Goal: Task Accomplishment & Management: Manage account settings

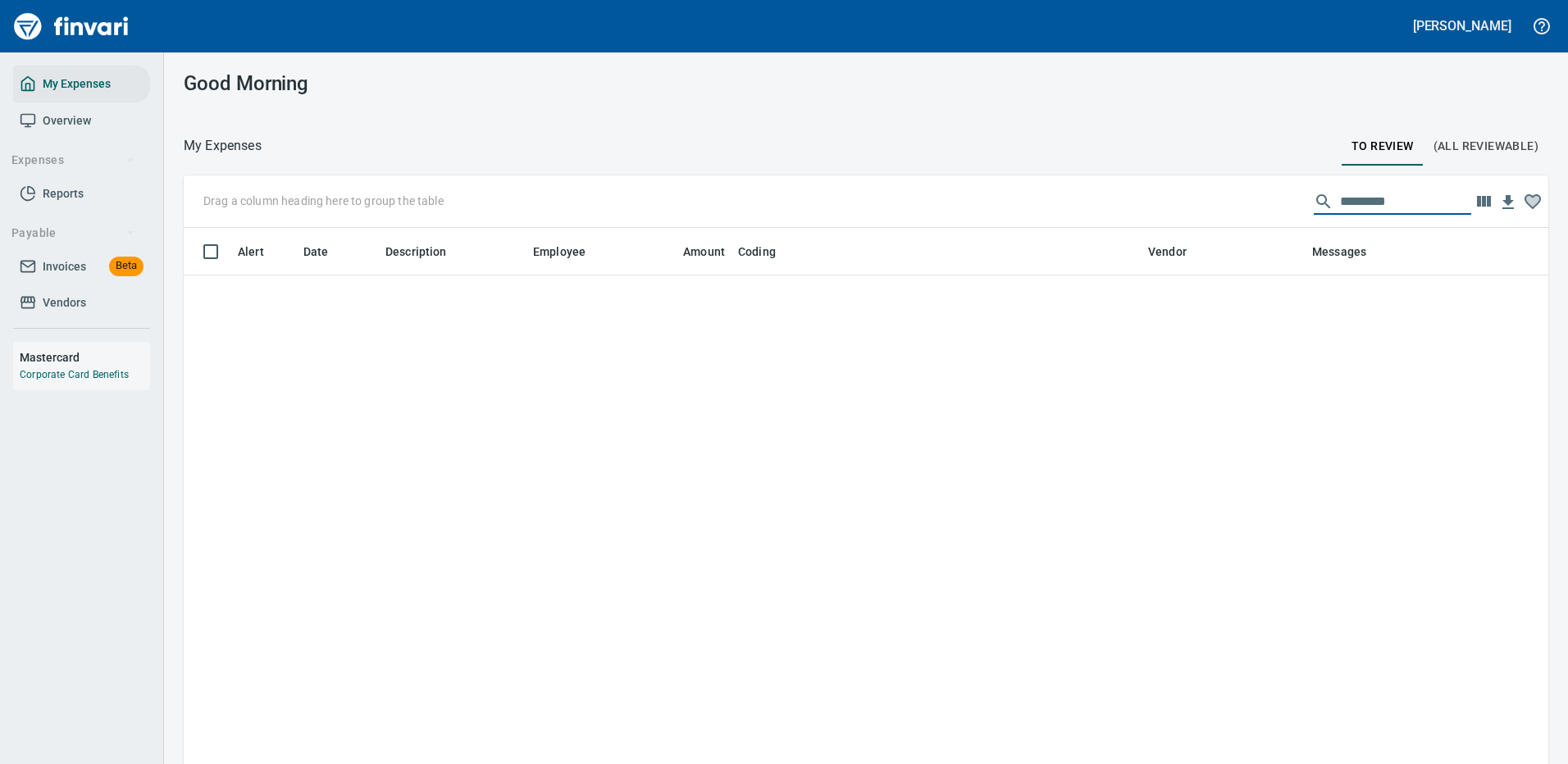
scroll to position [560, 1328]
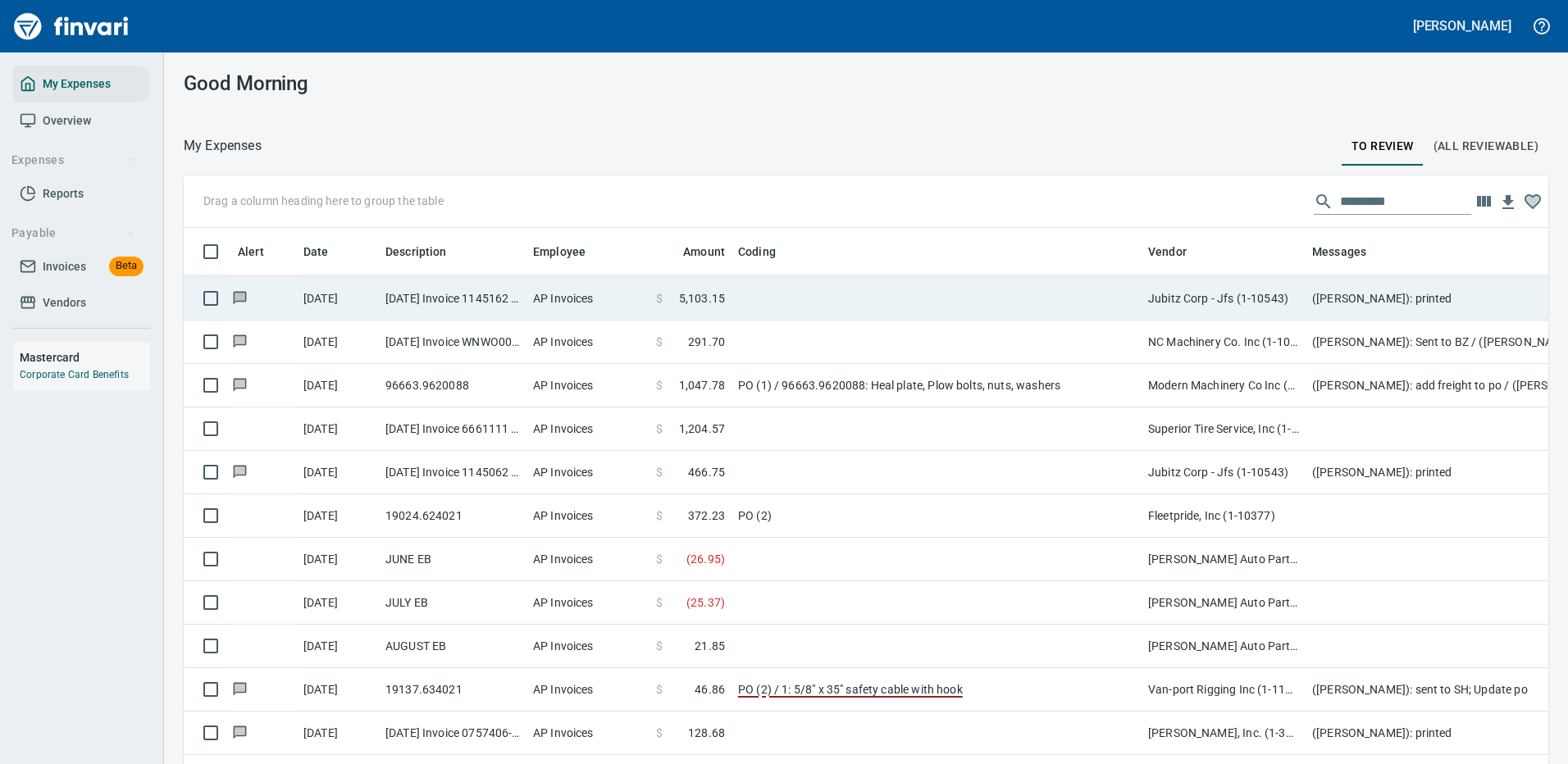
click at [759, 301] on td at bounding box center [936, 299] width 410 height 44
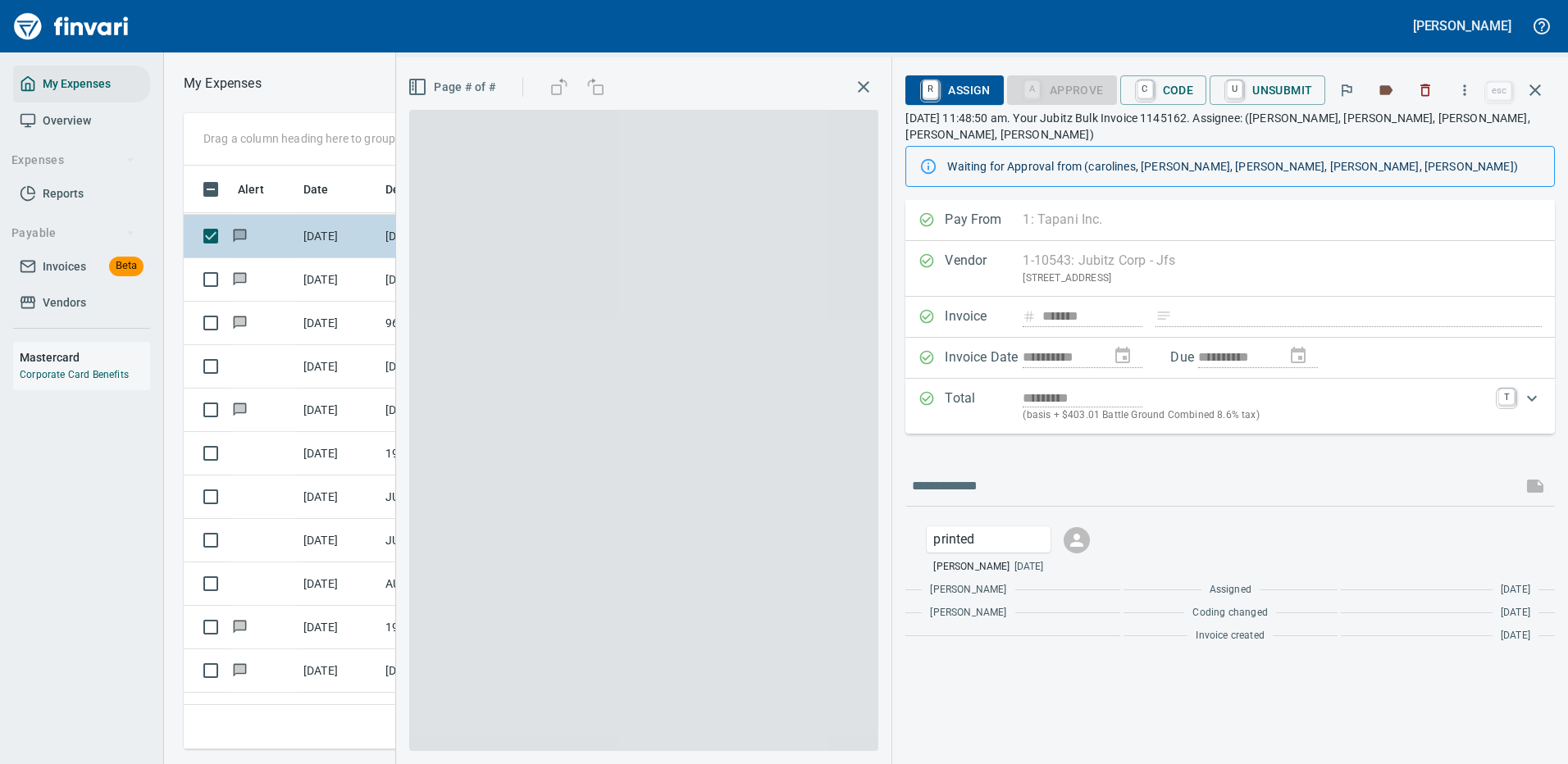
scroll to position [560, 930]
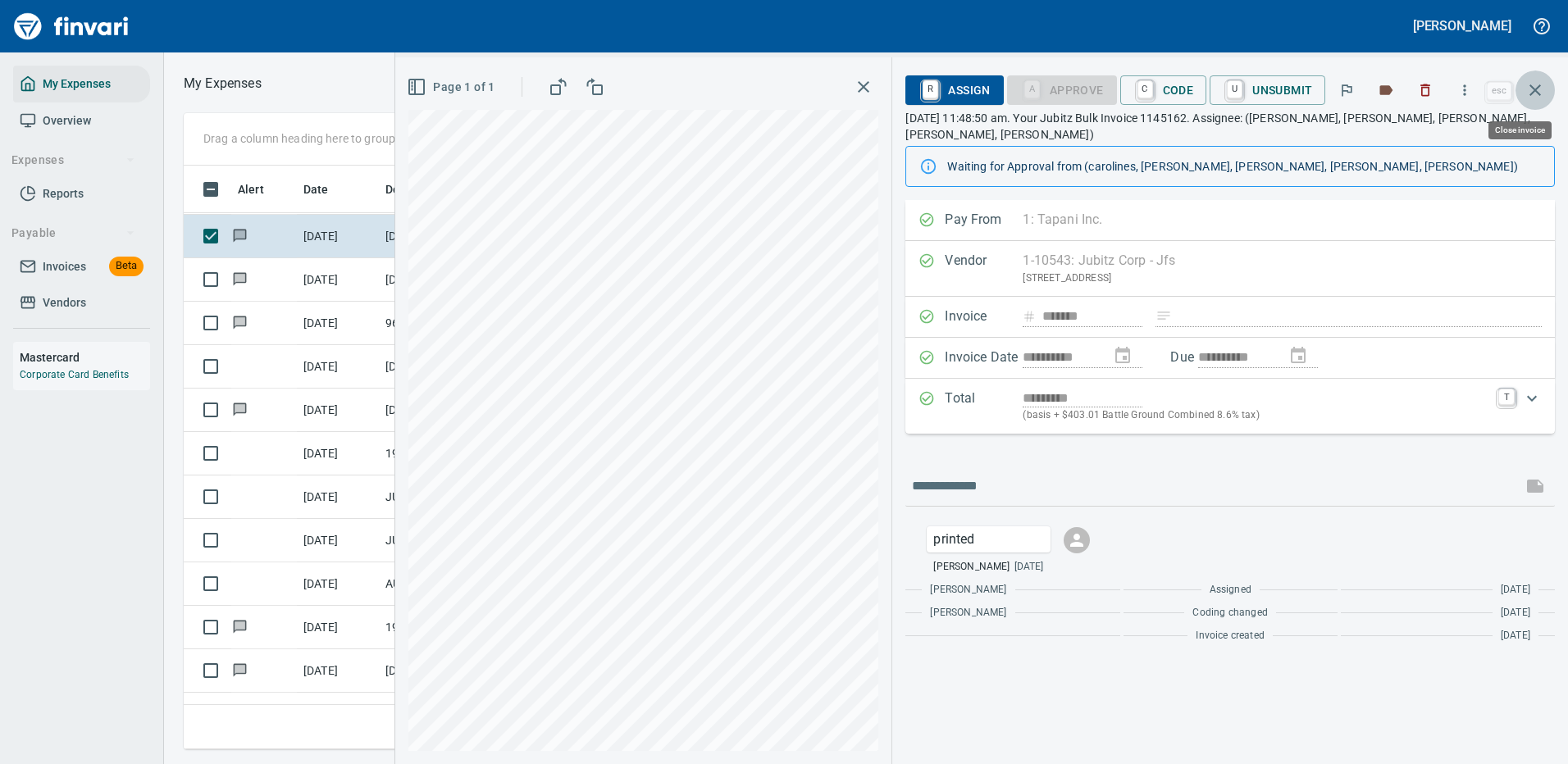
click at [1537, 81] on icon "button" at bounding box center [1535, 90] width 20 height 20
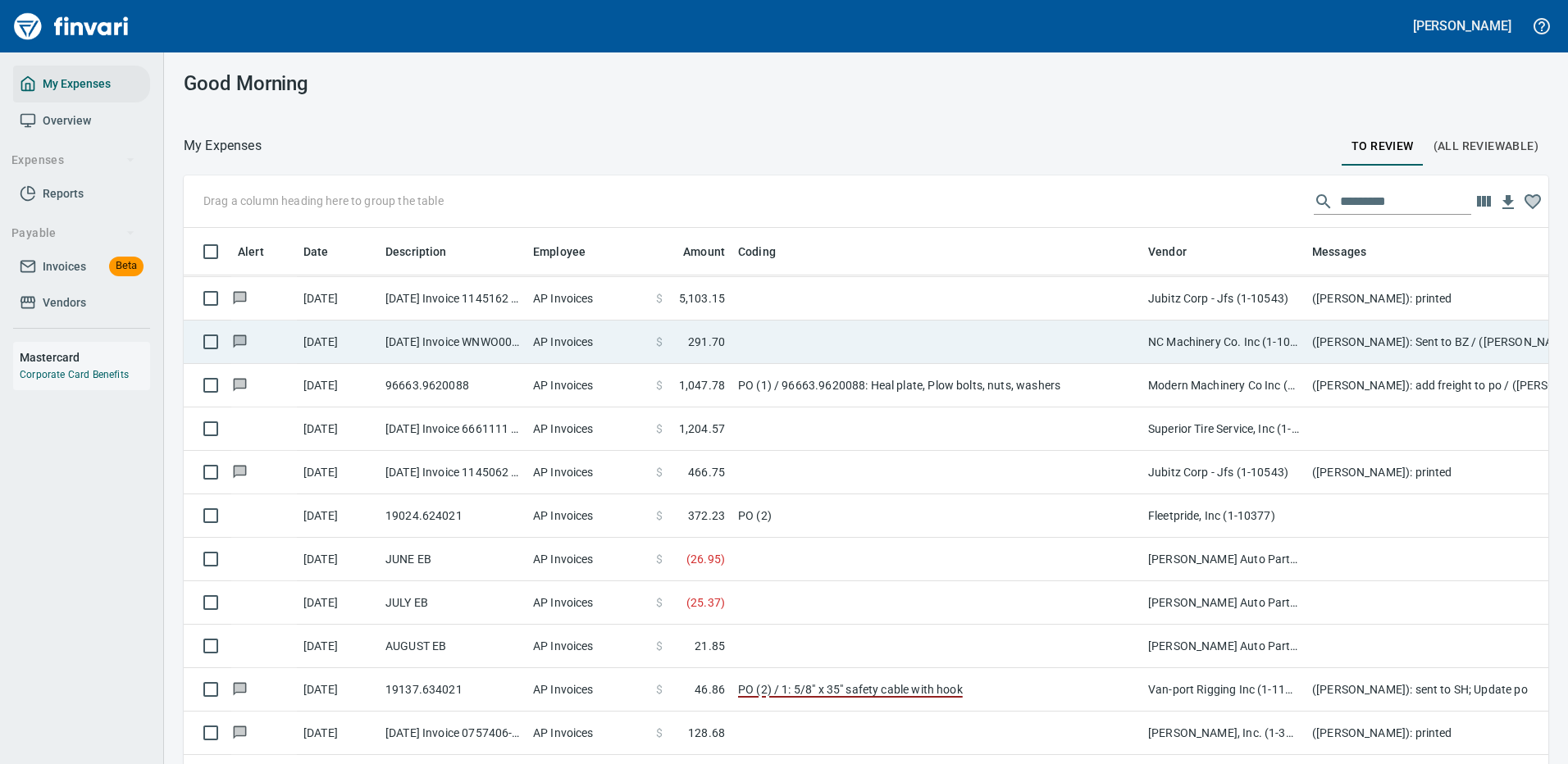
scroll to position [560, 1328]
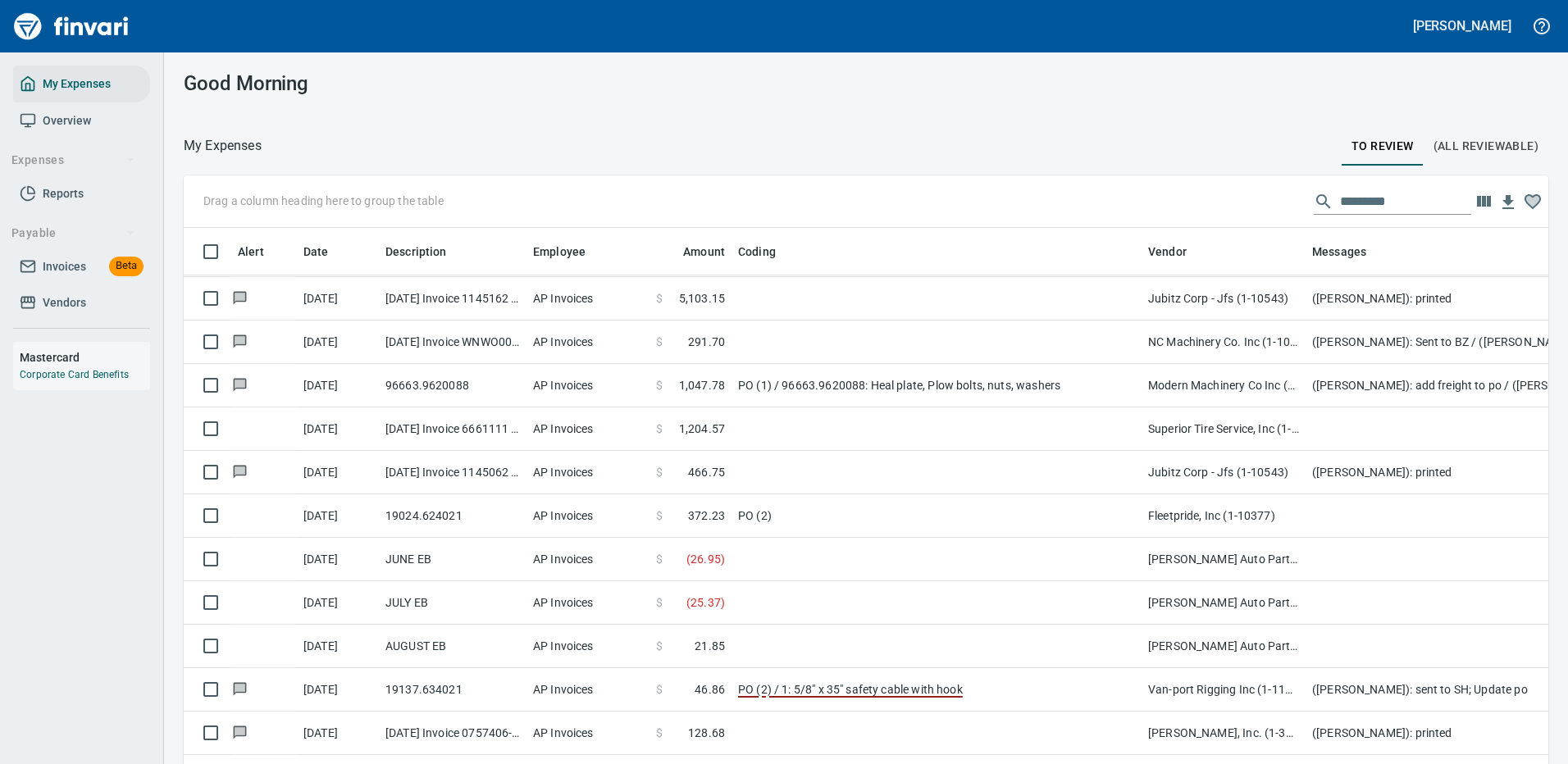
click at [1241, 731] on td "[PERSON_NAME], Inc. (1-39587)" at bounding box center [1223, 733] width 164 height 44
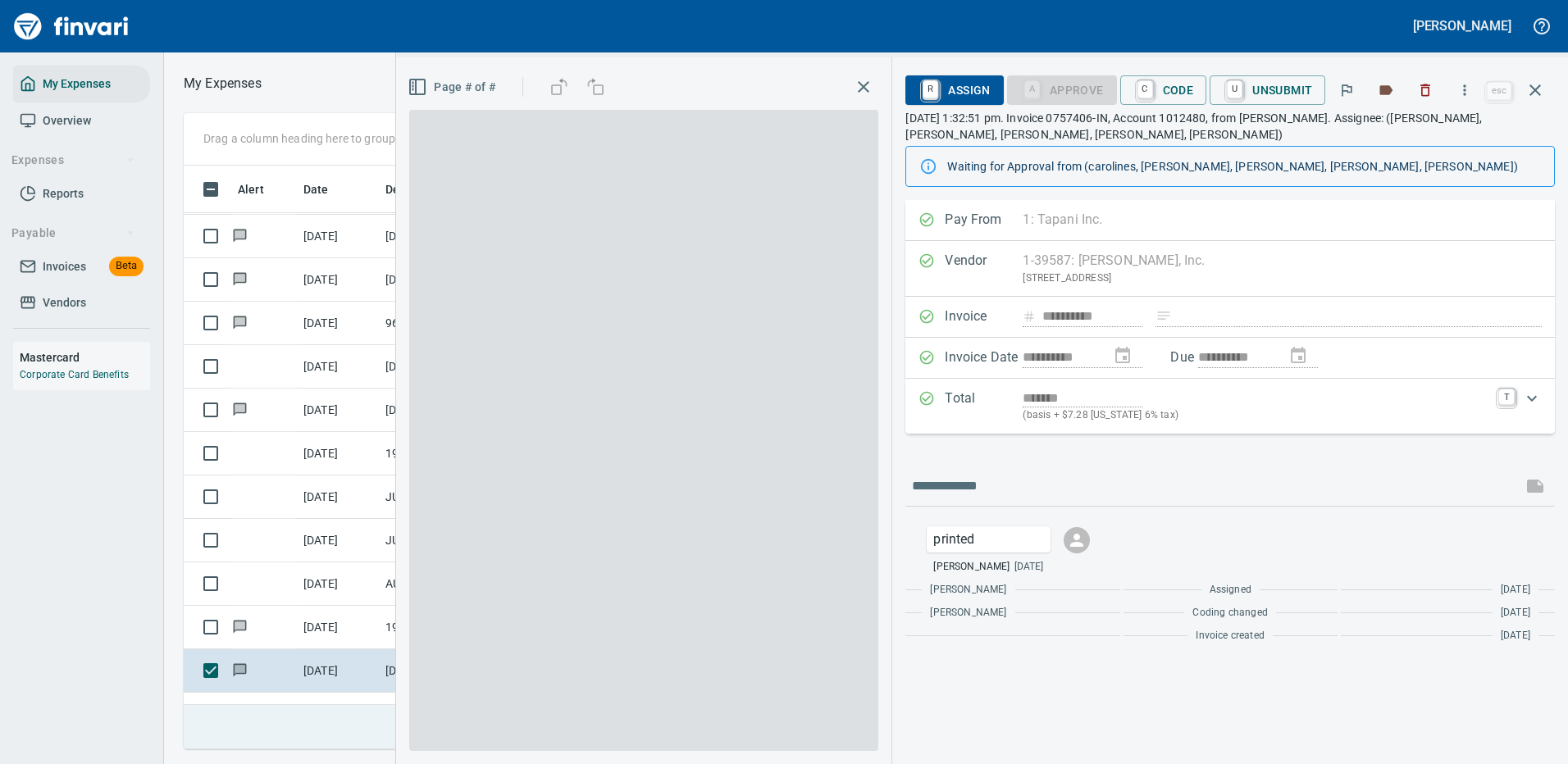
scroll to position [560, 930]
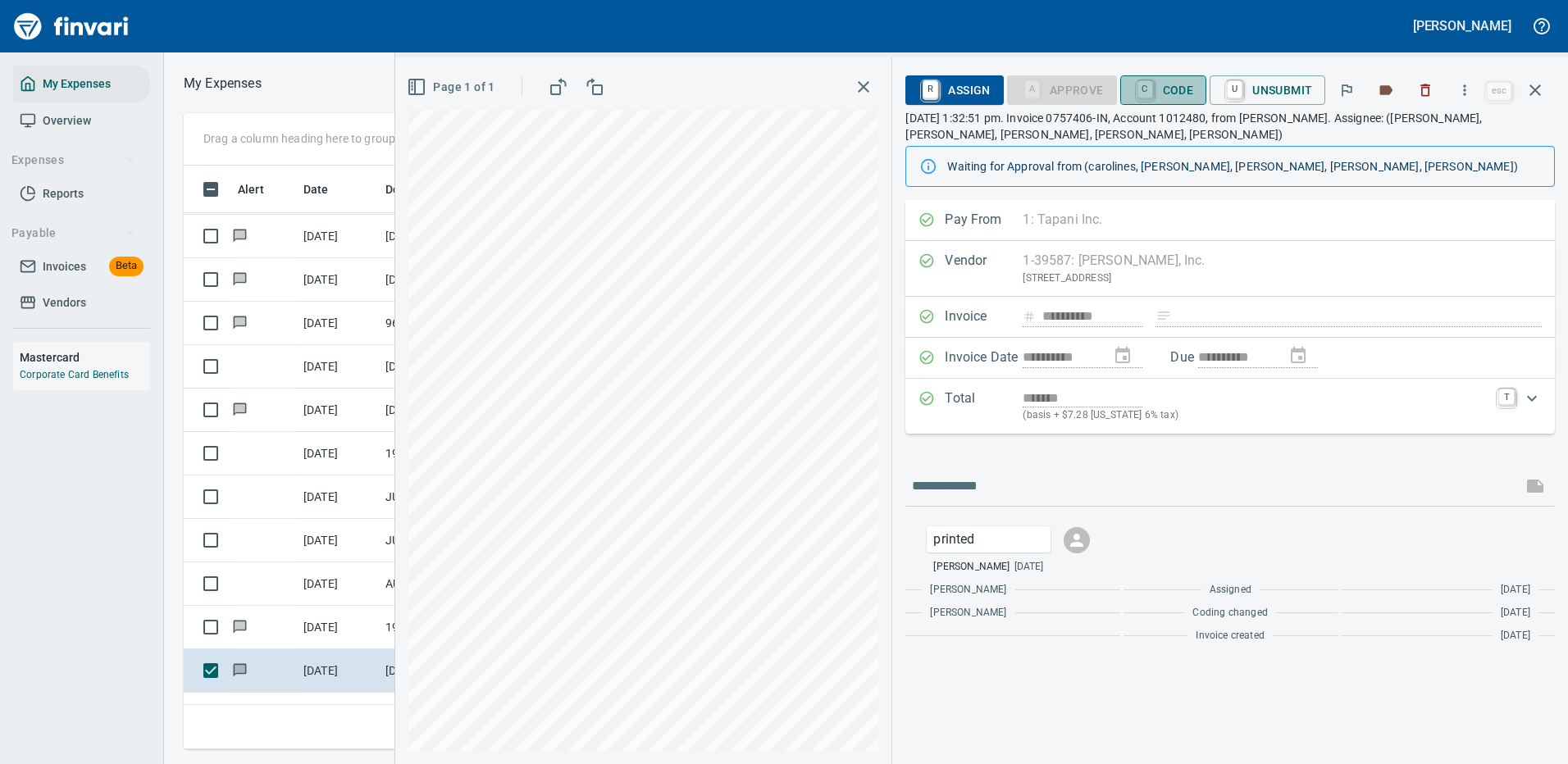
click at [1164, 82] on span "C Code" at bounding box center [1163, 90] width 61 height 28
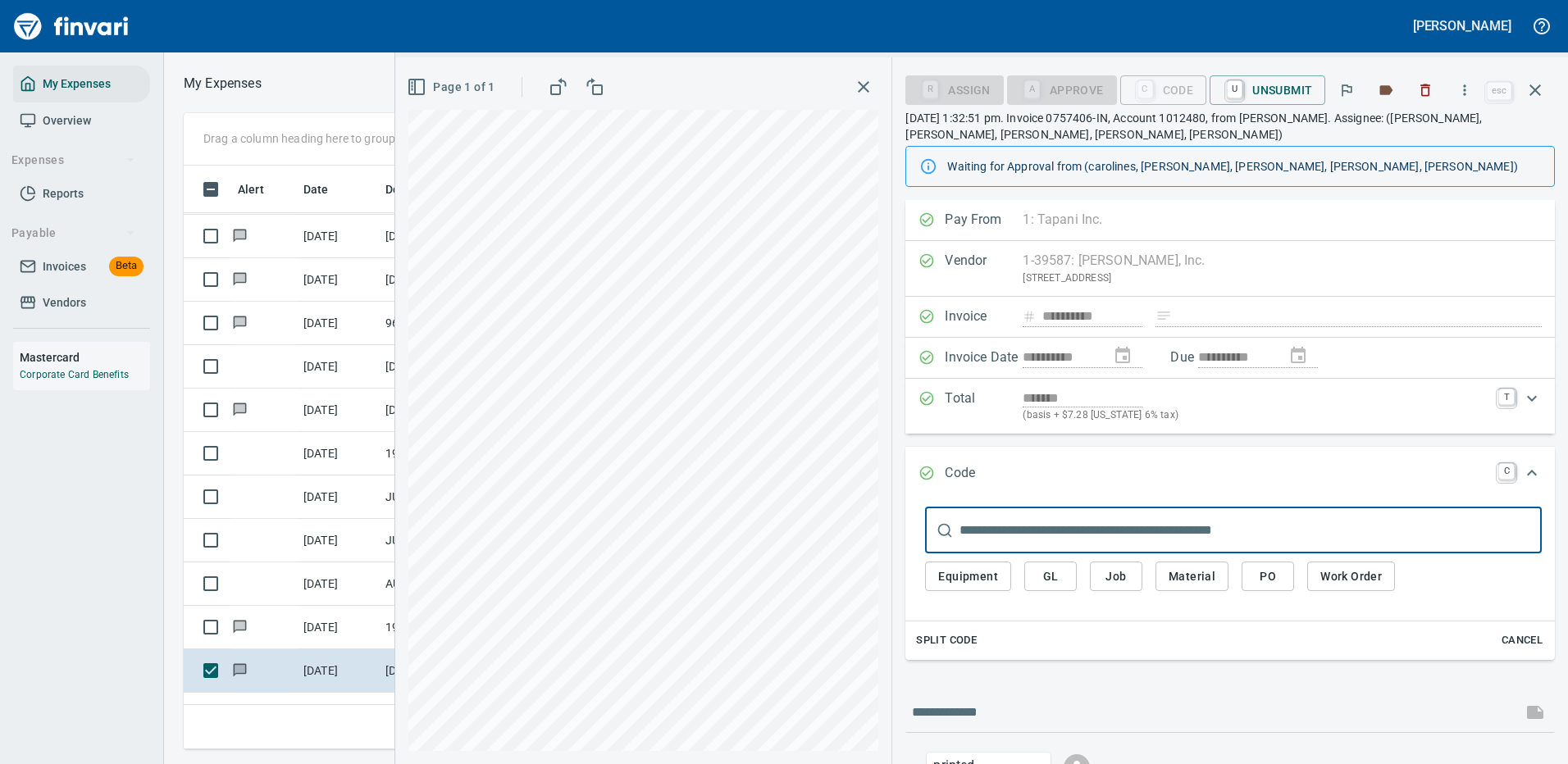
click at [1266, 576] on span "PO" at bounding box center [1267, 576] width 26 height 21
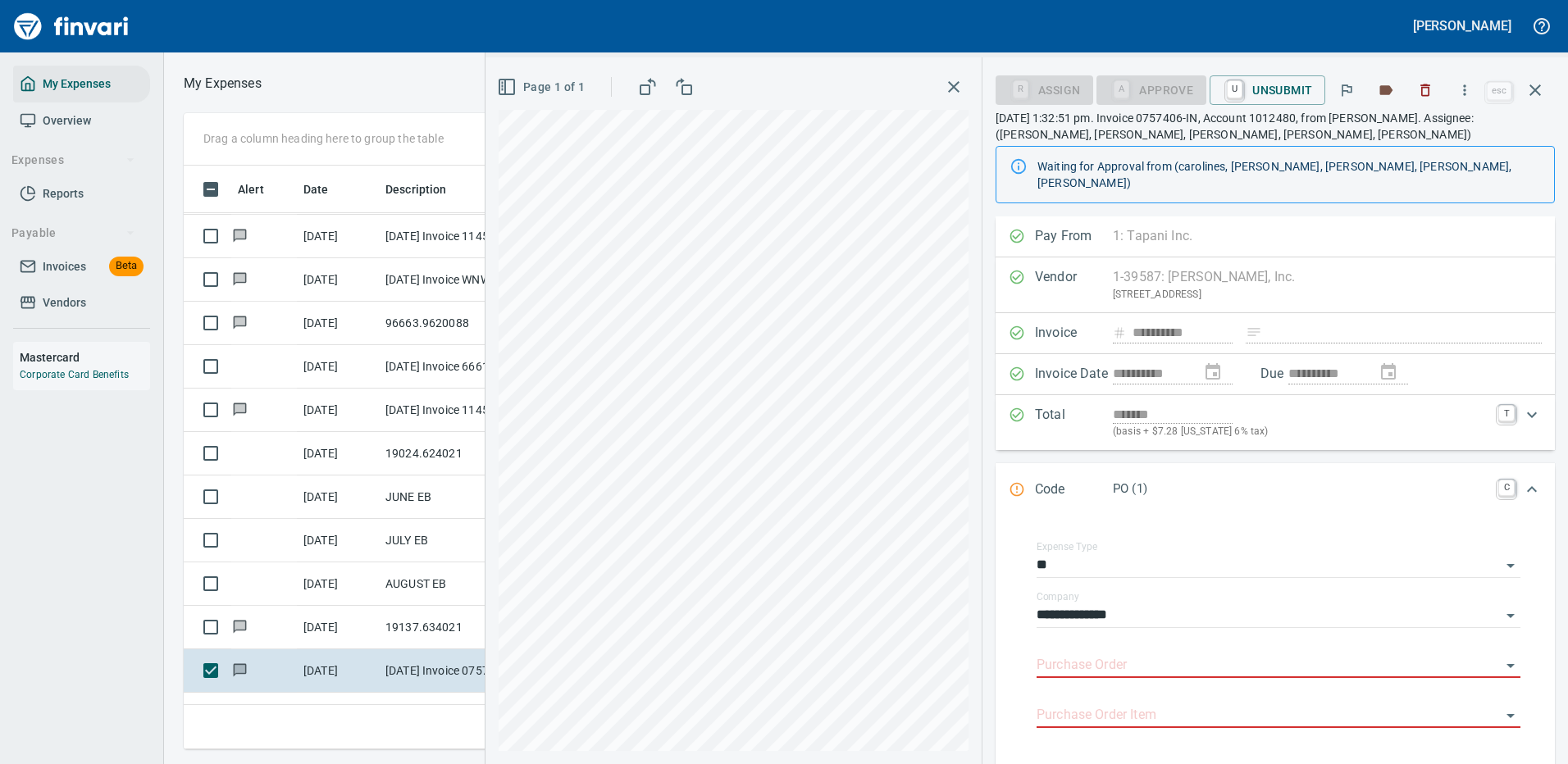
click at [1263, 591] on div "**********" at bounding box center [1279, 609] width 484 height 37
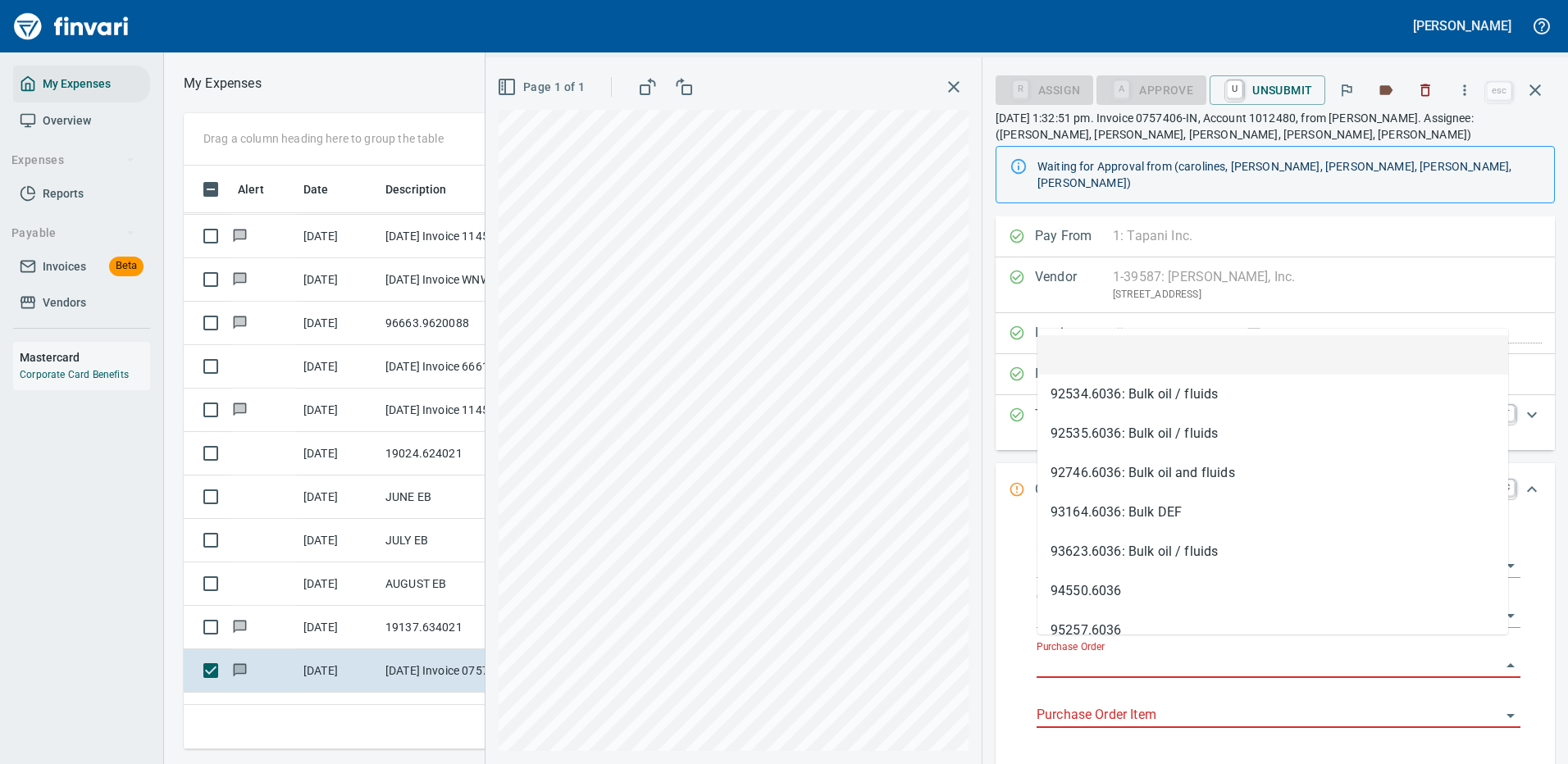
click at [1087, 654] on input "Purchase Order" at bounding box center [1269, 665] width 464 height 23
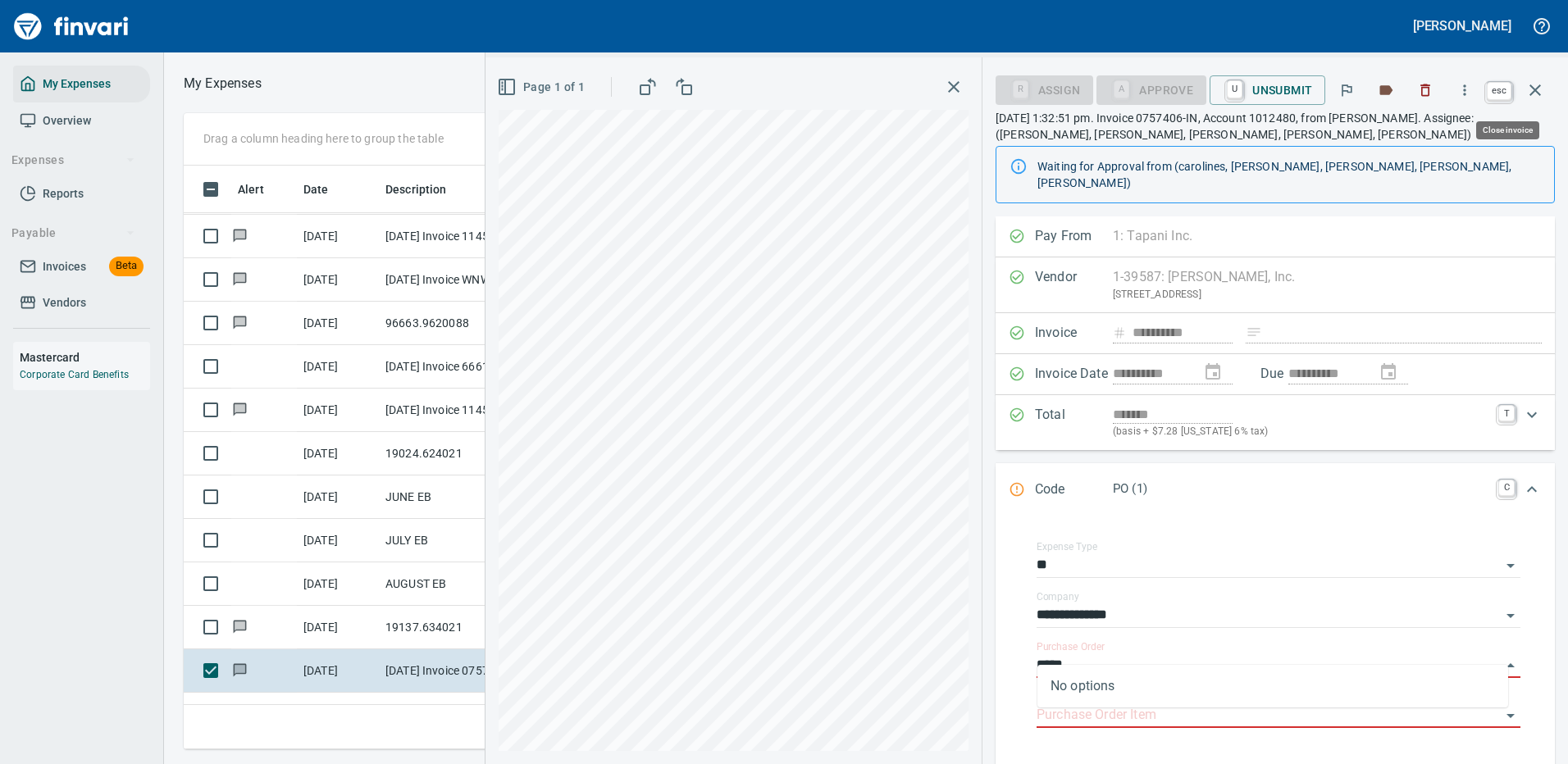
type input "*****"
click at [1537, 92] on icon "button" at bounding box center [1535, 90] width 12 height 12
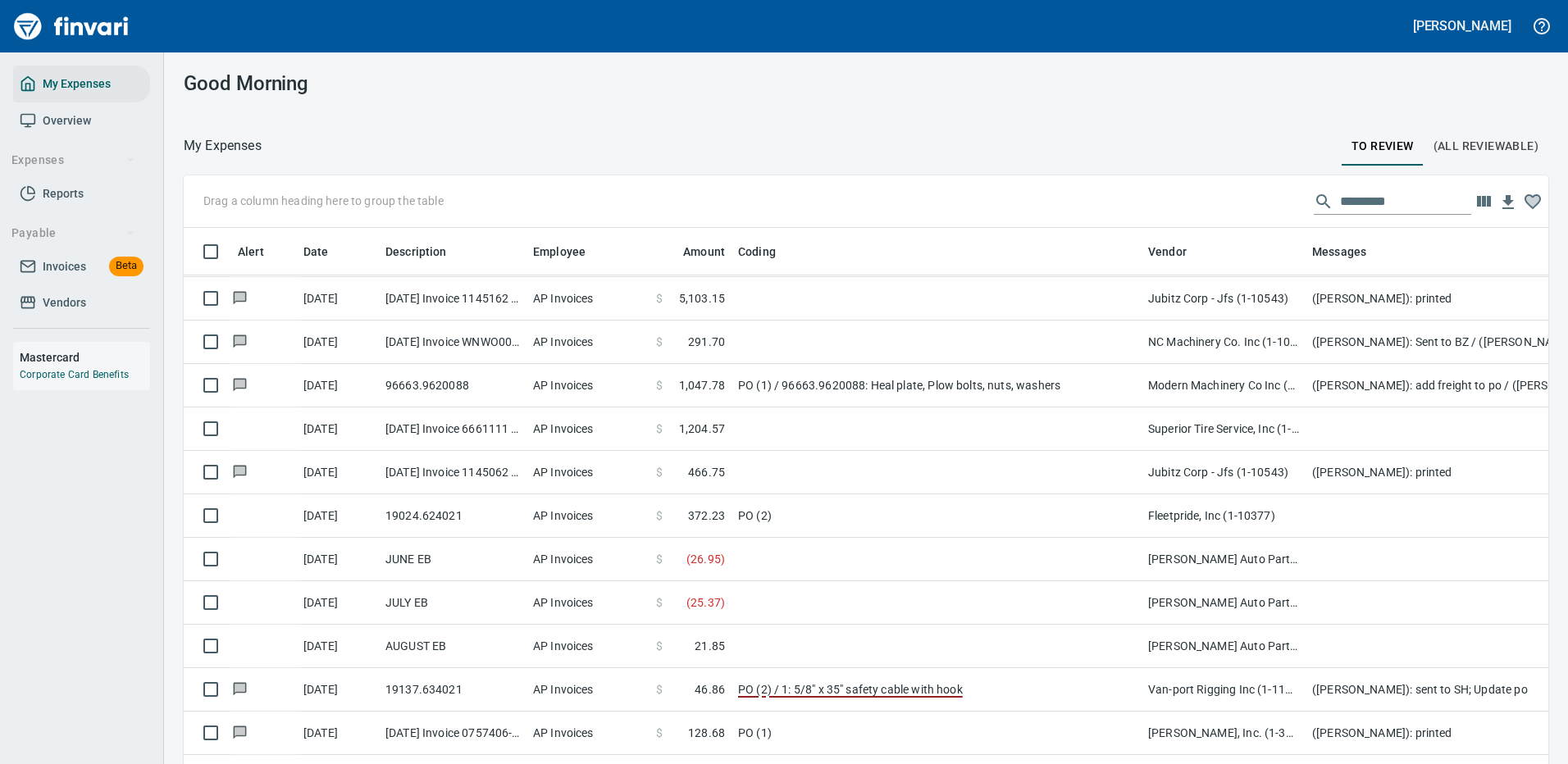
scroll to position [560, 1327]
click at [1355, 204] on input "text" at bounding box center [1405, 201] width 131 height 26
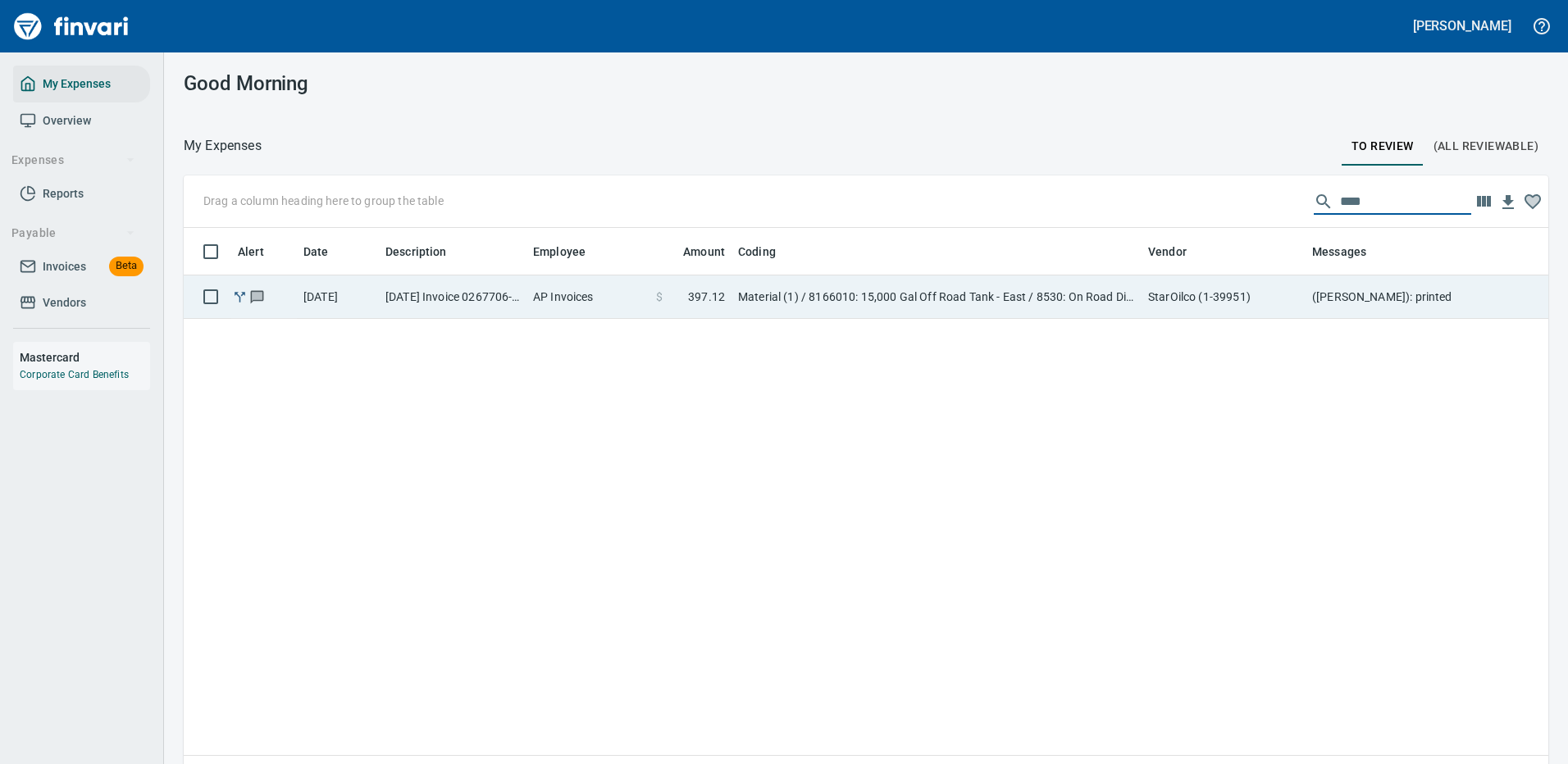
scroll to position [560, 1340]
type input "****"
click at [1198, 298] on td "StarOilco (1-39951)" at bounding box center [1223, 298] width 164 height 44
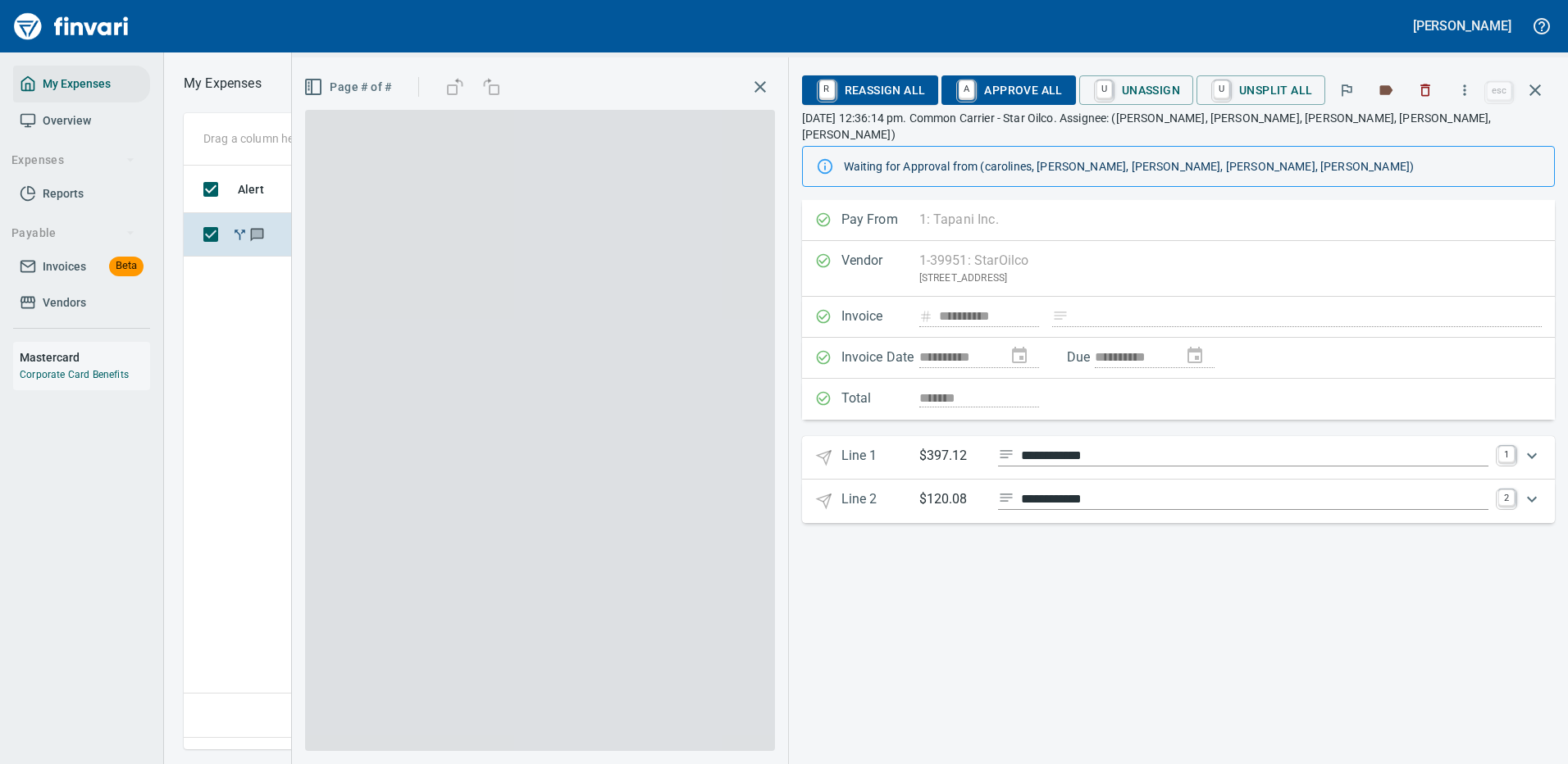
scroll to position [560, 943]
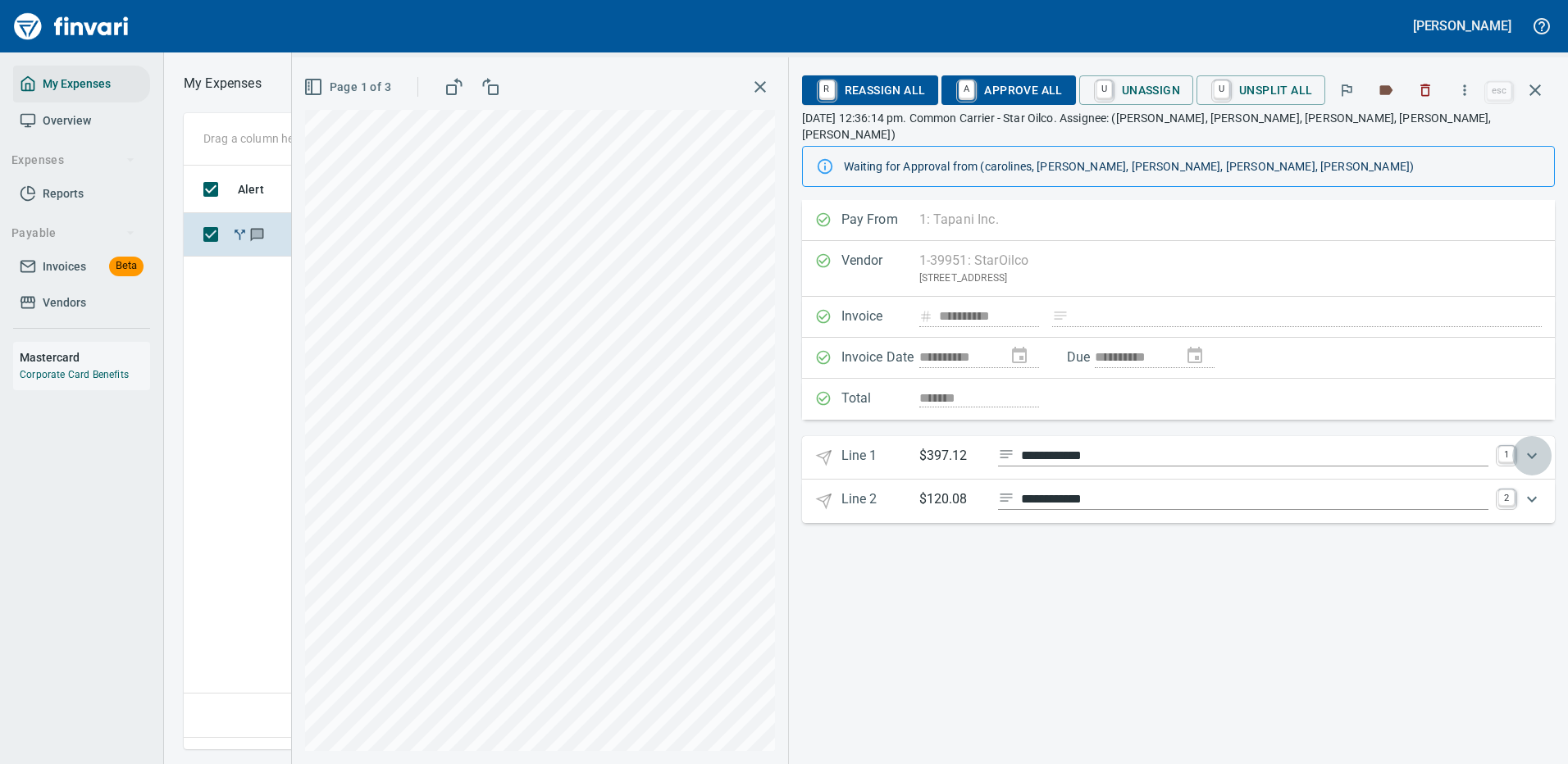
click at [1532, 446] on icon "Expand" at bounding box center [1532, 456] width 20 height 20
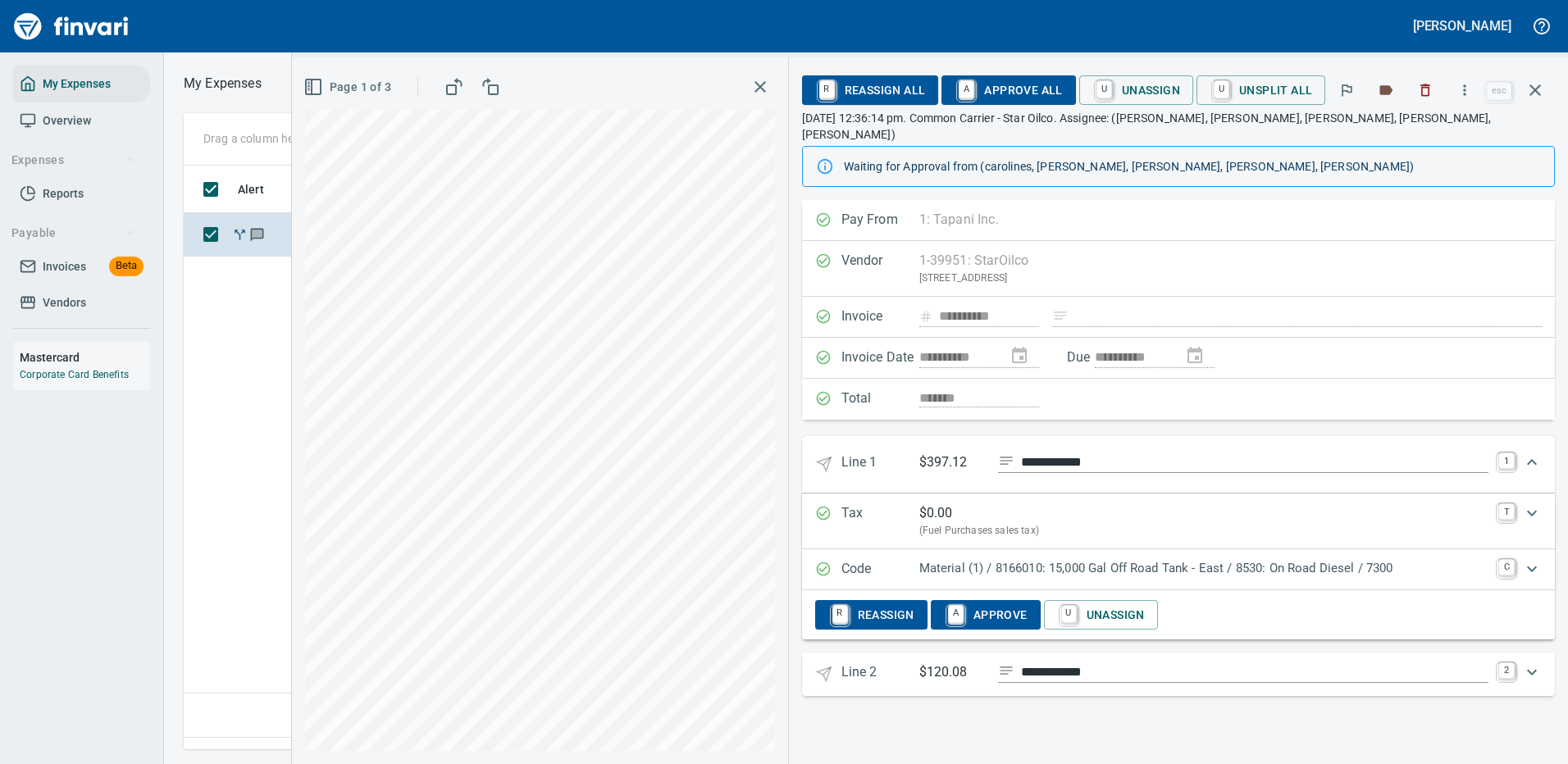
click at [1086, 560] on p "Material (1) / 8166010: 15,000 Gal Off Road Tank - East / 8530: On Road Diesel …" at bounding box center [1204, 569] width 570 height 19
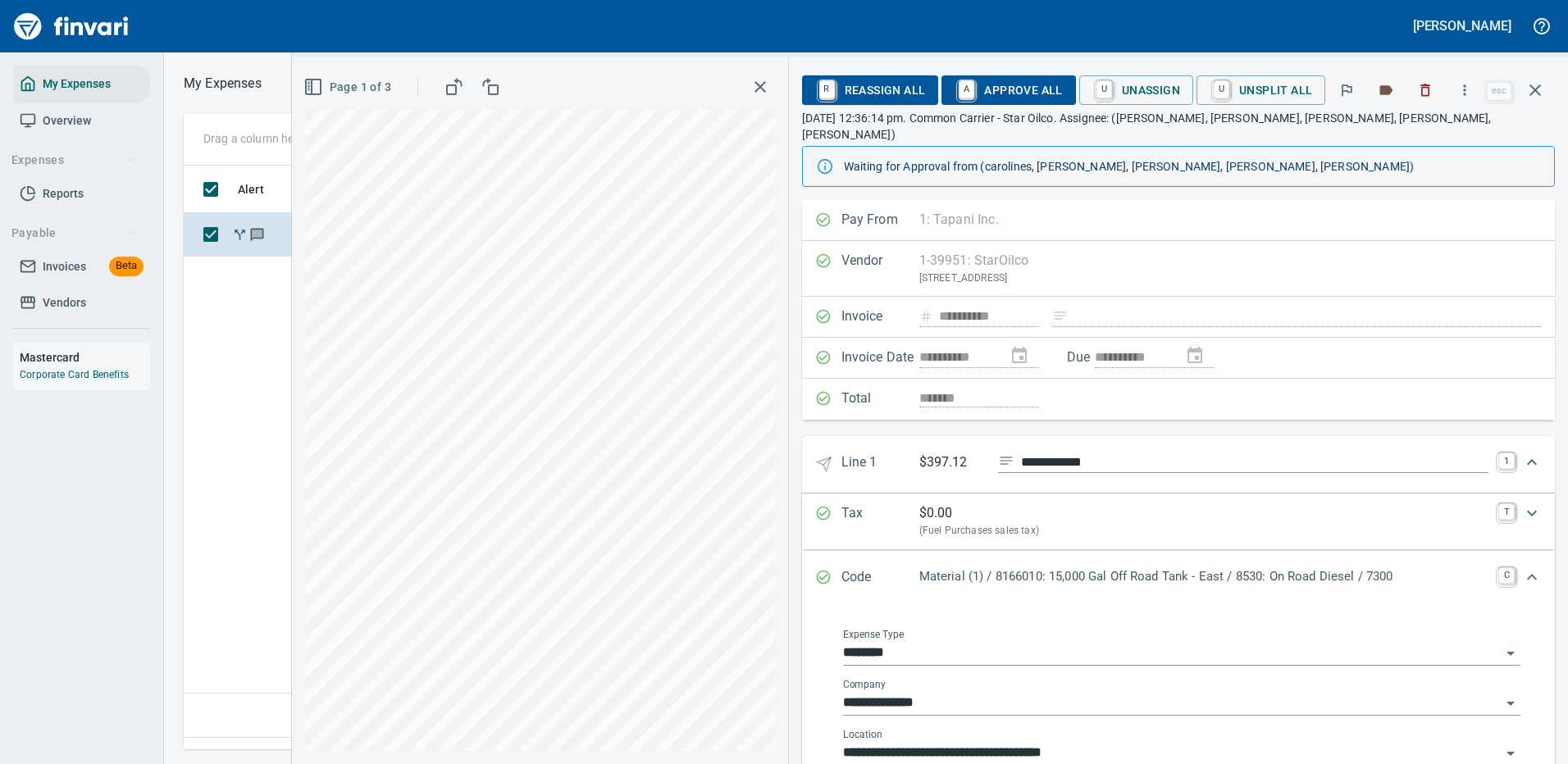
scroll to position [325, 0]
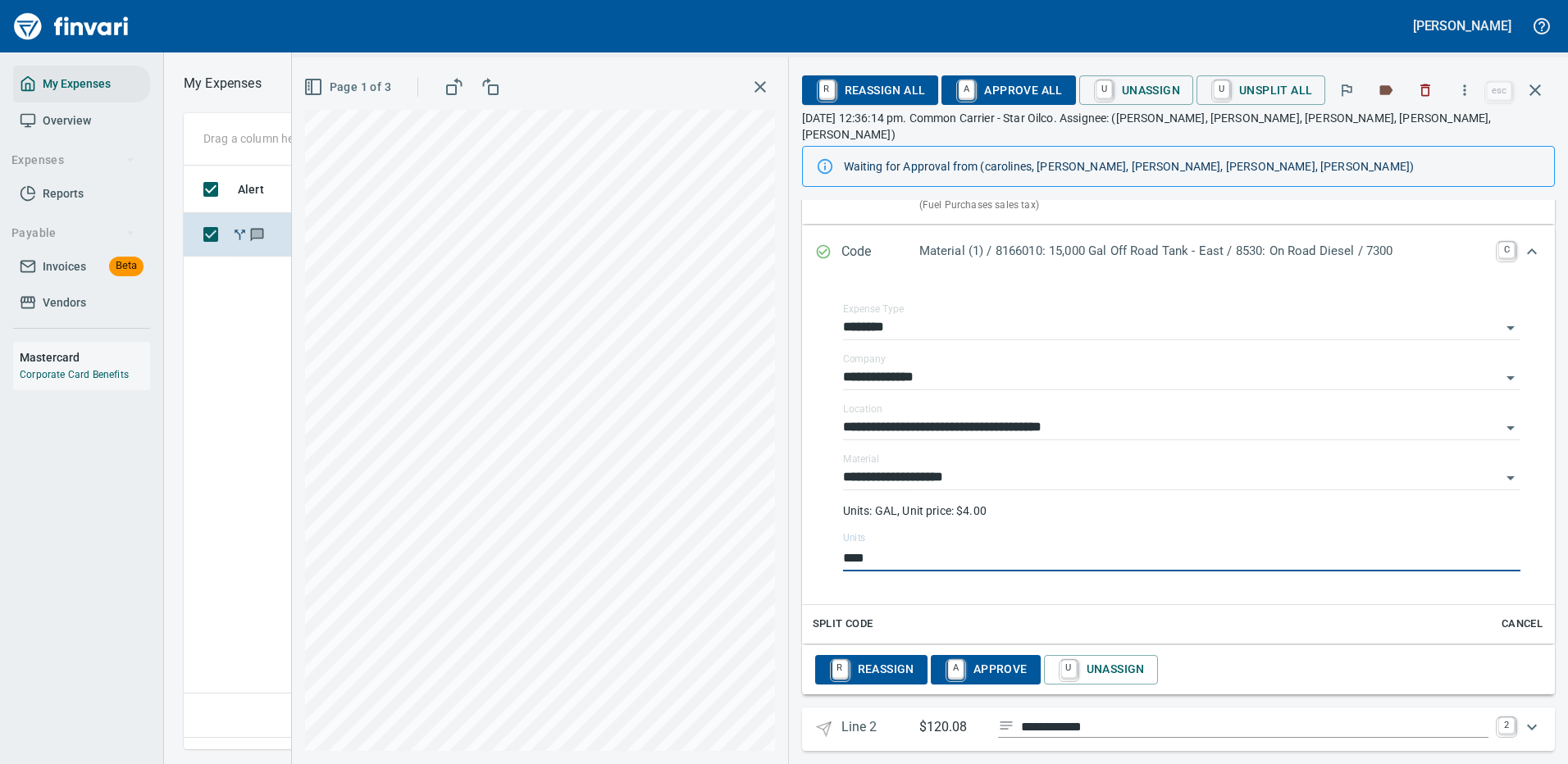
click at [759, 543] on div "**********" at bounding box center [930, 411] width 1276 height 706
type input "*"
click at [1527, 724] on icon "Expand" at bounding box center [1532, 727] width 10 height 6
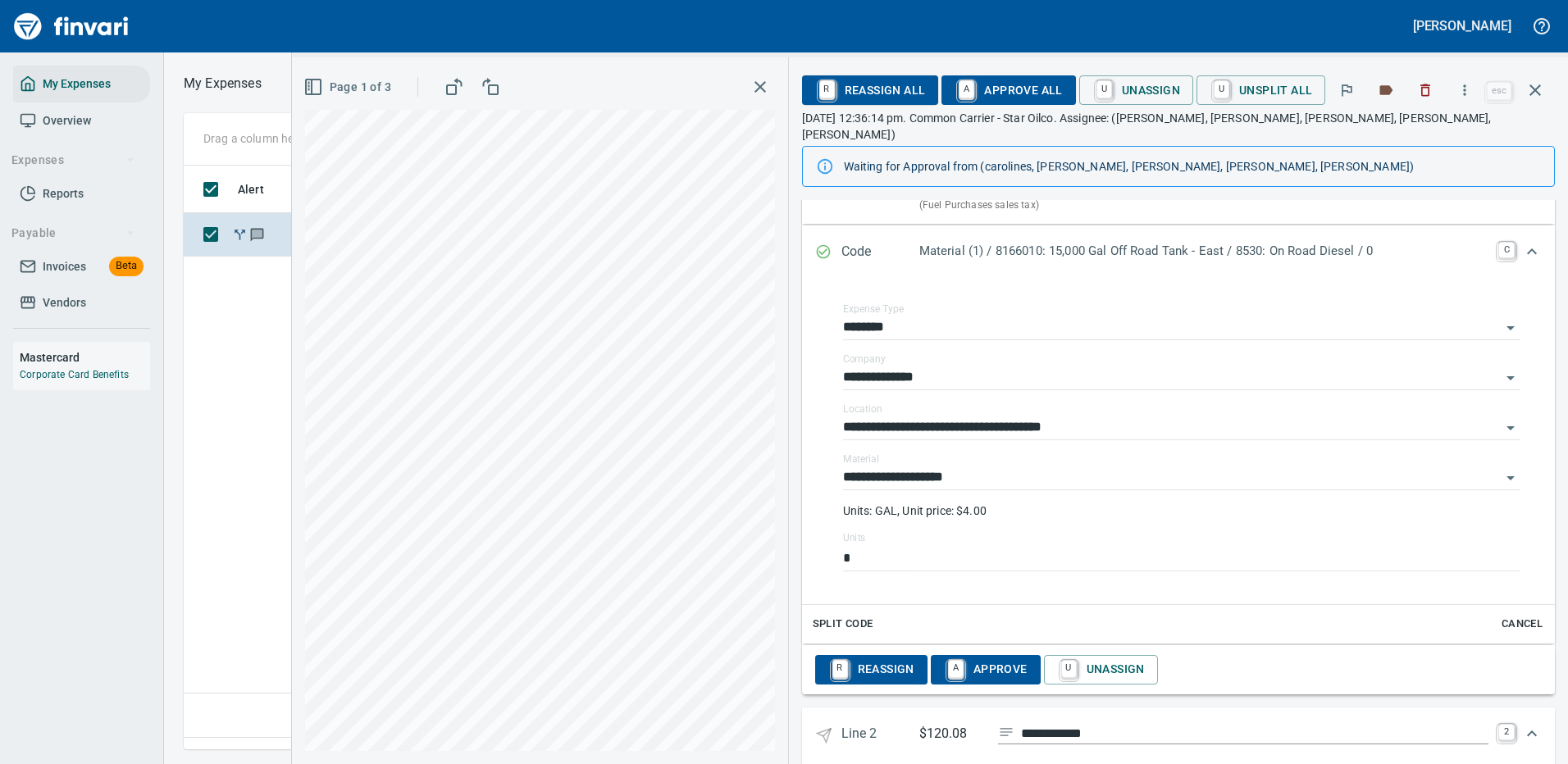
scroll to position [484, 0]
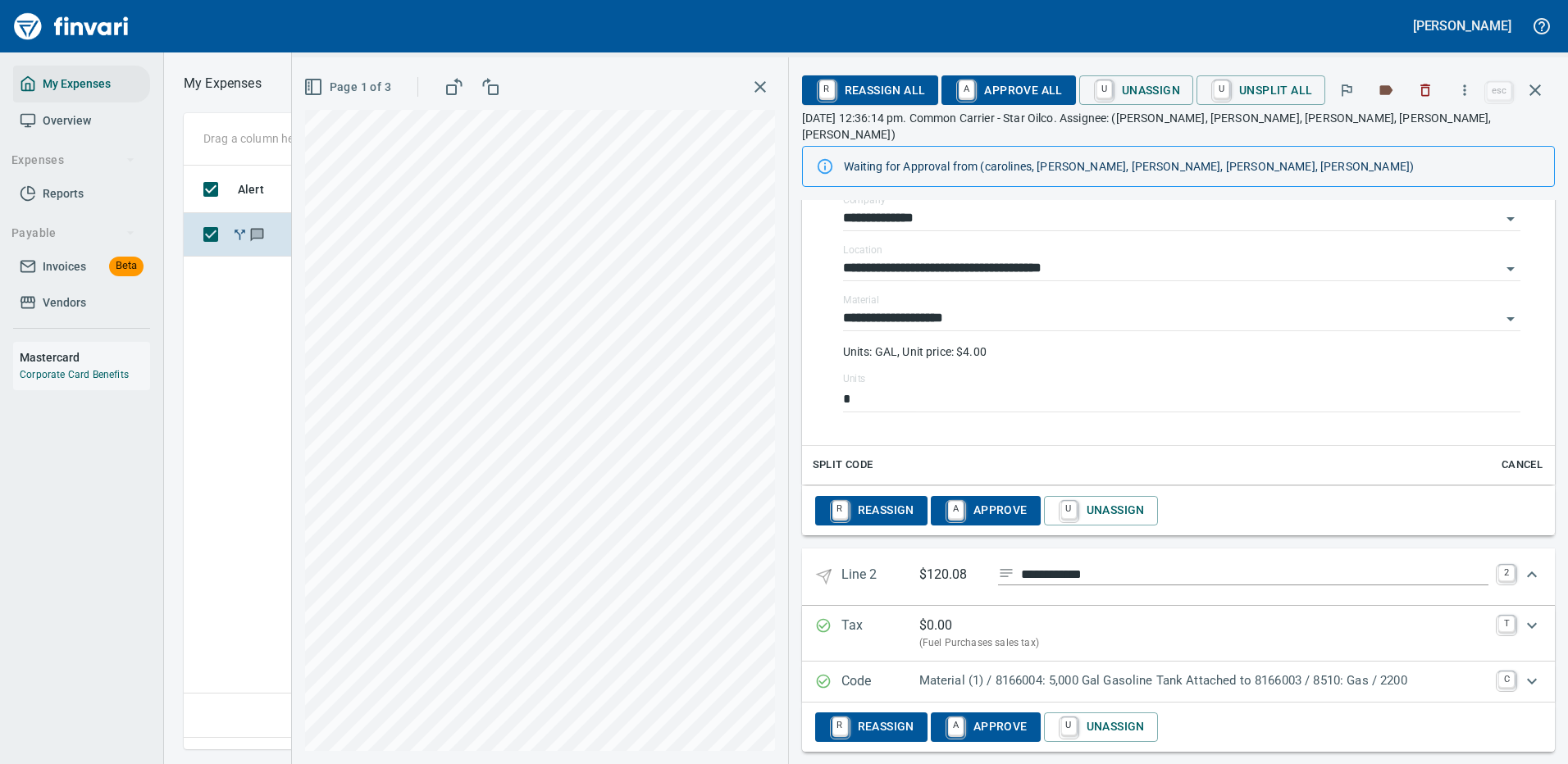
click at [1068, 672] on p "Material (1) / 8166004: 5,000 Gal Gasoline Tank Attached to 8166003 / 8510: Gas…" at bounding box center [1204, 681] width 570 height 19
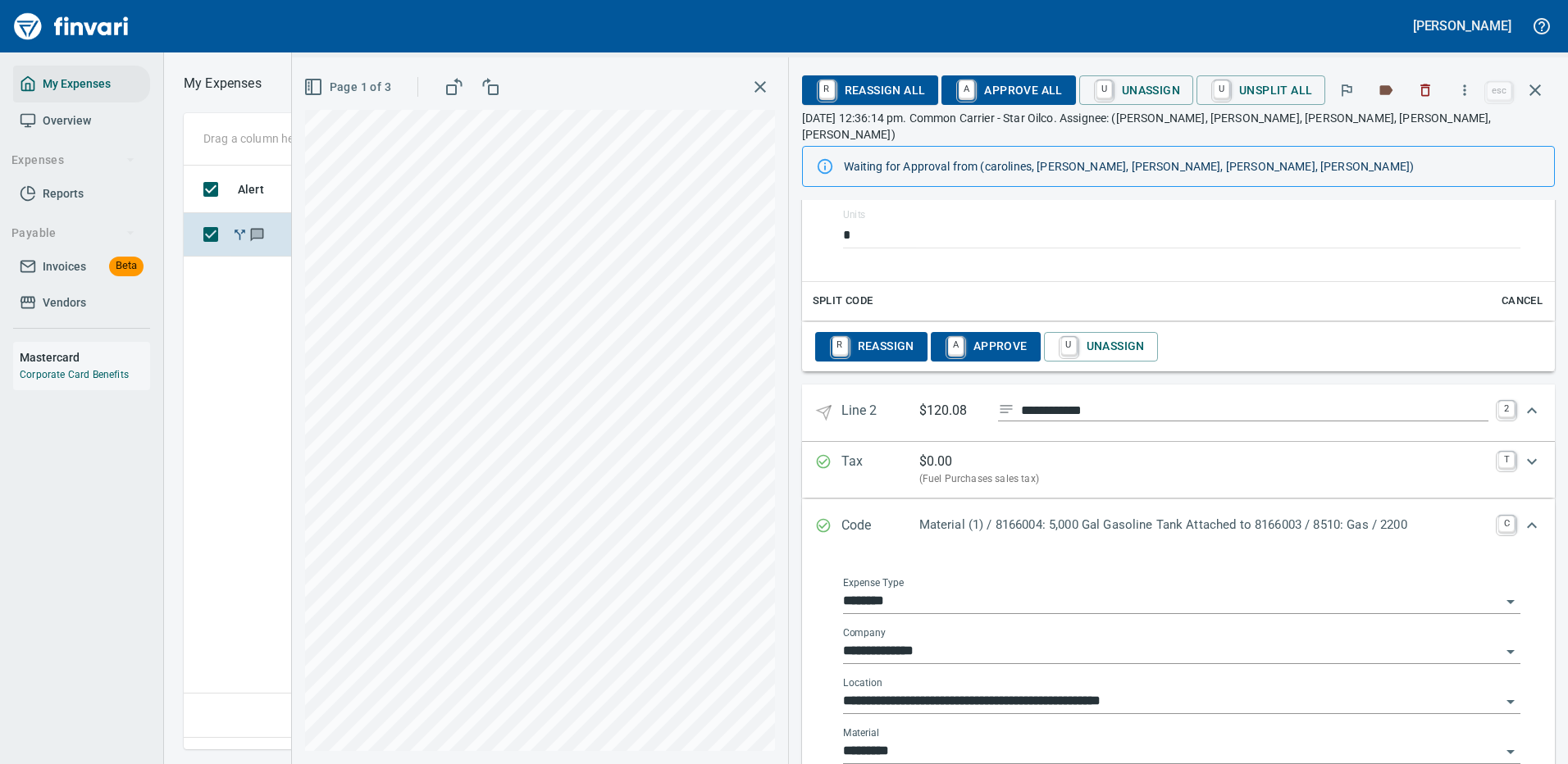
scroll to position [865, 0]
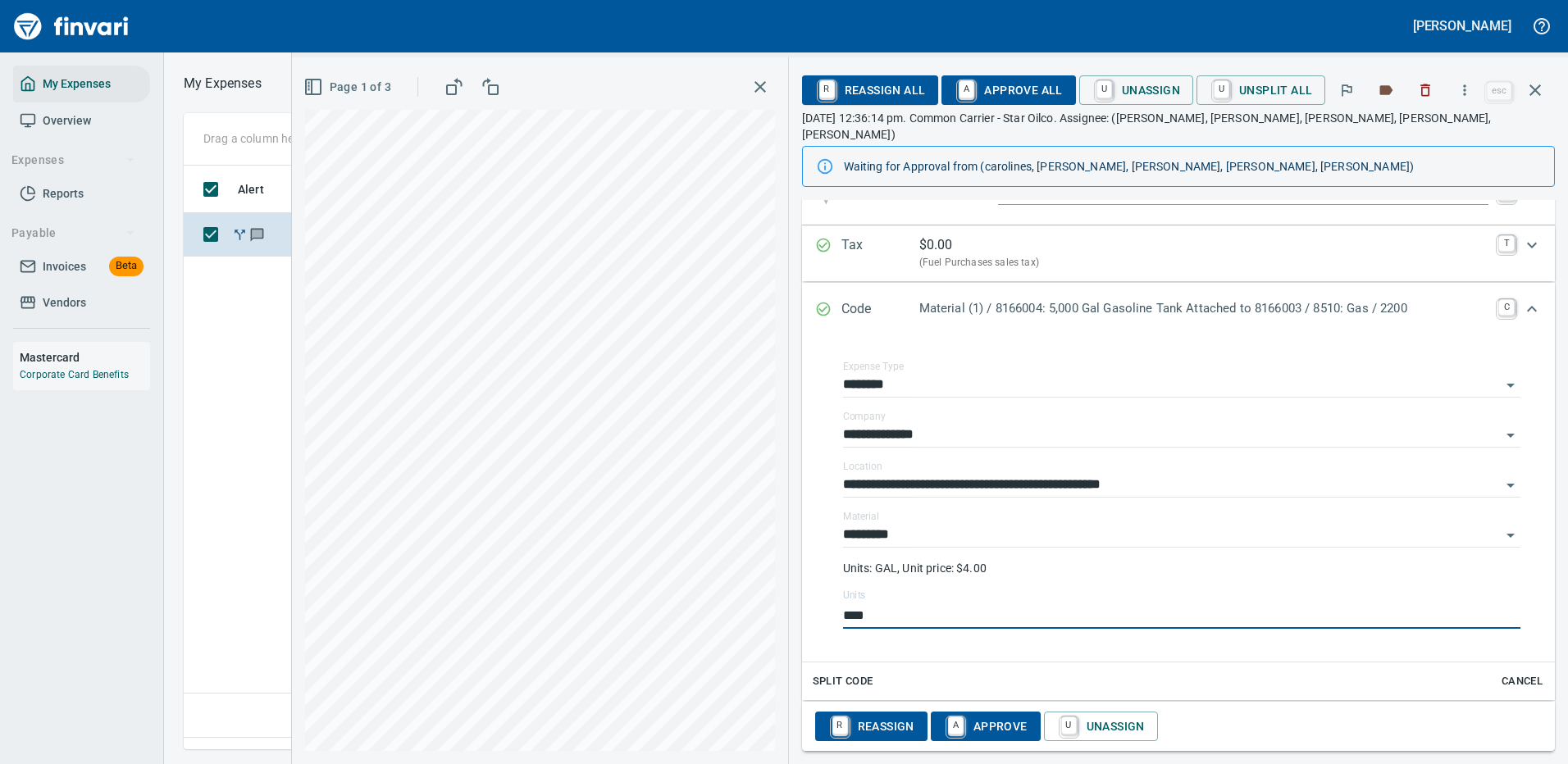
drag, startPoint x: 904, startPoint y: 598, endPoint x: 791, endPoint y: 603, distance: 113.1
click at [803, 604] on div "**********" at bounding box center [1178, 499] width 753 height 324
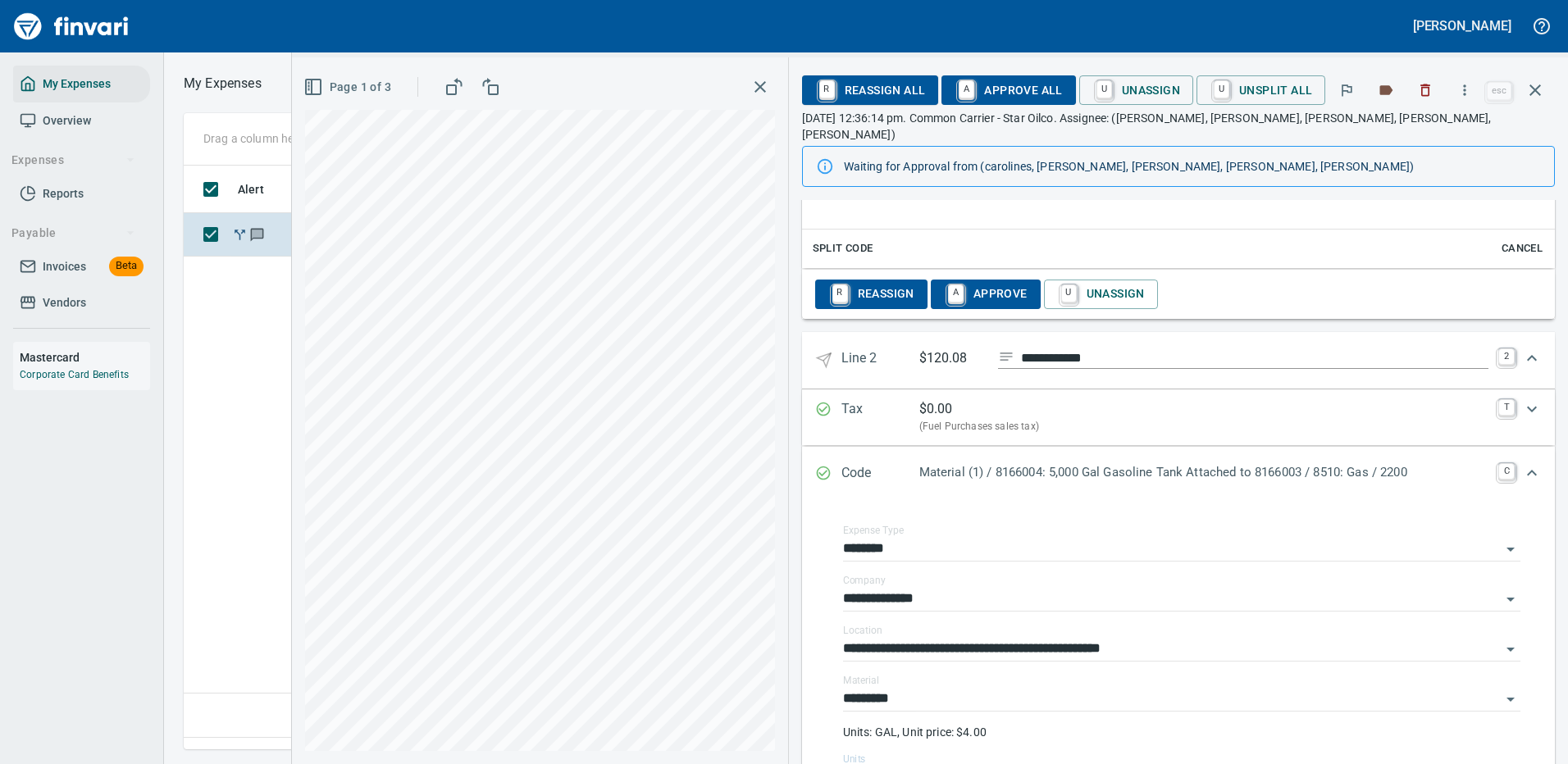
scroll to position [619, 0]
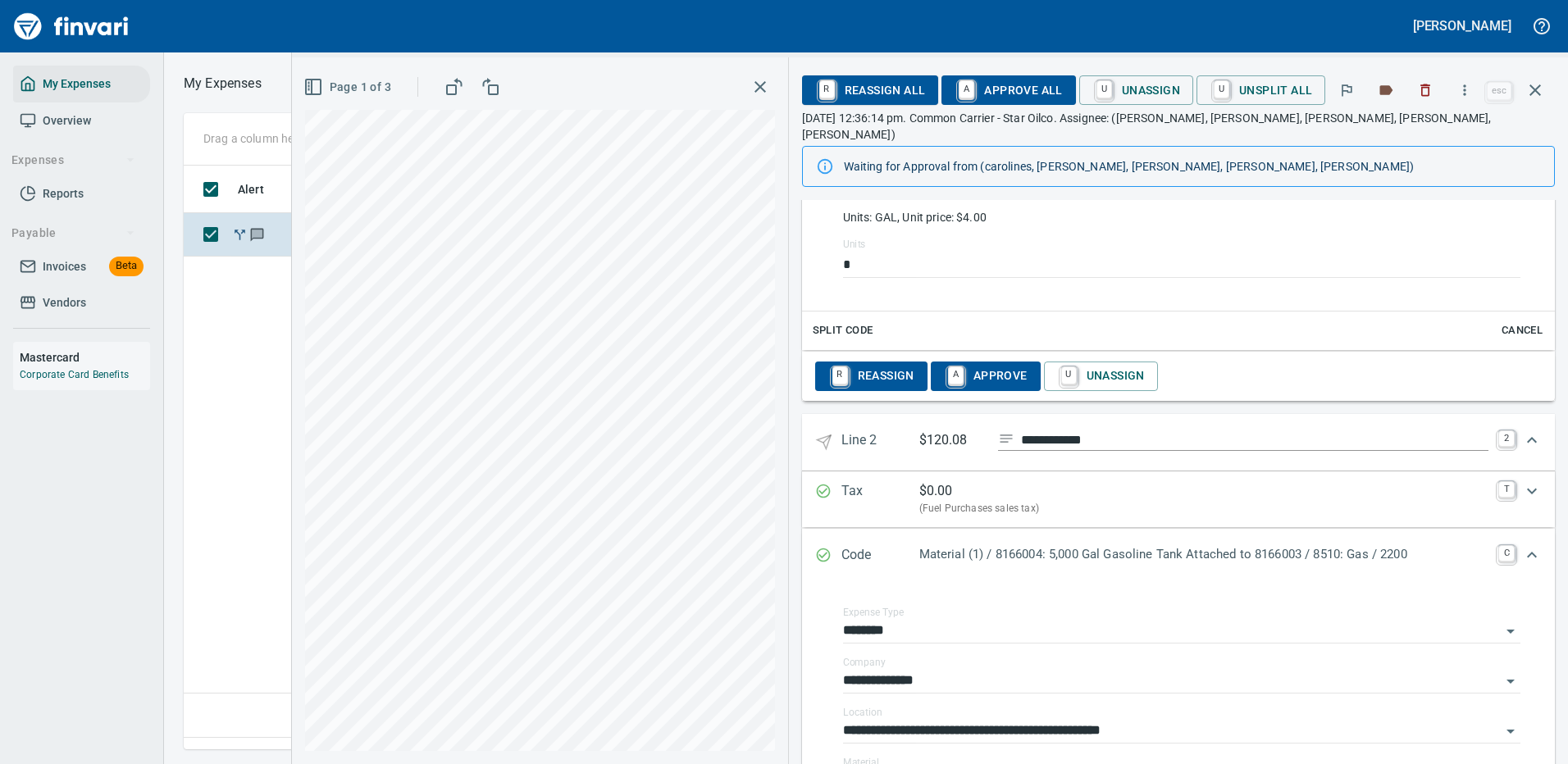
type input "*"
click at [1527, 437] on icon "Expand" at bounding box center [1532, 440] width 10 height 6
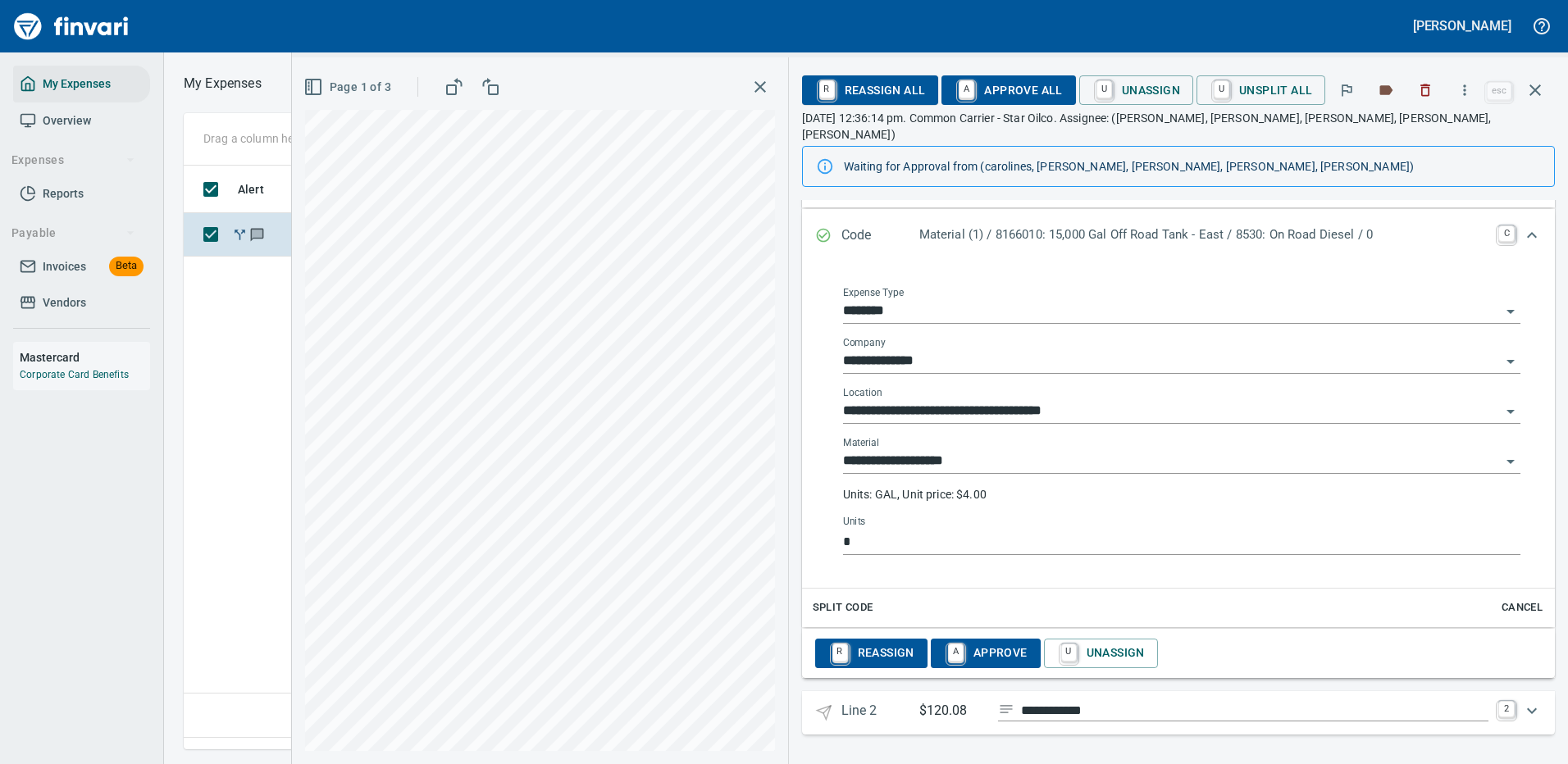
scroll to position [325, 0]
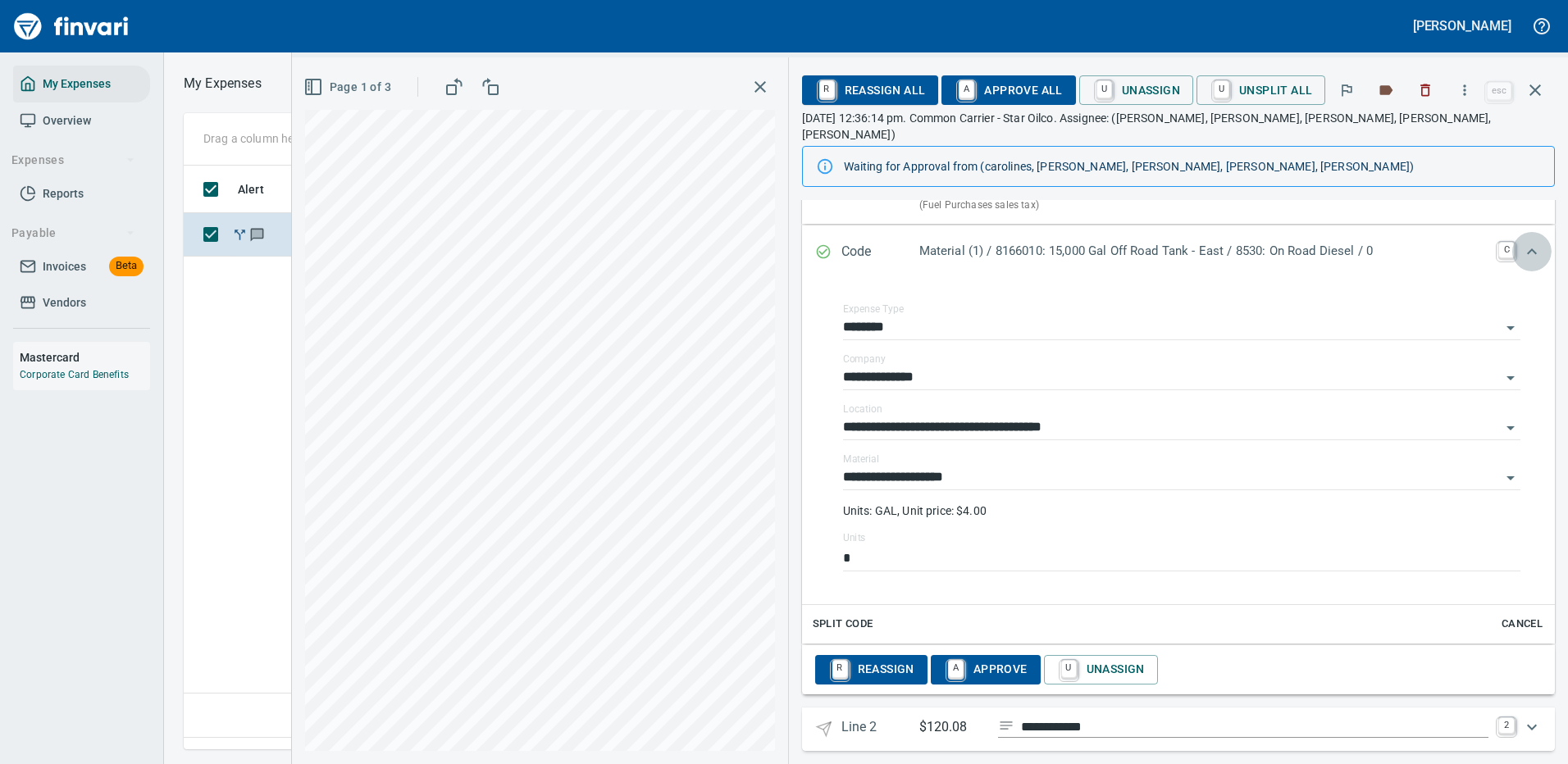
click at [1522, 242] on icon "Expand" at bounding box center [1532, 252] width 20 height 20
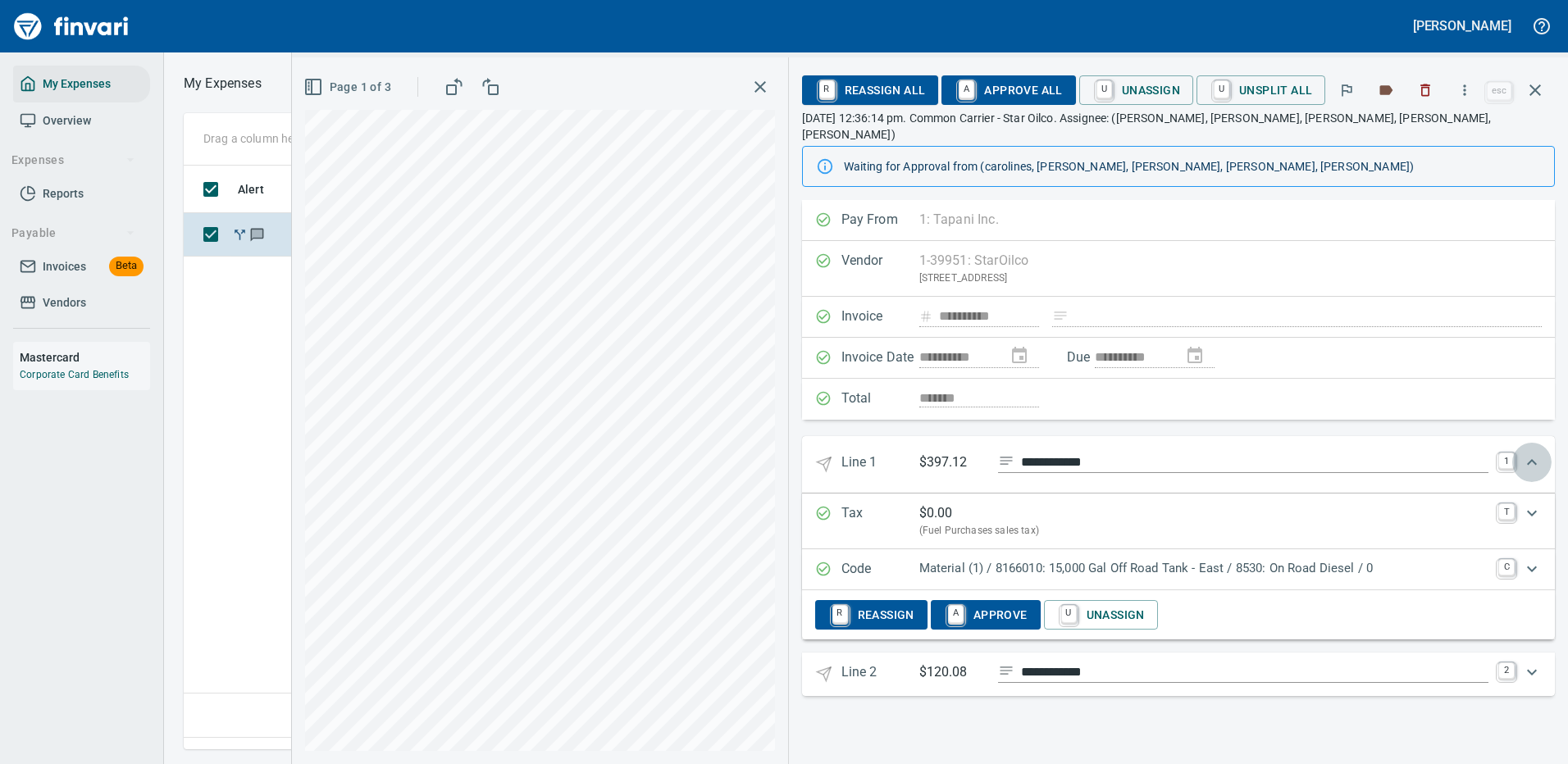
click at [1530, 452] on icon "Expand" at bounding box center [1532, 462] width 20 height 20
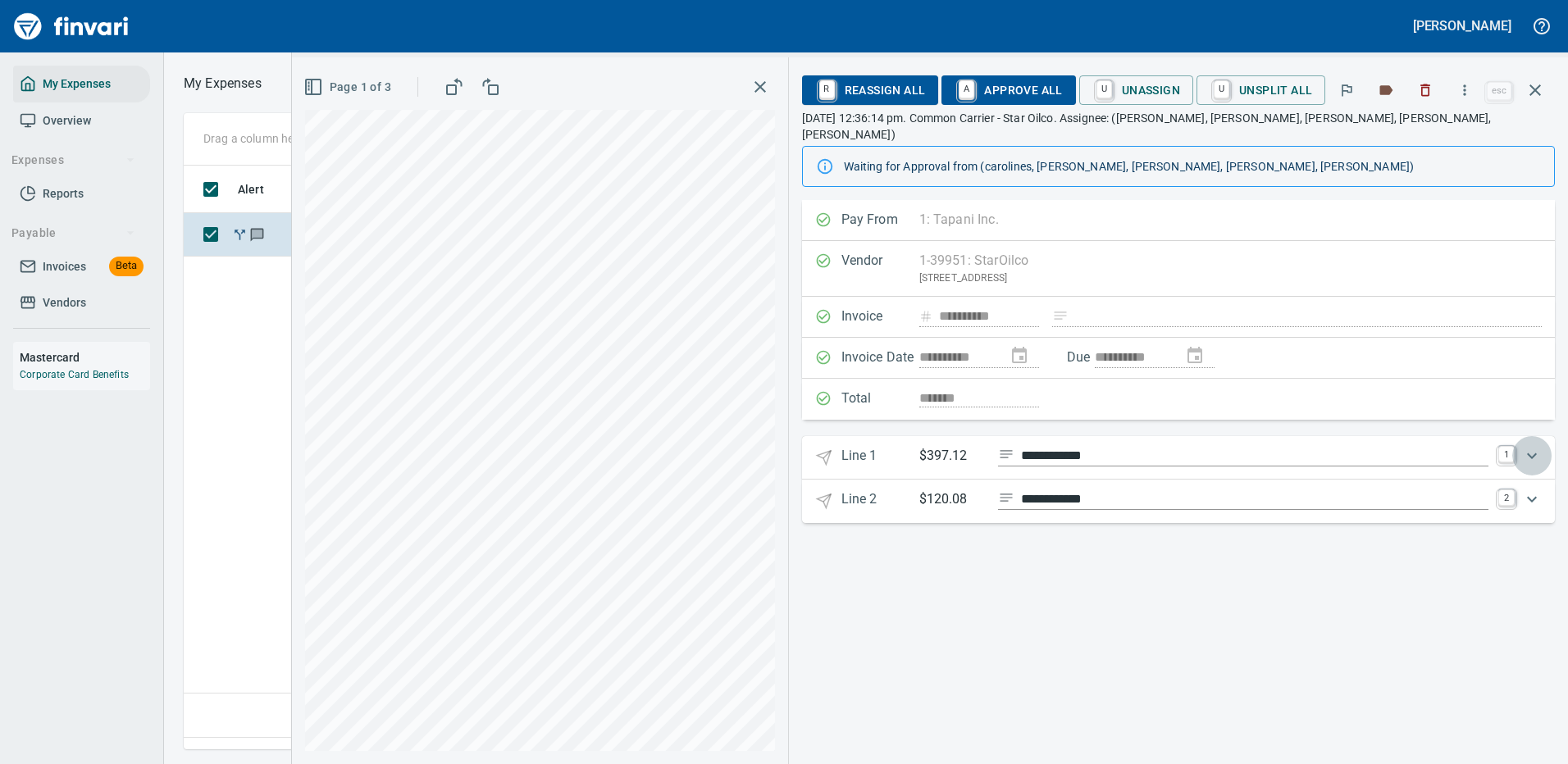
click at [1536, 446] on icon "Expand" at bounding box center [1532, 456] width 20 height 20
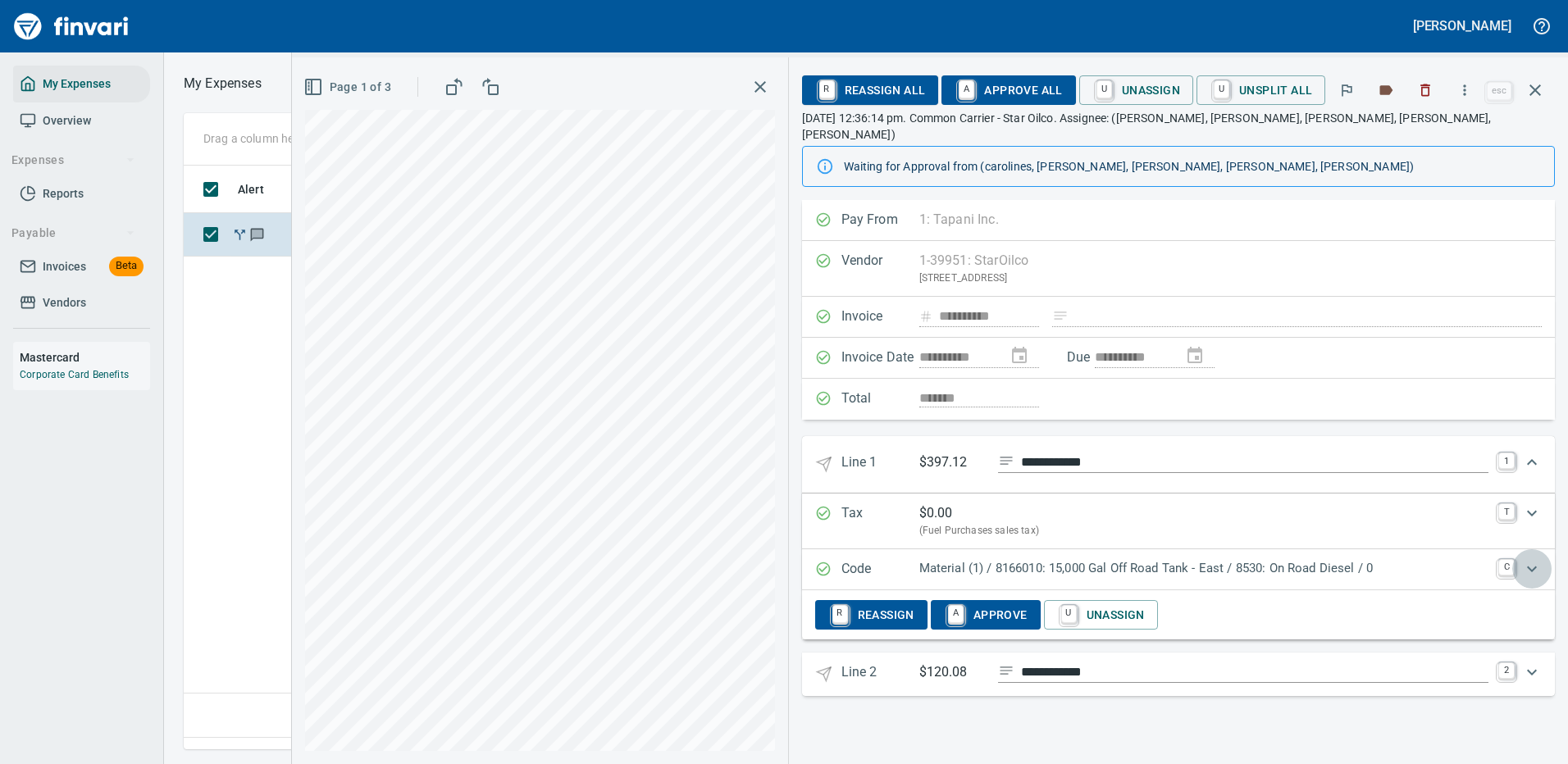
click at [1532, 560] on icon "Expand" at bounding box center [1532, 570] width 20 height 20
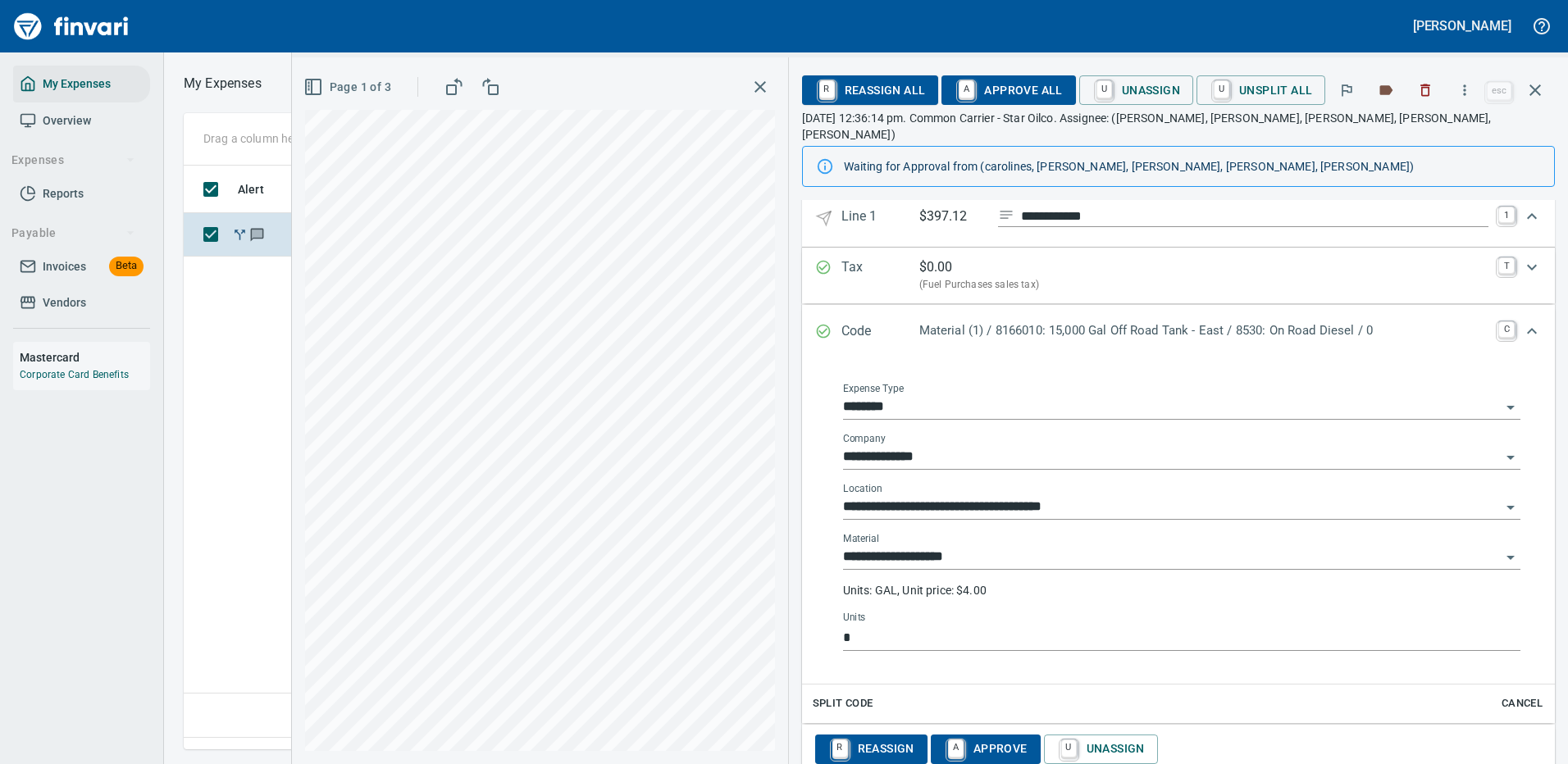
scroll to position [325, 0]
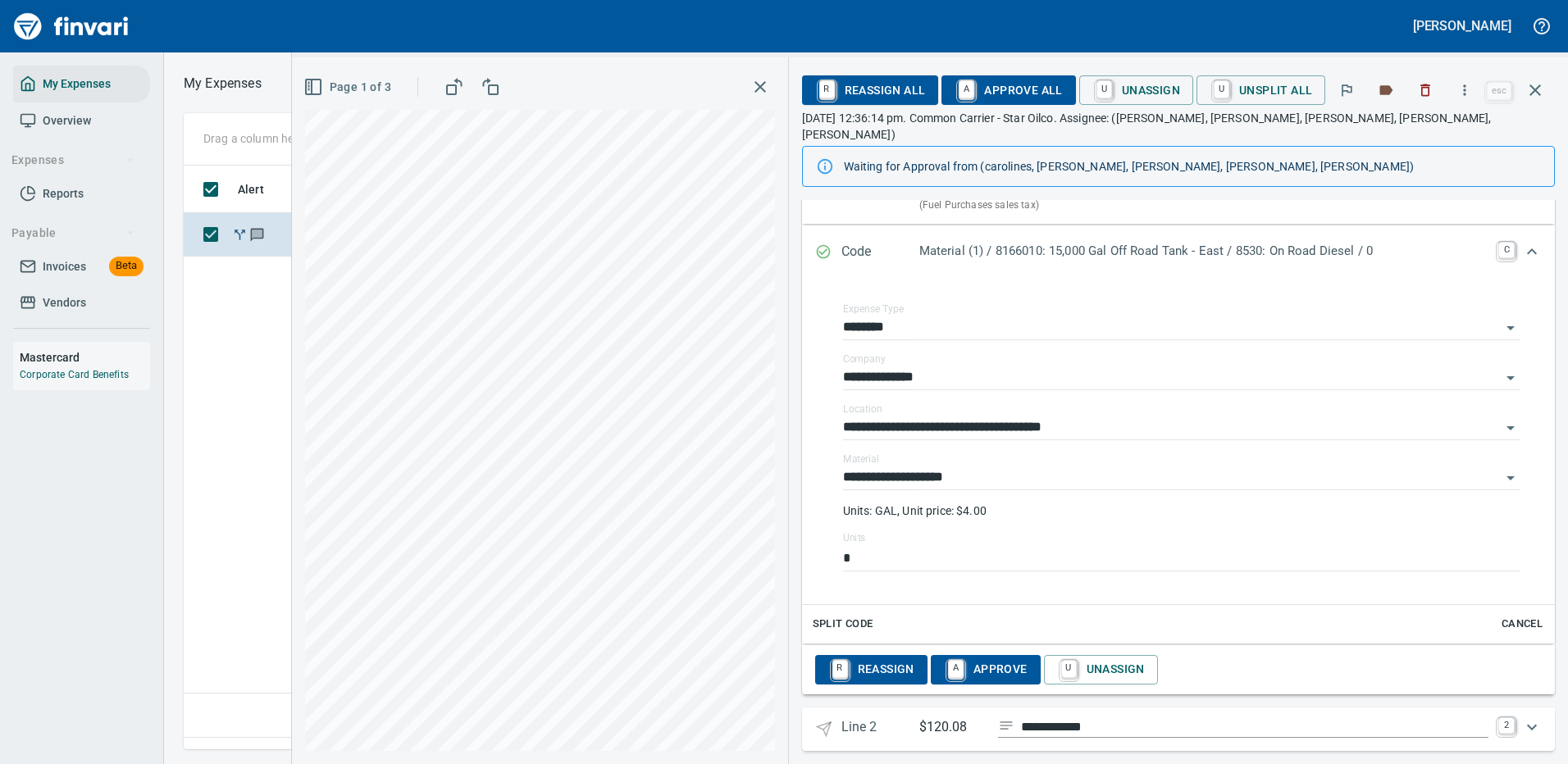
click at [1522, 717] on icon "Expand" at bounding box center [1532, 727] width 20 height 20
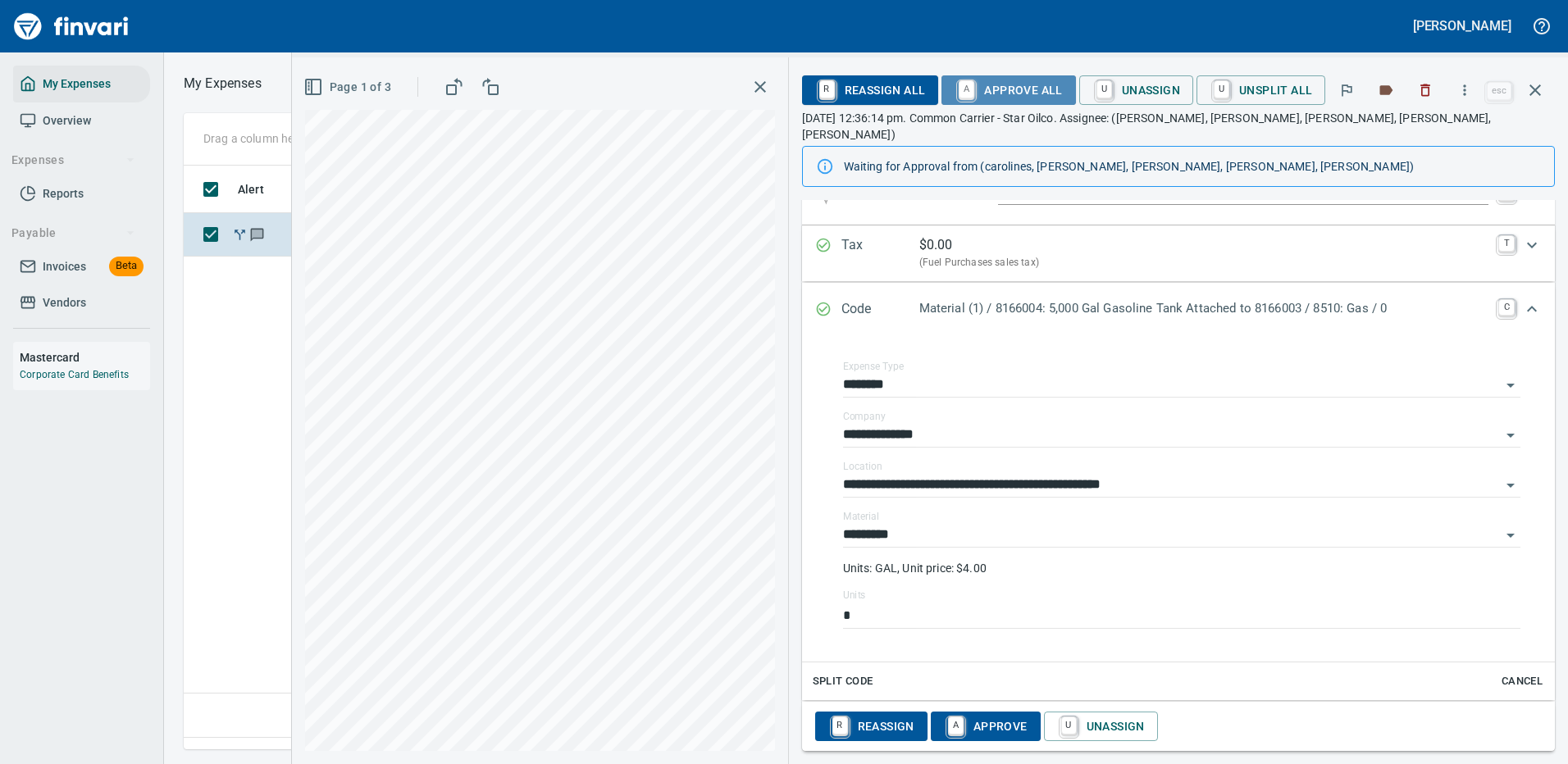
click at [1029, 87] on span "A Approve All" at bounding box center [1008, 90] width 107 height 28
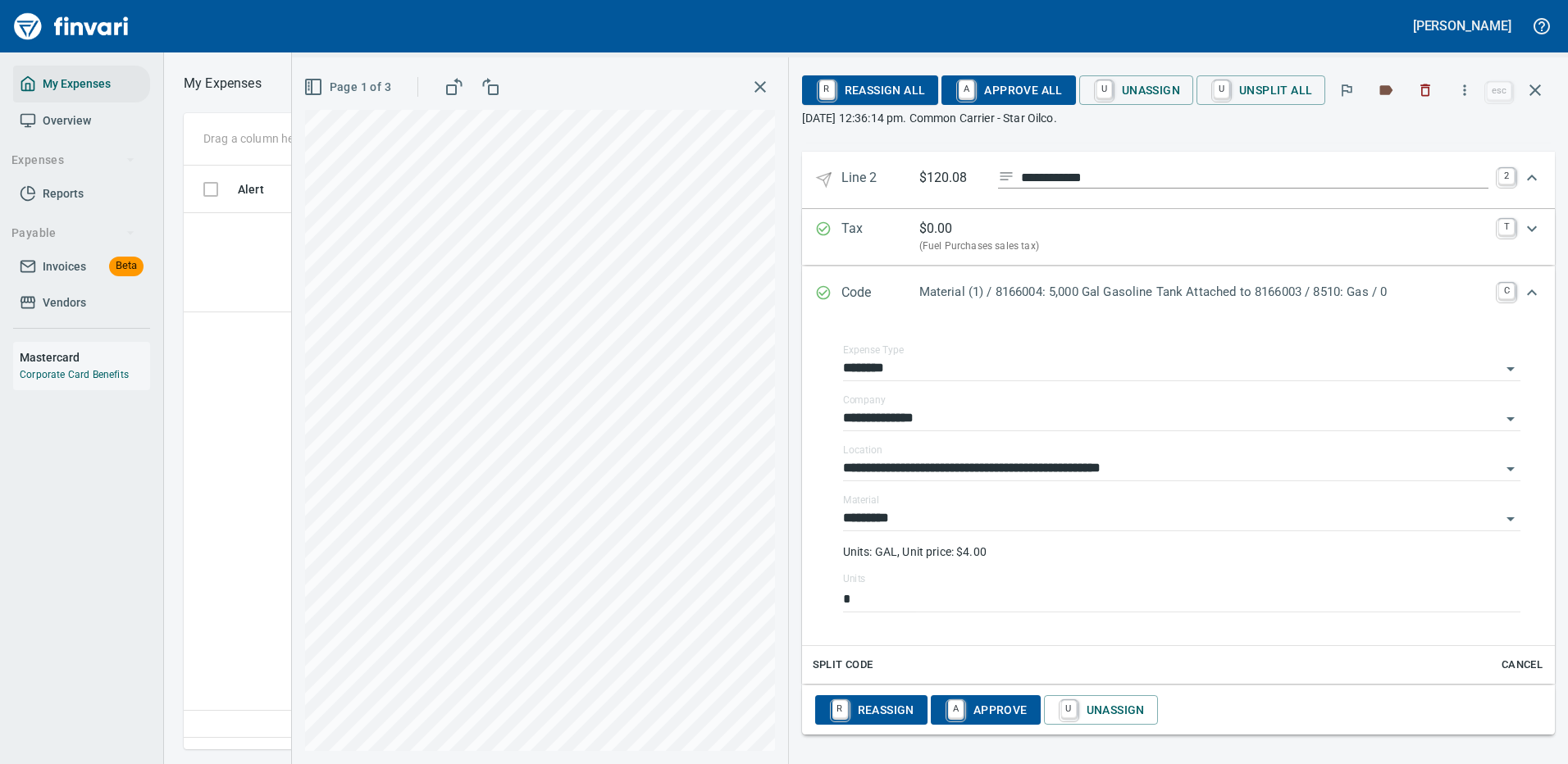
scroll to position [825, 0]
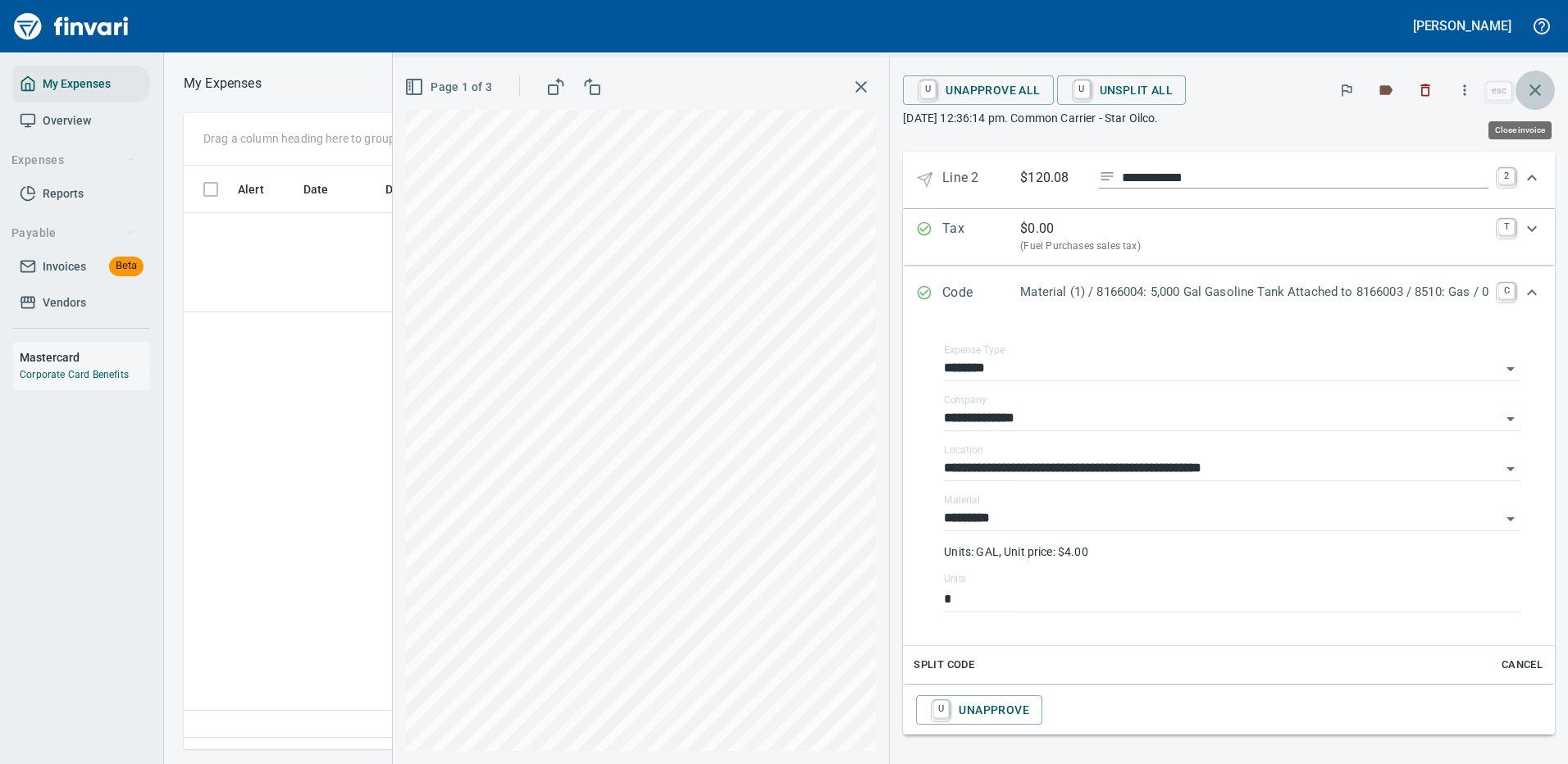
drag, startPoint x: 1534, startPoint y: 90, endPoint x: 1524, endPoint y: 76, distance: 17.2
click at [1533, 87] on icon "button" at bounding box center [1535, 90] width 12 height 12
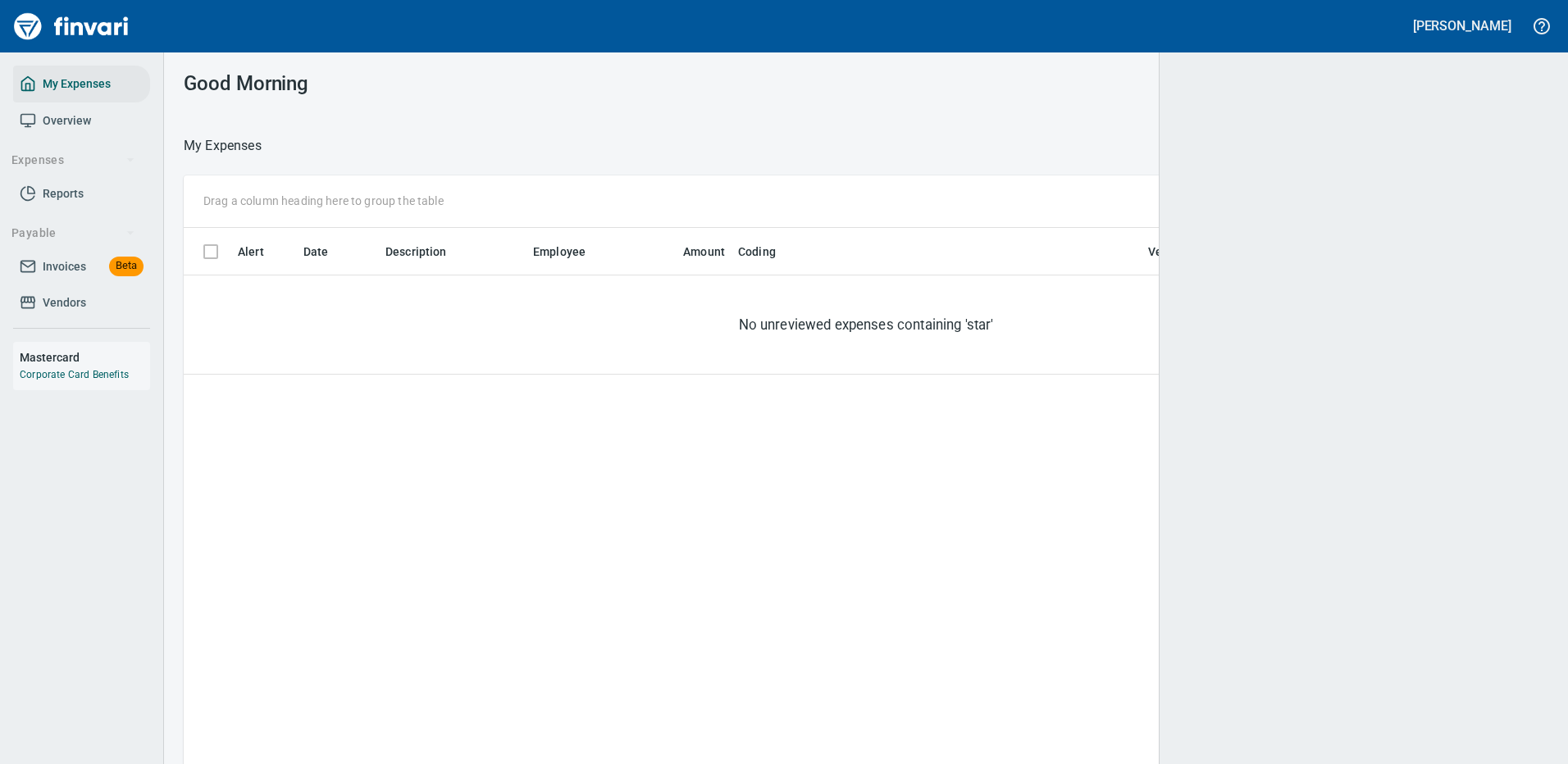
scroll to position [2, 2]
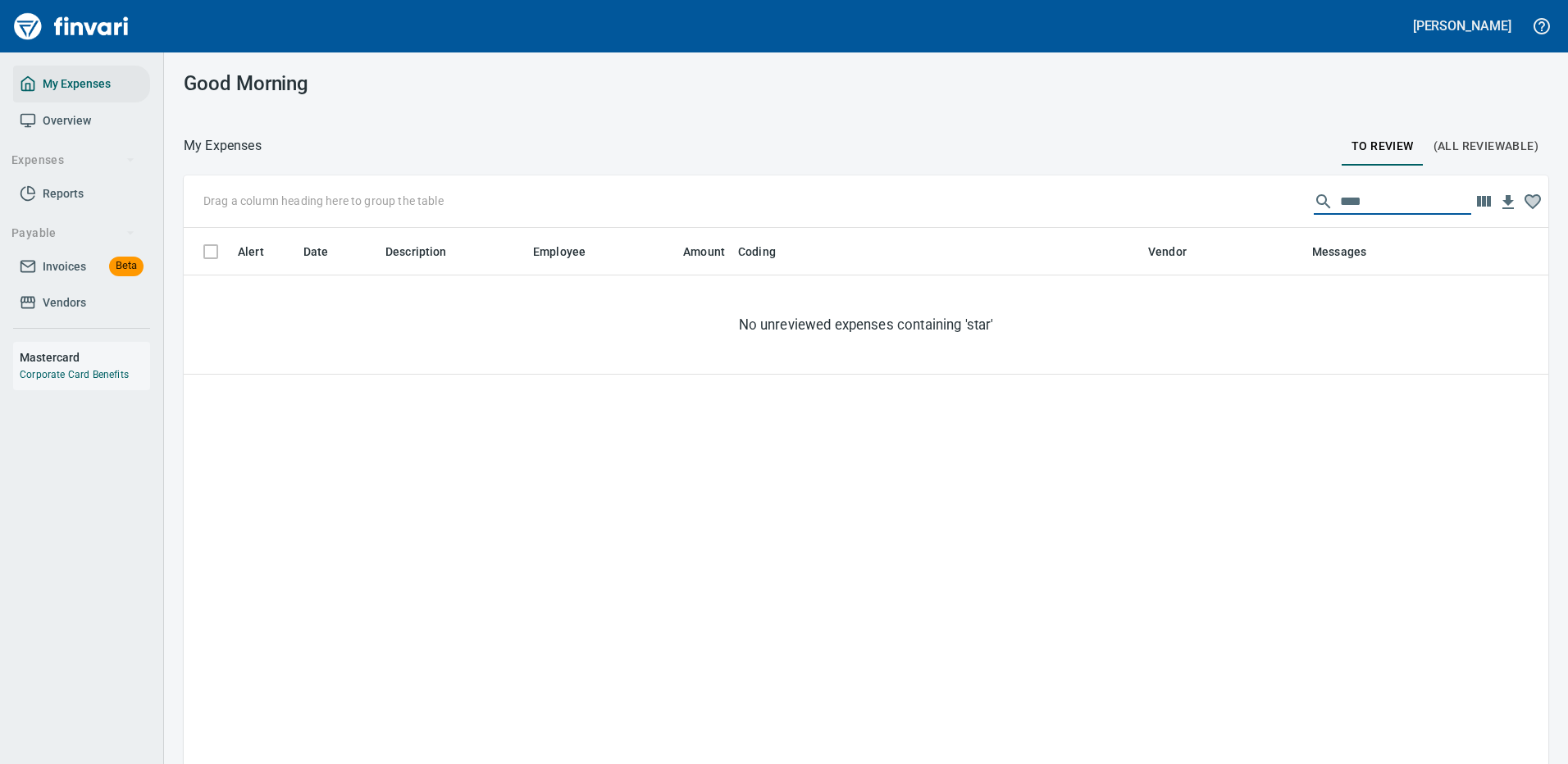
drag, startPoint x: 1349, startPoint y: 201, endPoint x: 1273, endPoint y: 205, distance: 76.1
click at [1273, 205] on div "Drag a column heading here to group the table ****" at bounding box center [865, 201] width 1365 height 53
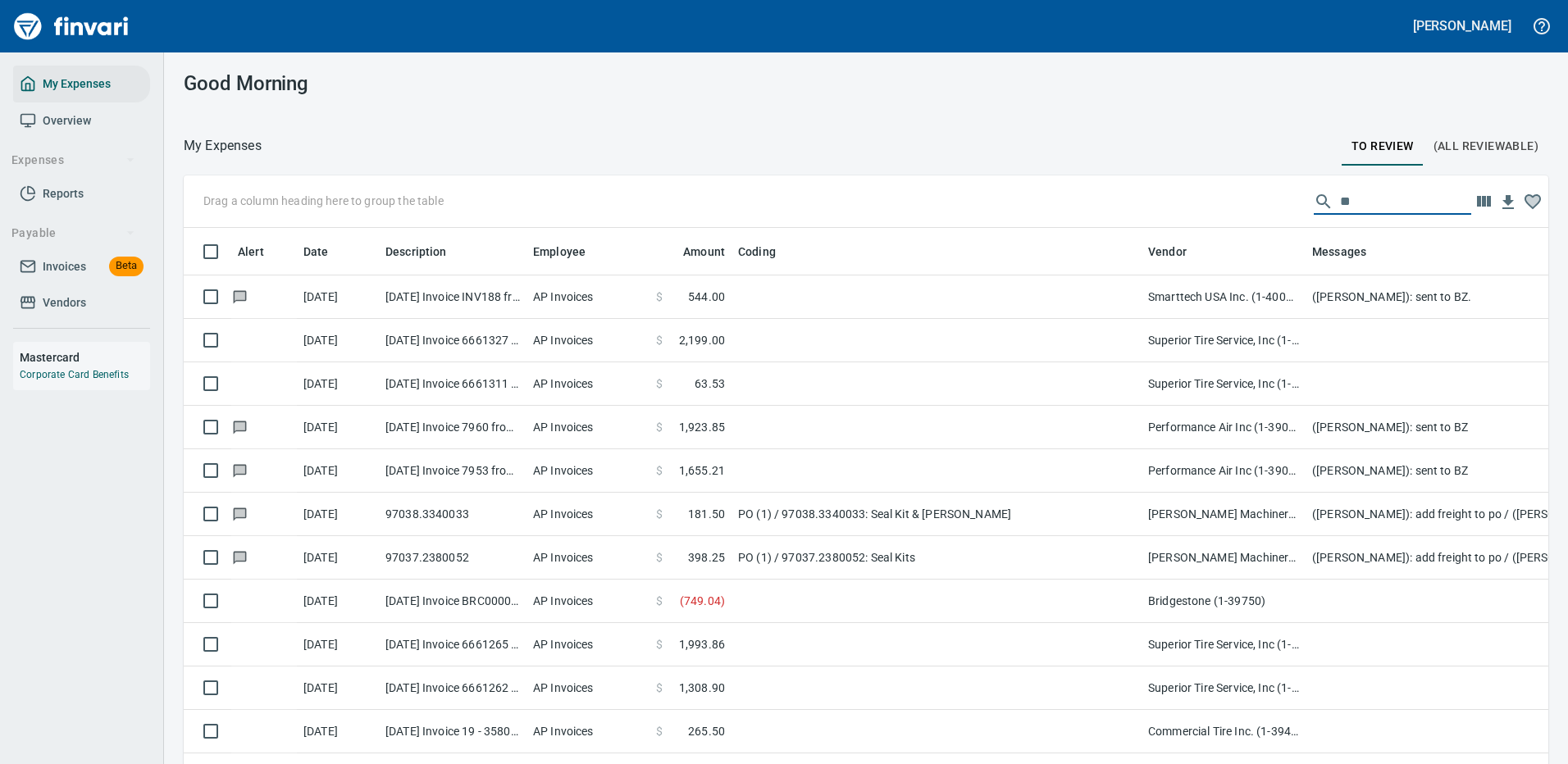
scroll to position [560, 1328]
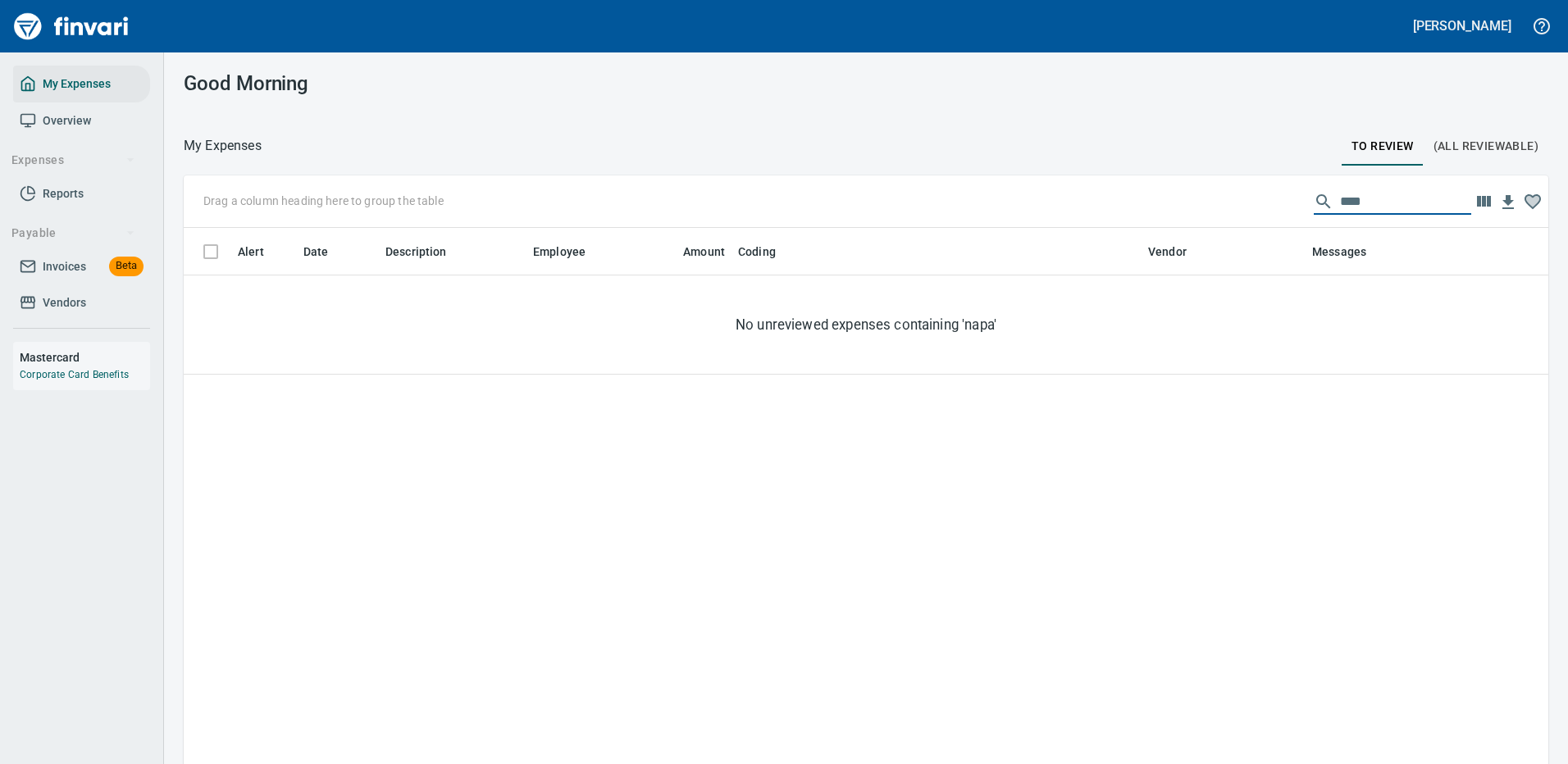
type input "****"
drag, startPoint x: 1363, startPoint y: 200, endPoint x: 1167, endPoint y: 200, distance: 196.0
click at [1198, 198] on div "Drag a column heading here to group the table ****" at bounding box center [865, 201] width 1365 height 53
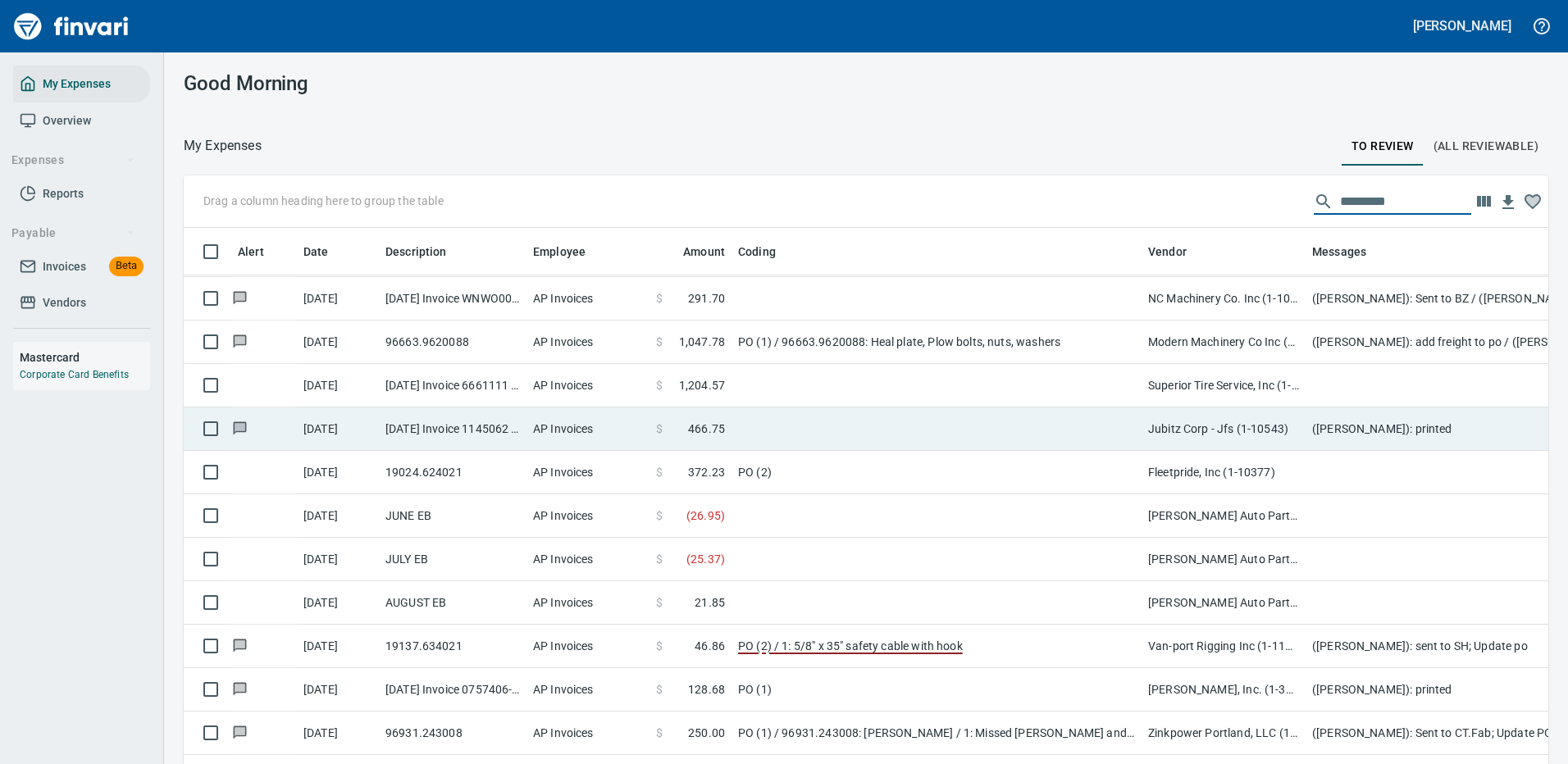
scroll to position [820, 0]
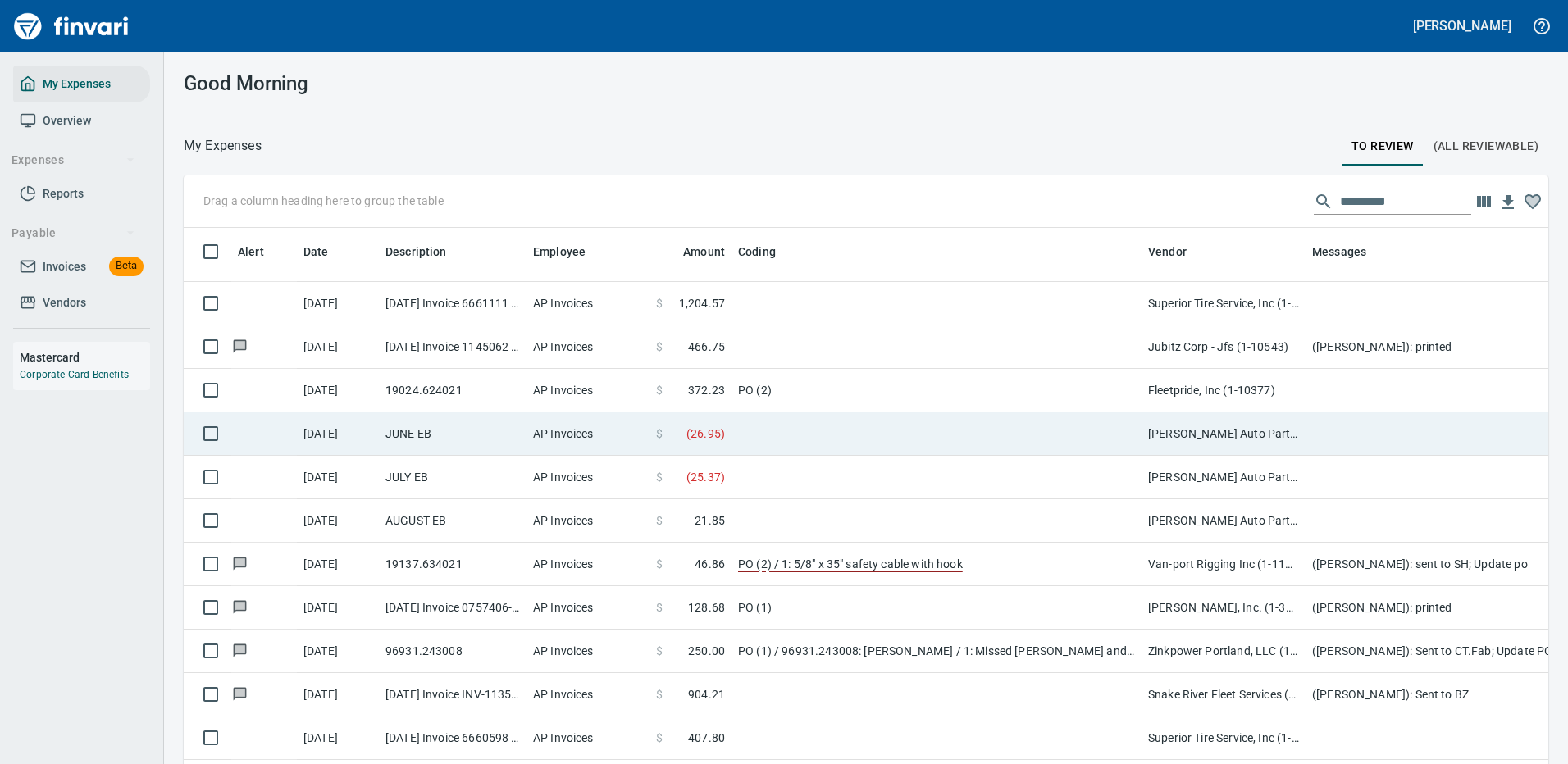
click at [912, 430] on td at bounding box center [936, 435] width 410 height 44
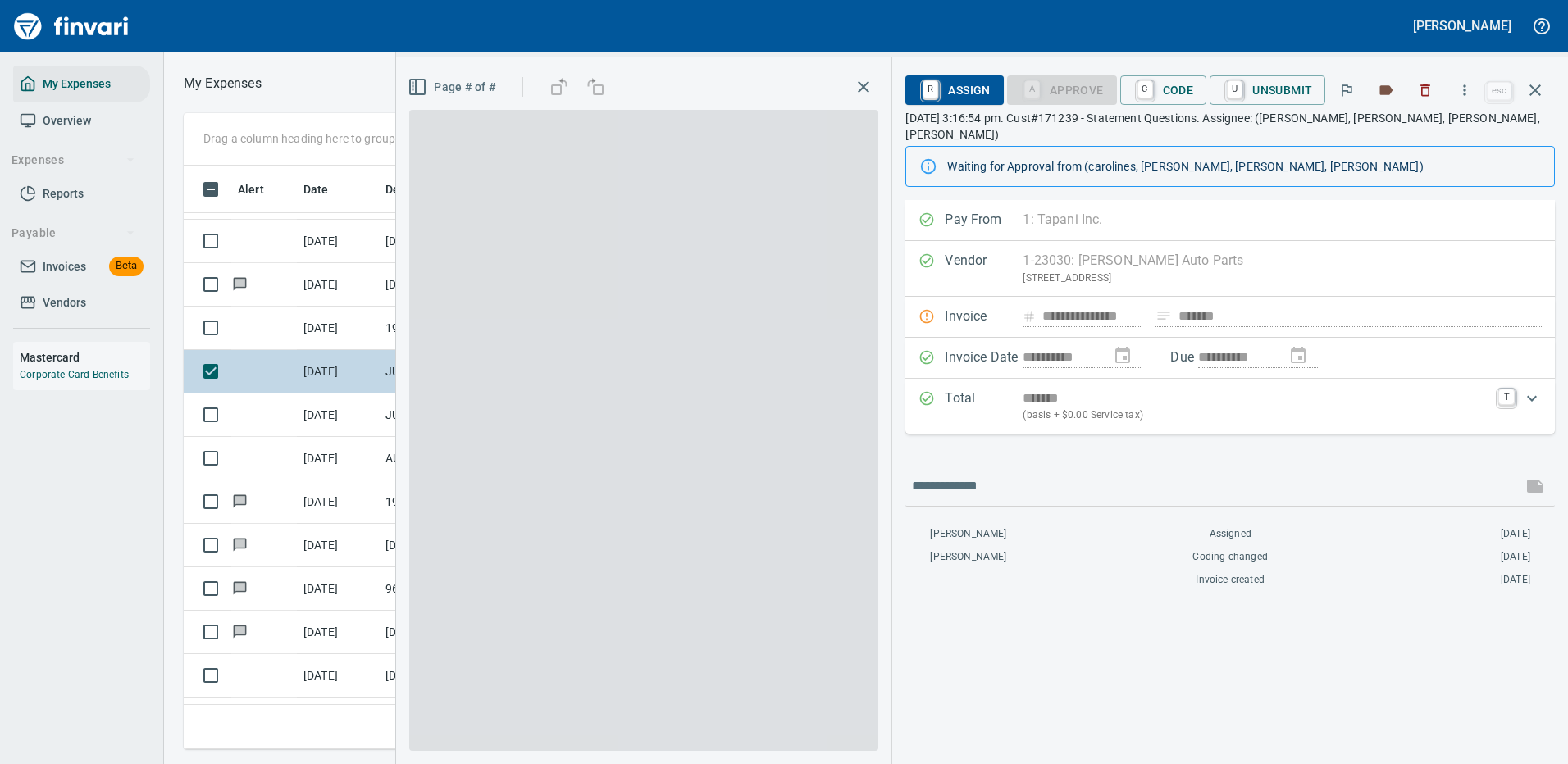
scroll to position [560, 930]
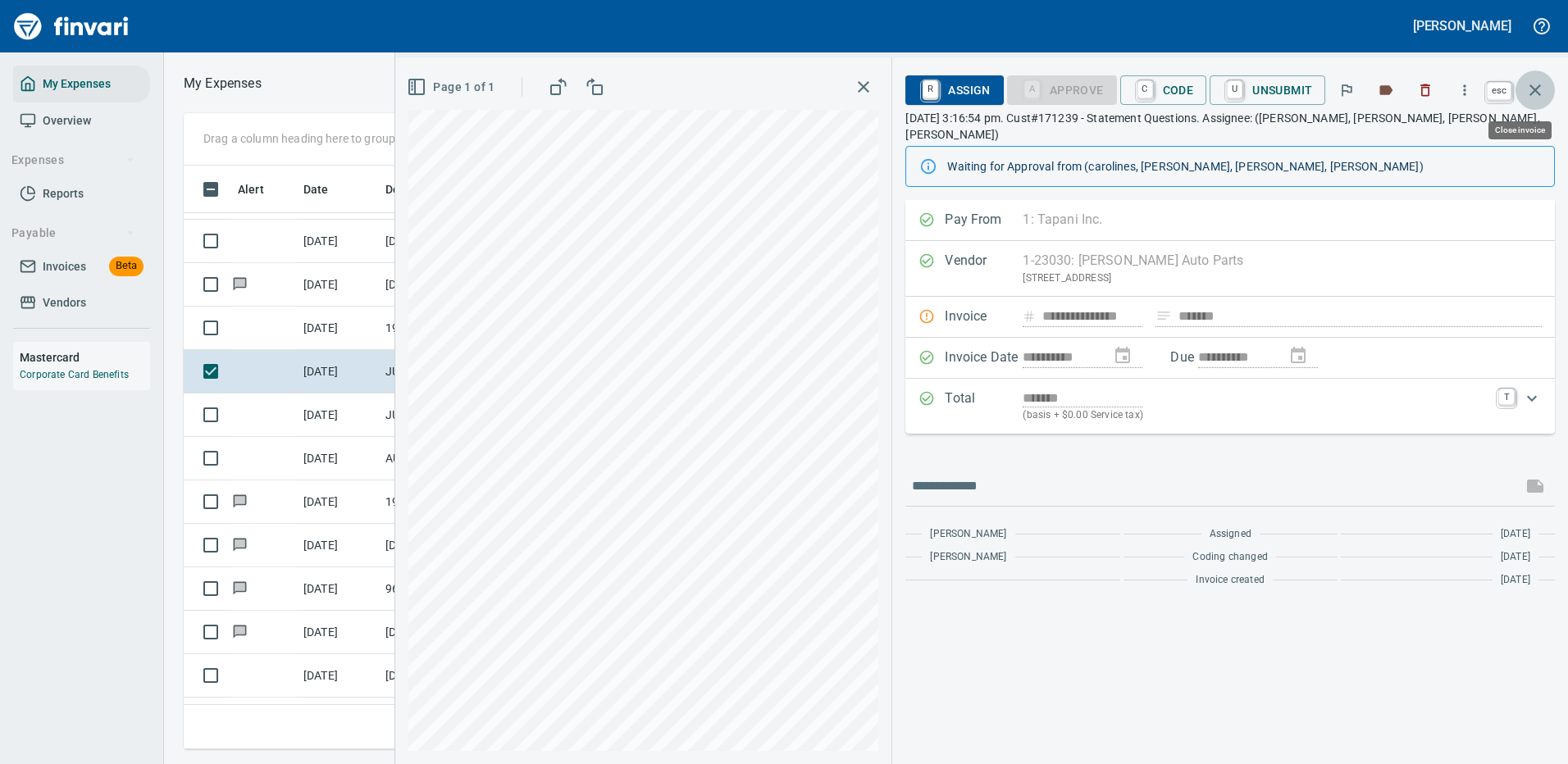
click at [1532, 81] on icon "button" at bounding box center [1535, 90] width 20 height 20
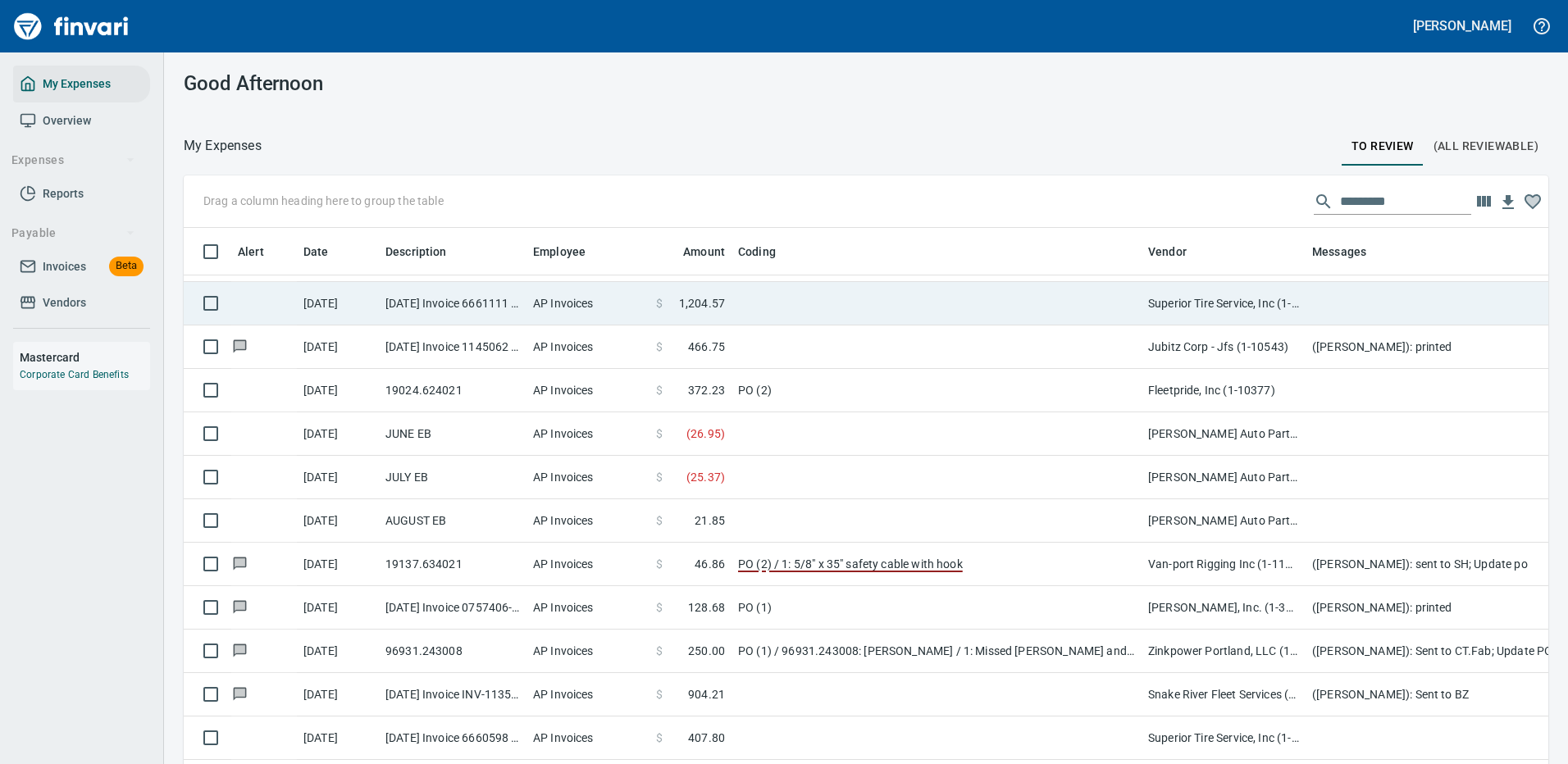
scroll to position [560, 1328]
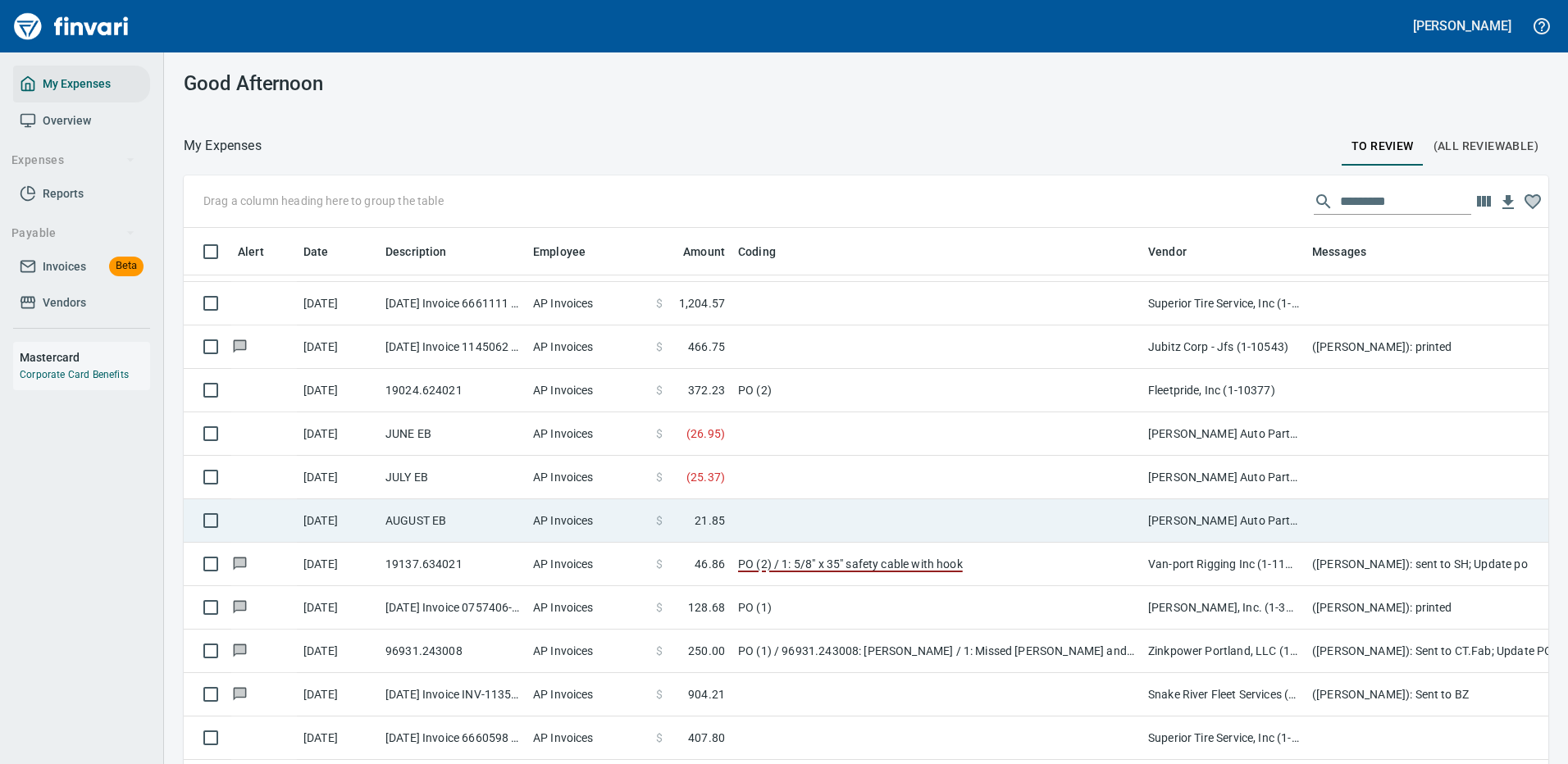
click at [881, 519] on td at bounding box center [936, 521] width 410 height 44
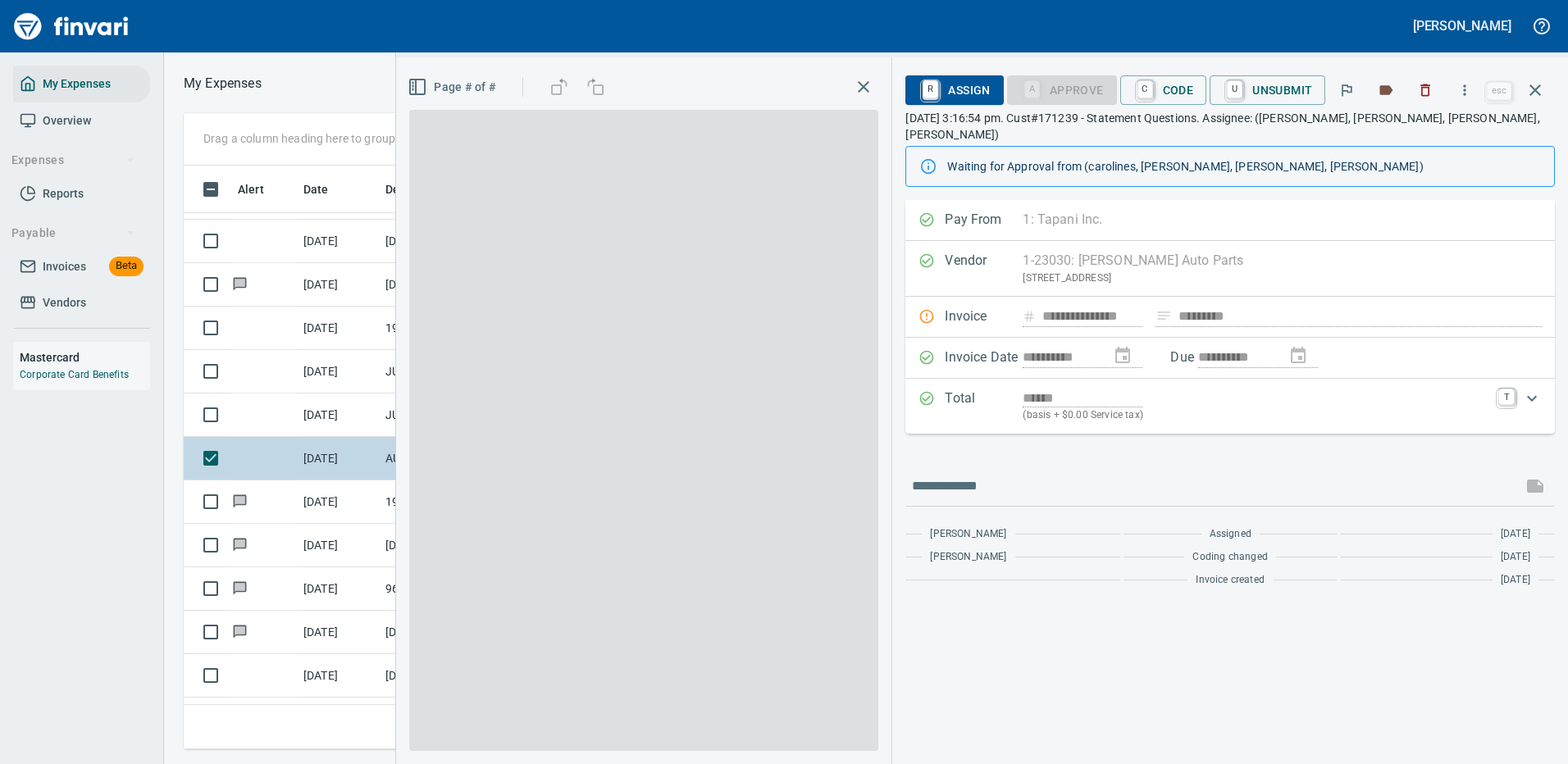
scroll to position [560, 930]
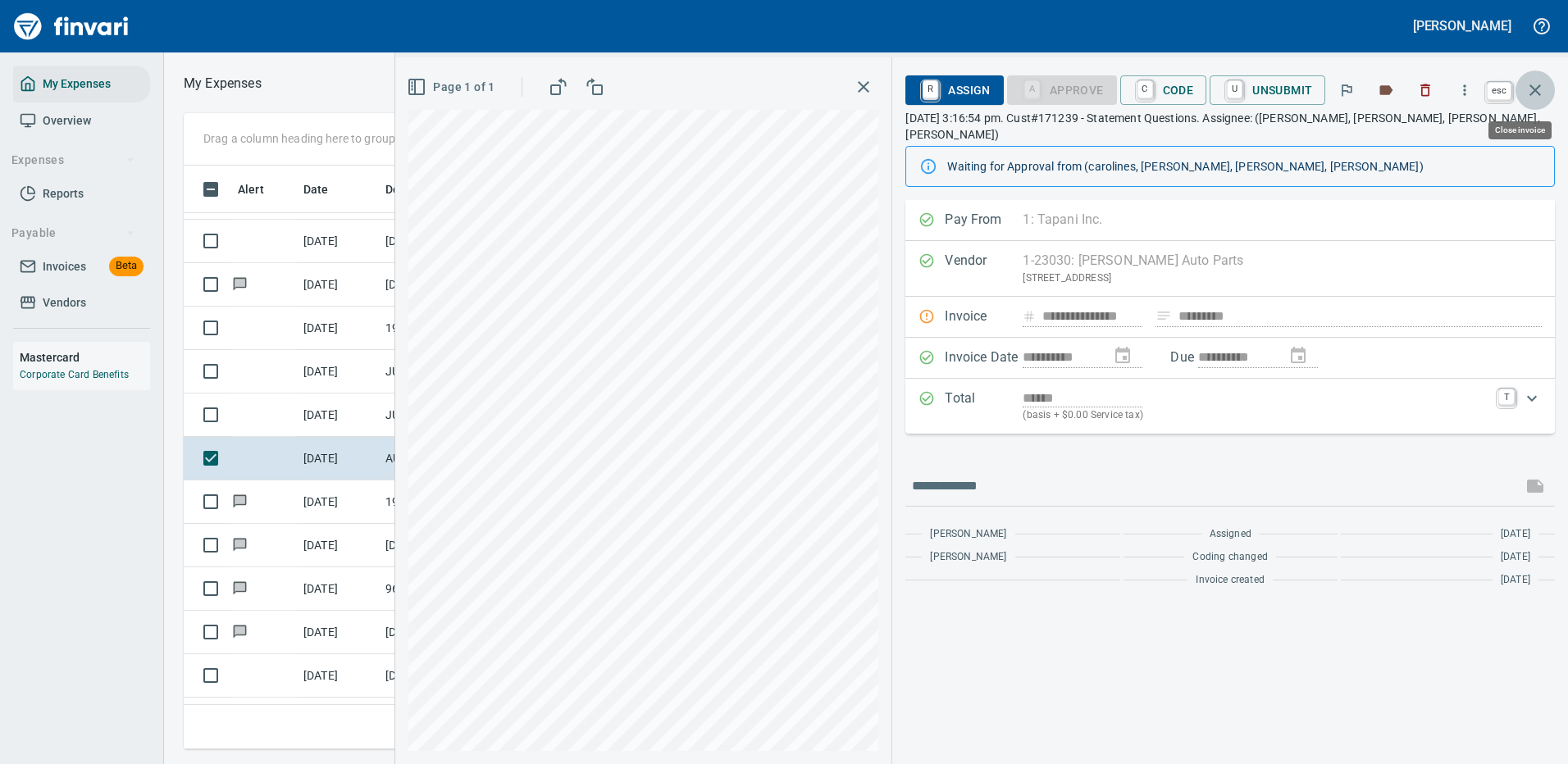
click at [1531, 86] on icon "button" at bounding box center [1535, 90] width 12 height 12
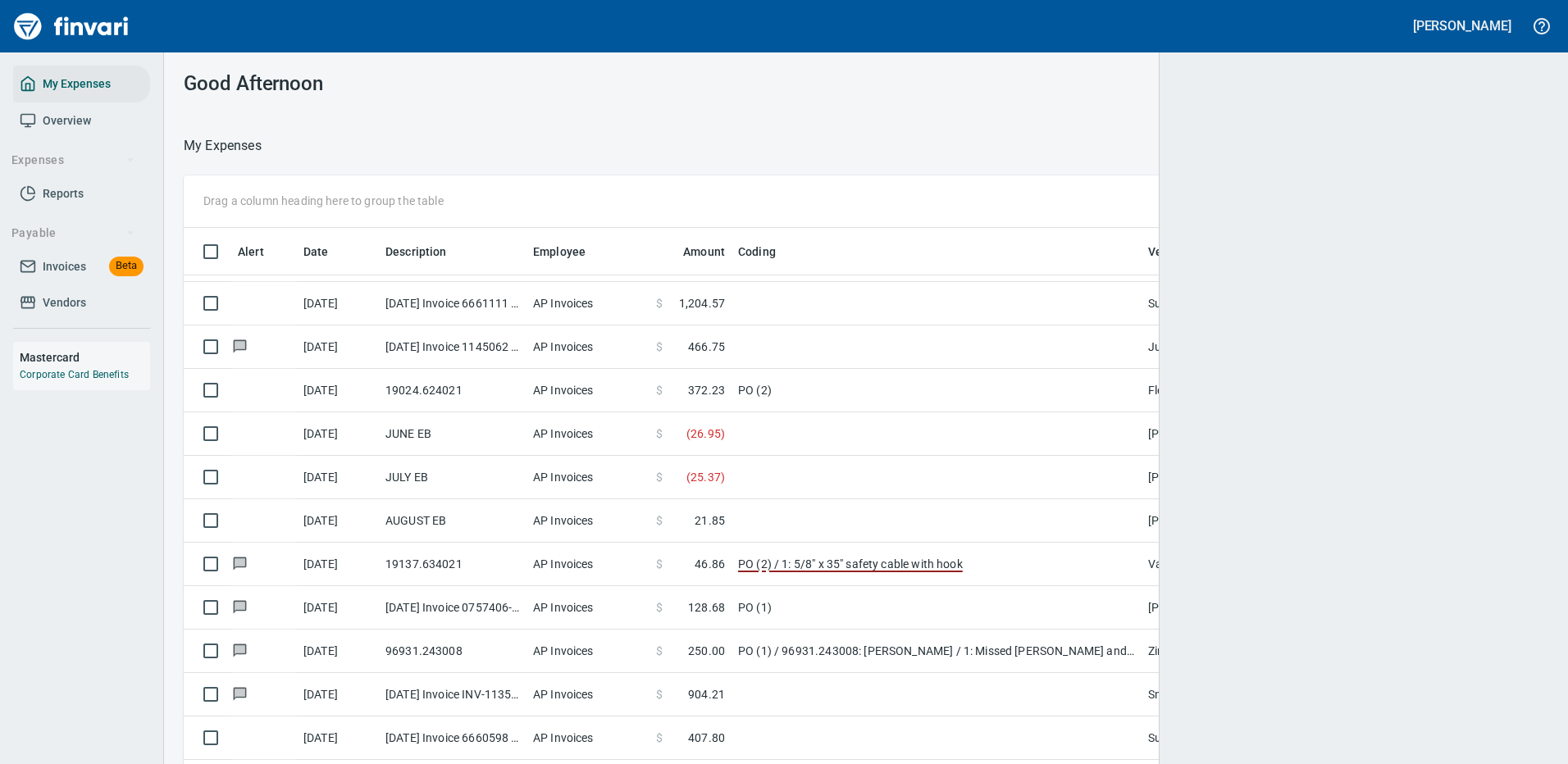
scroll to position [2, 2]
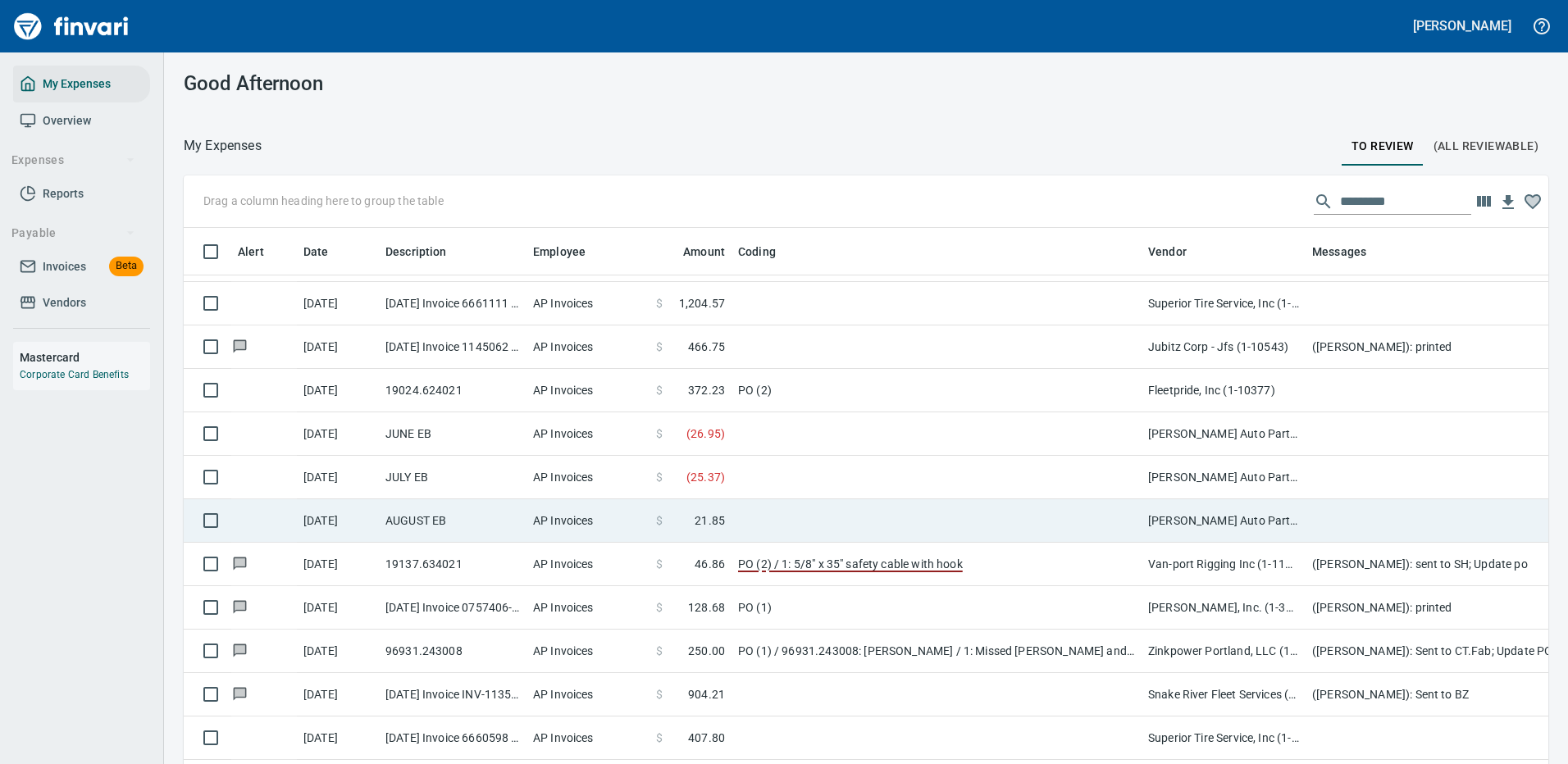
click at [740, 474] on td at bounding box center [936, 477] width 410 height 44
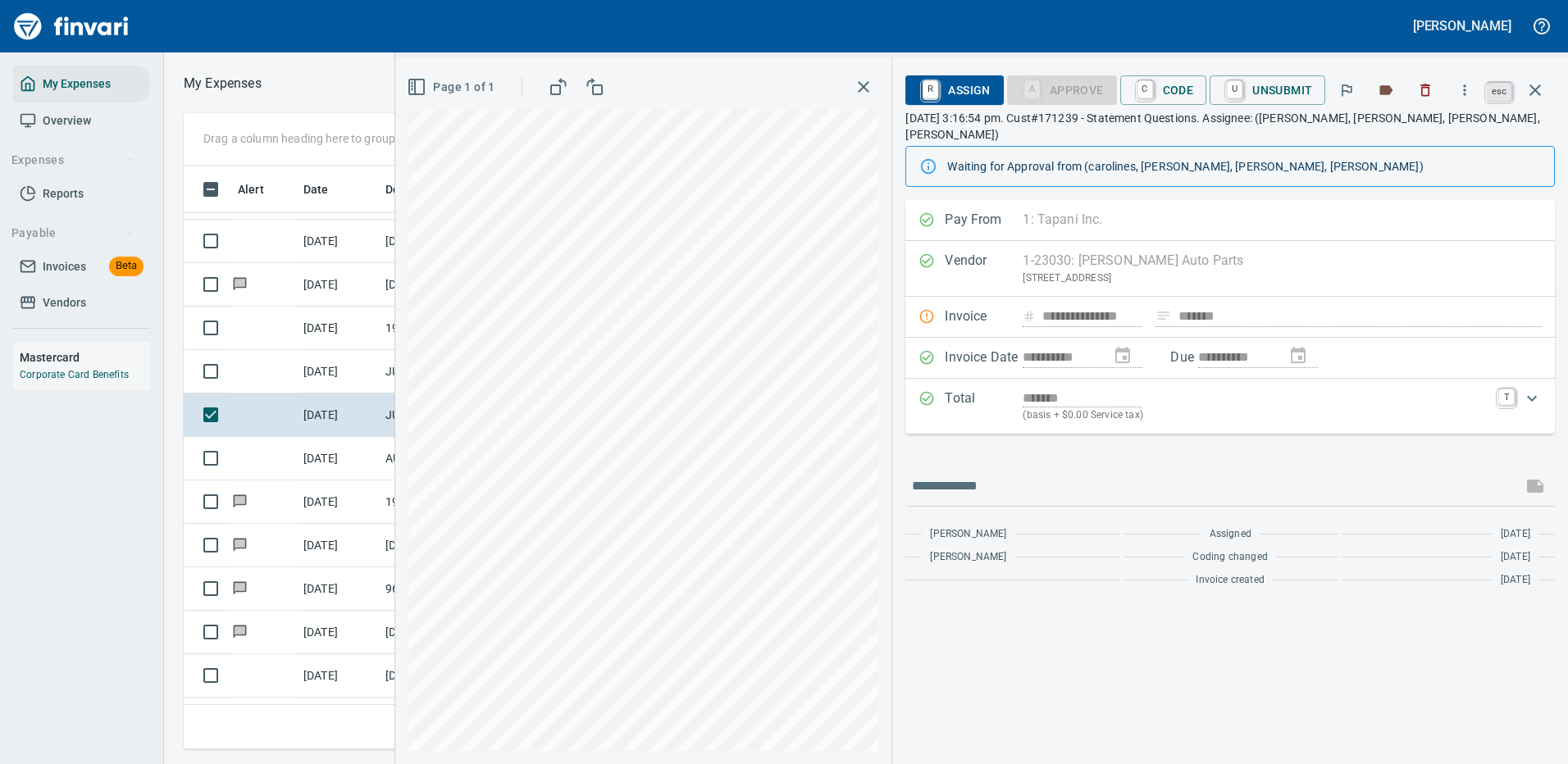
scroll to position [560, 930]
click at [1535, 89] on icon "button" at bounding box center [1535, 90] width 12 height 12
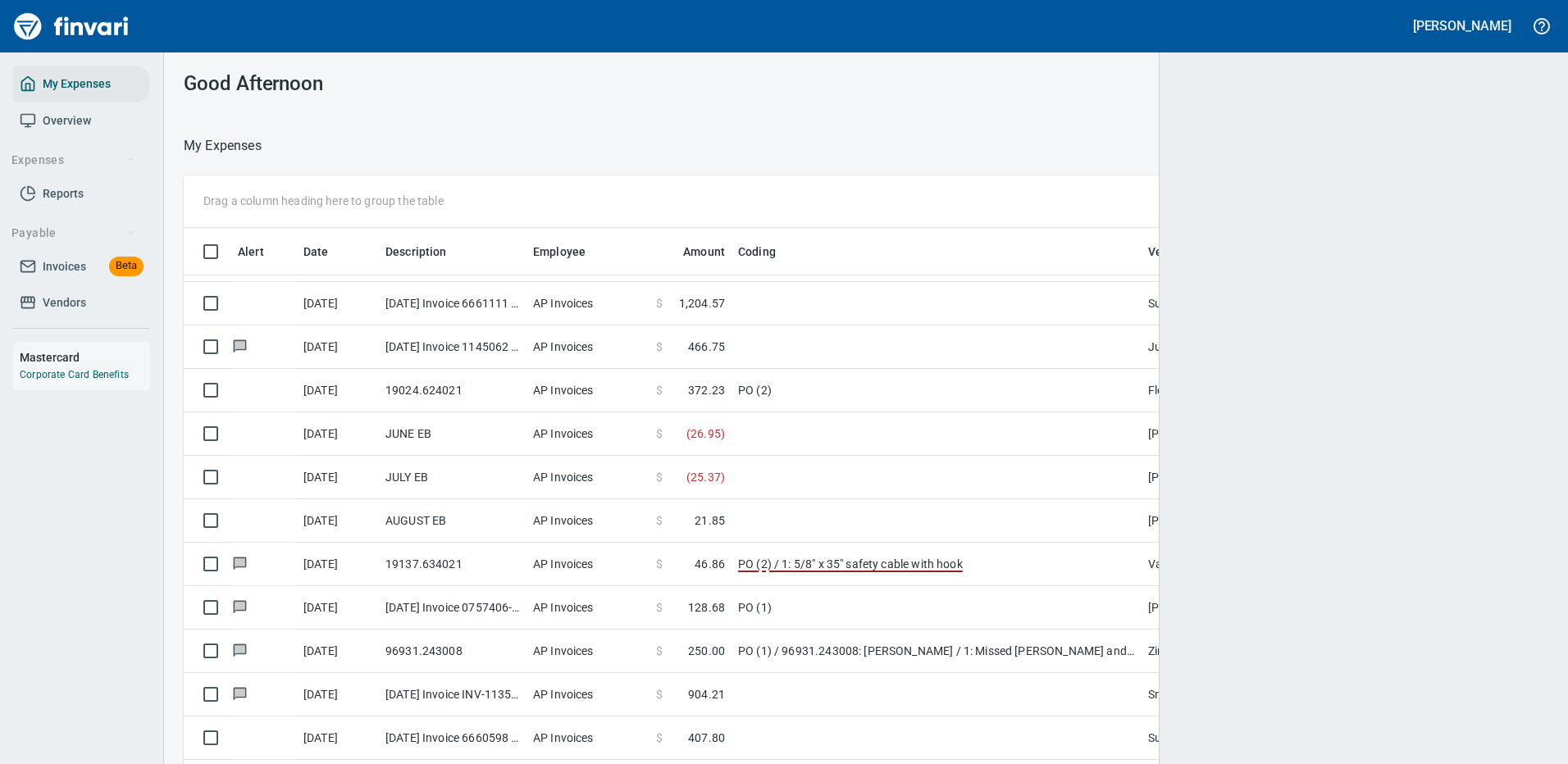
scroll to position [2, 2]
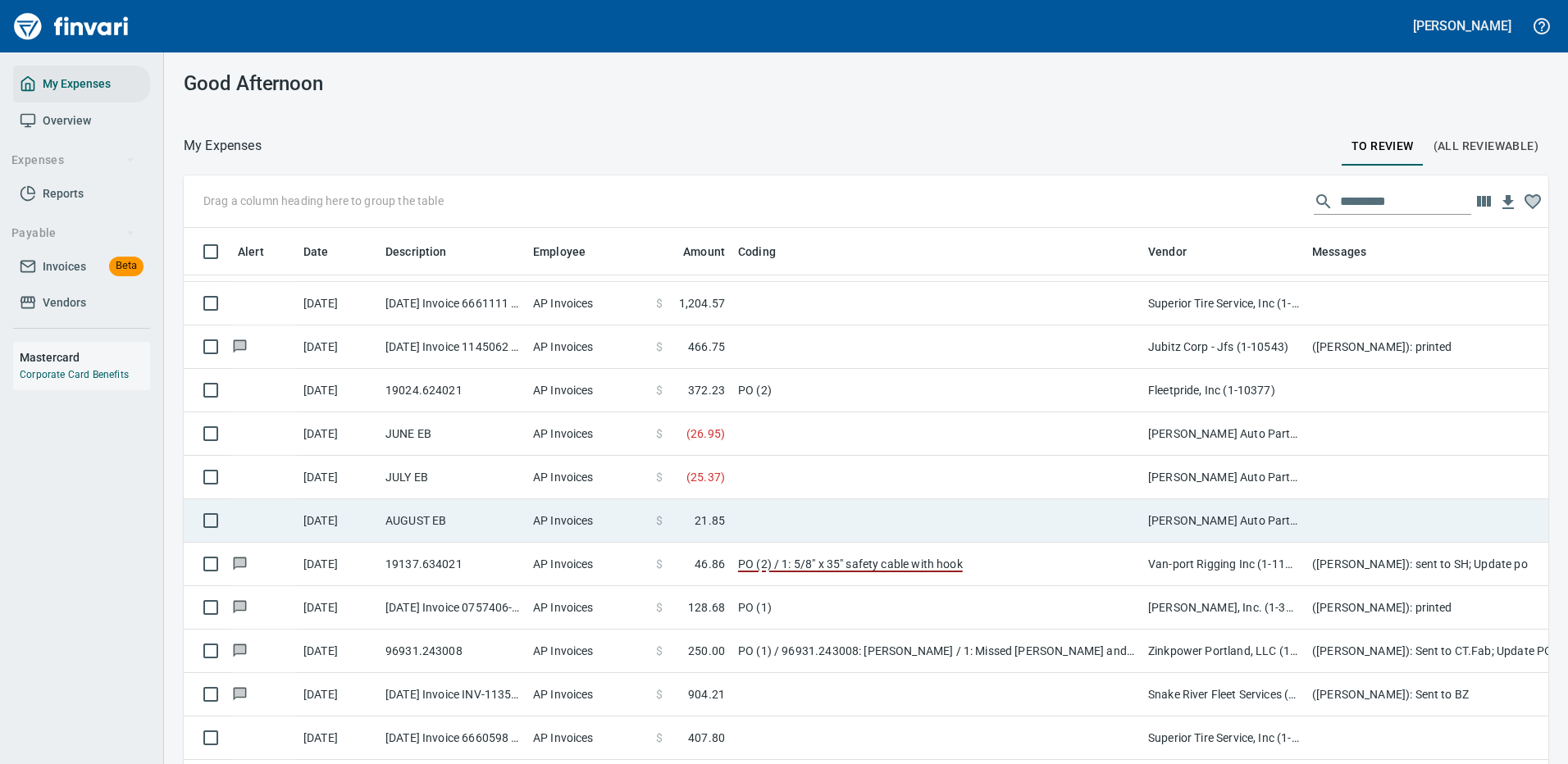
click at [1014, 513] on td at bounding box center [936, 521] width 410 height 44
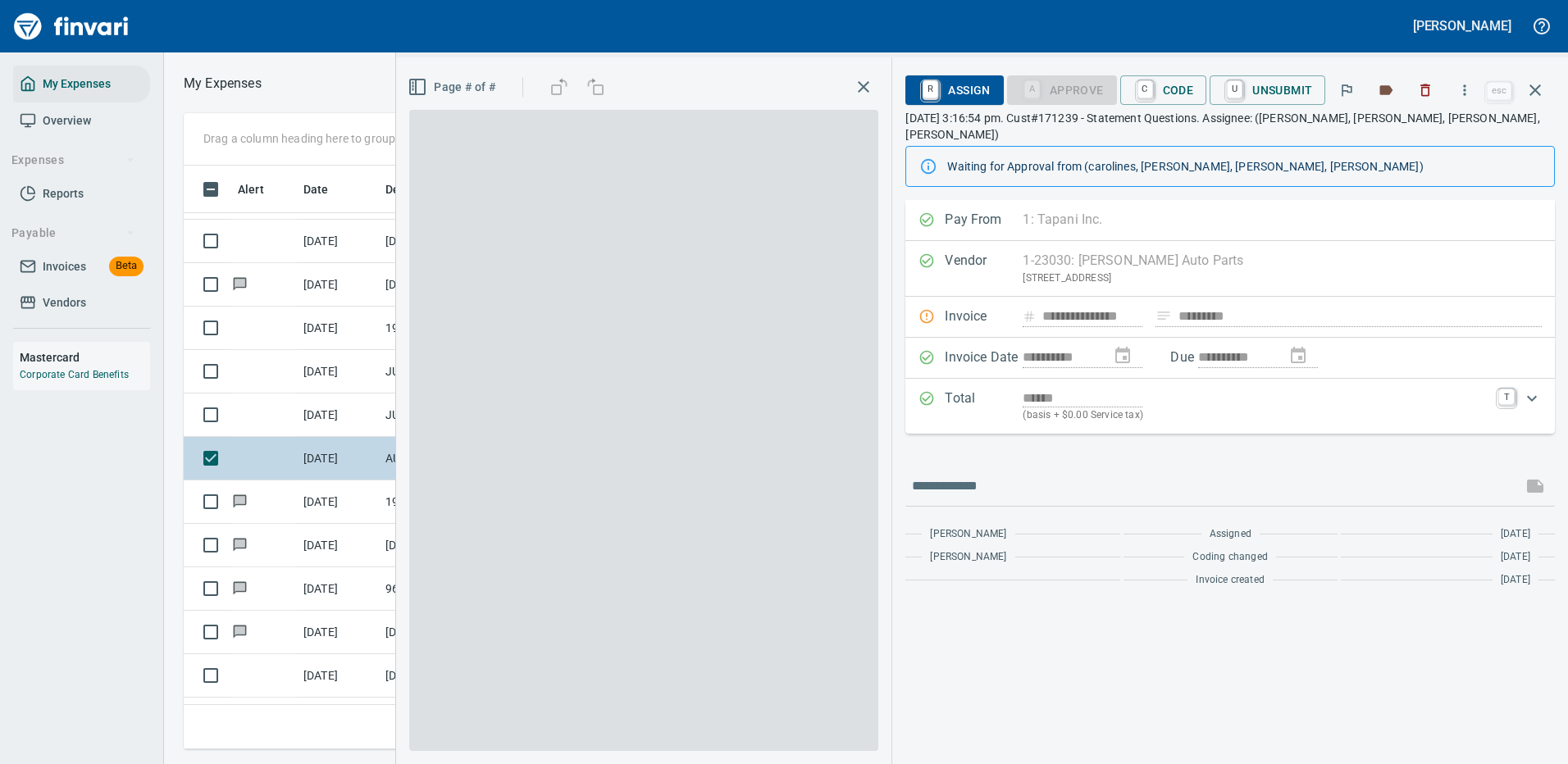
scroll to position [560, 930]
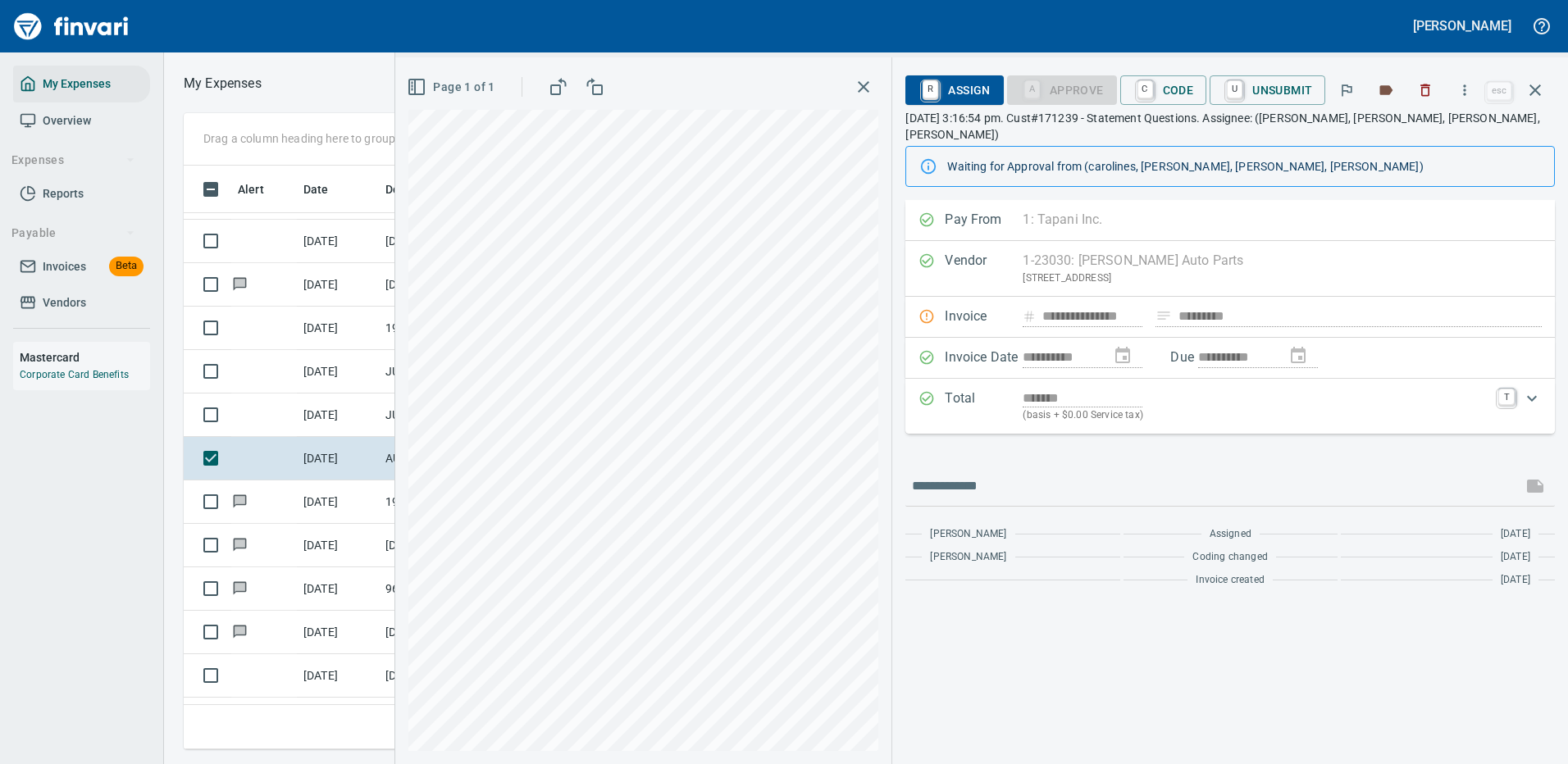
type input "*******"
click at [1542, 86] on icon "button" at bounding box center [1535, 90] width 20 height 20
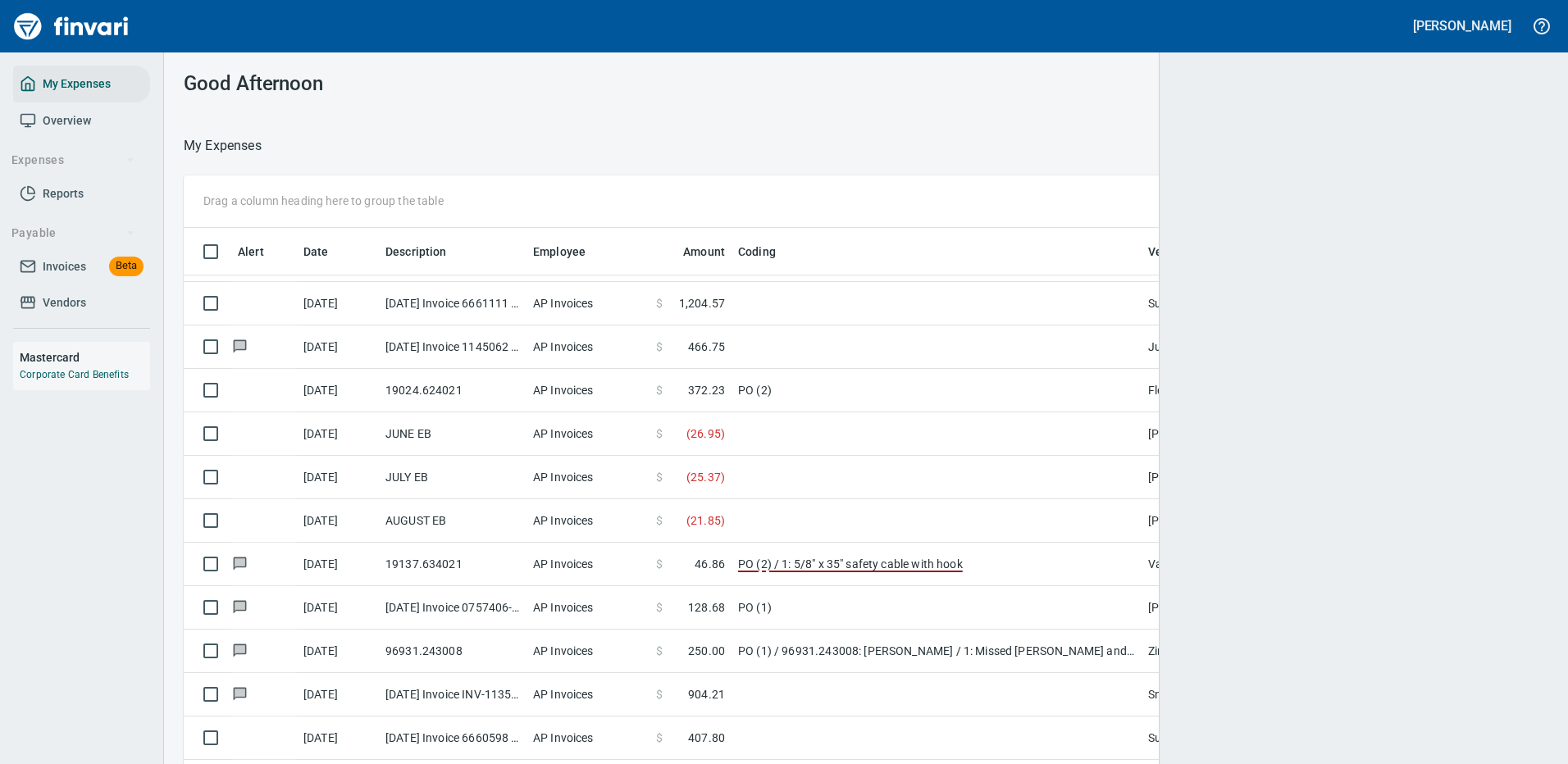
scroll to position [2, 2]
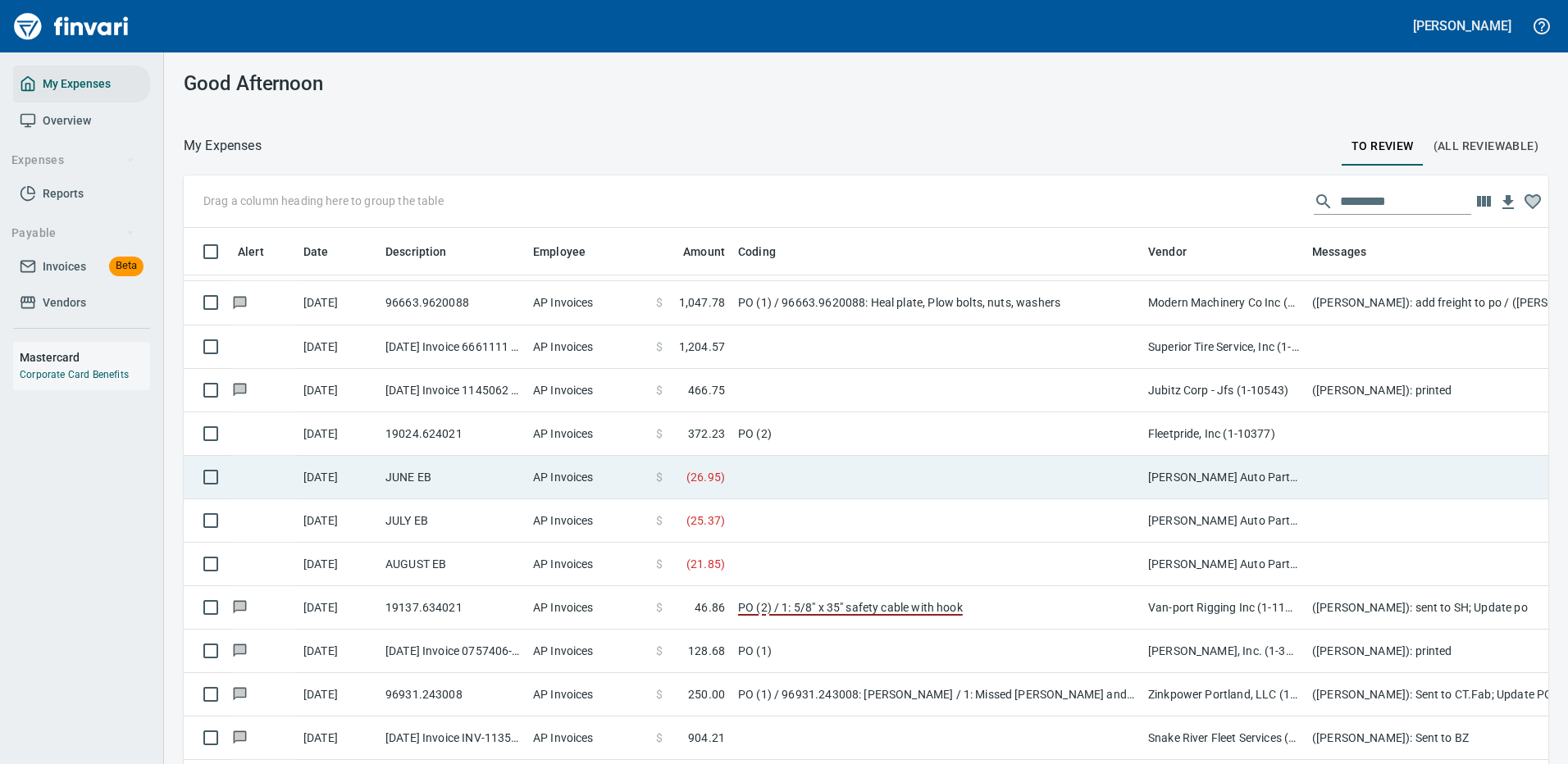
click at [789, 484] on td at bounding box center [936, 477] width 410 height 44
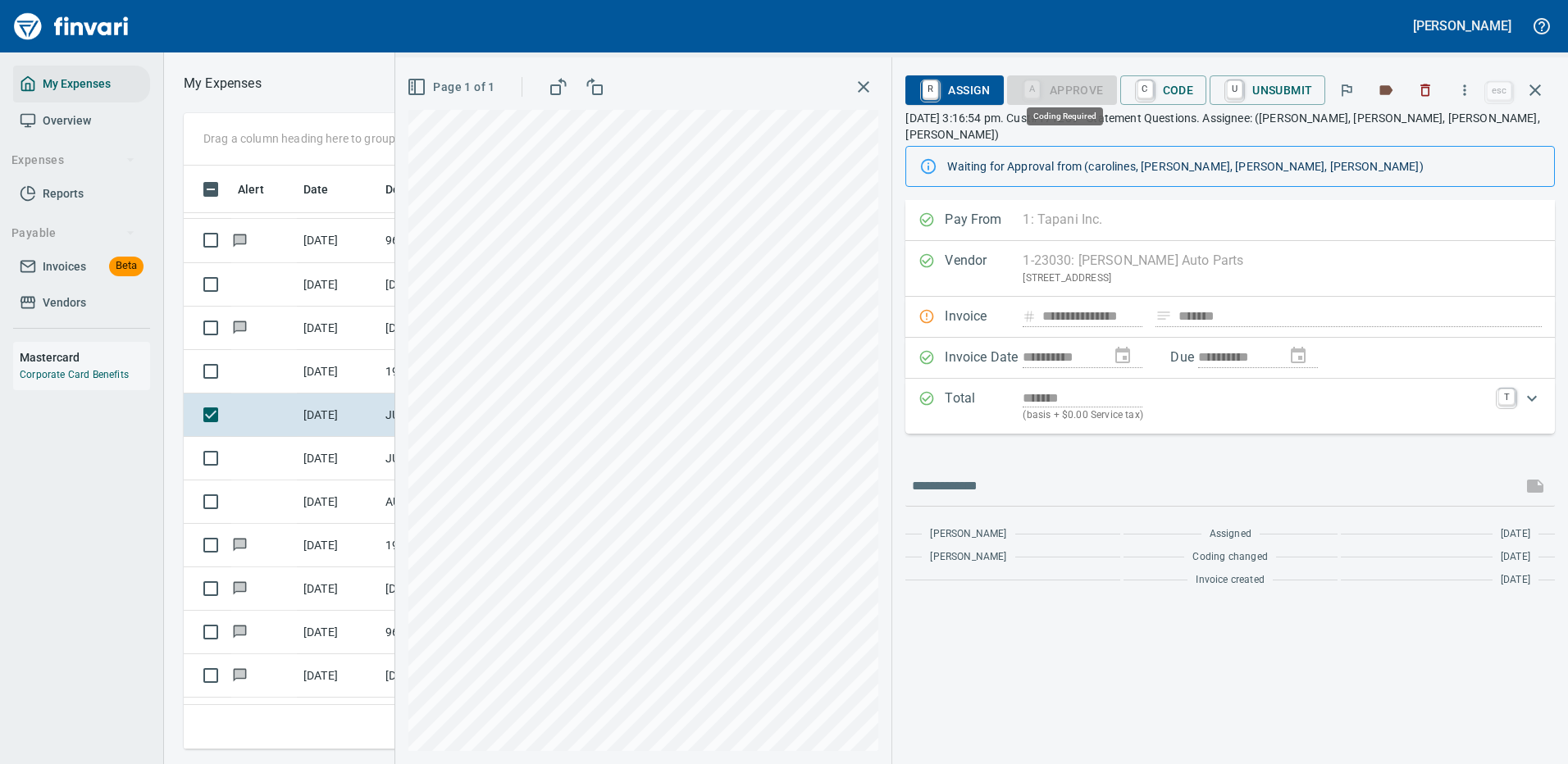
scroll to position [560, 930]
click at [1175, 408] on p "(basis + $0.00 Service tax)" at bounding box center [1255, 416] width 465 height 17
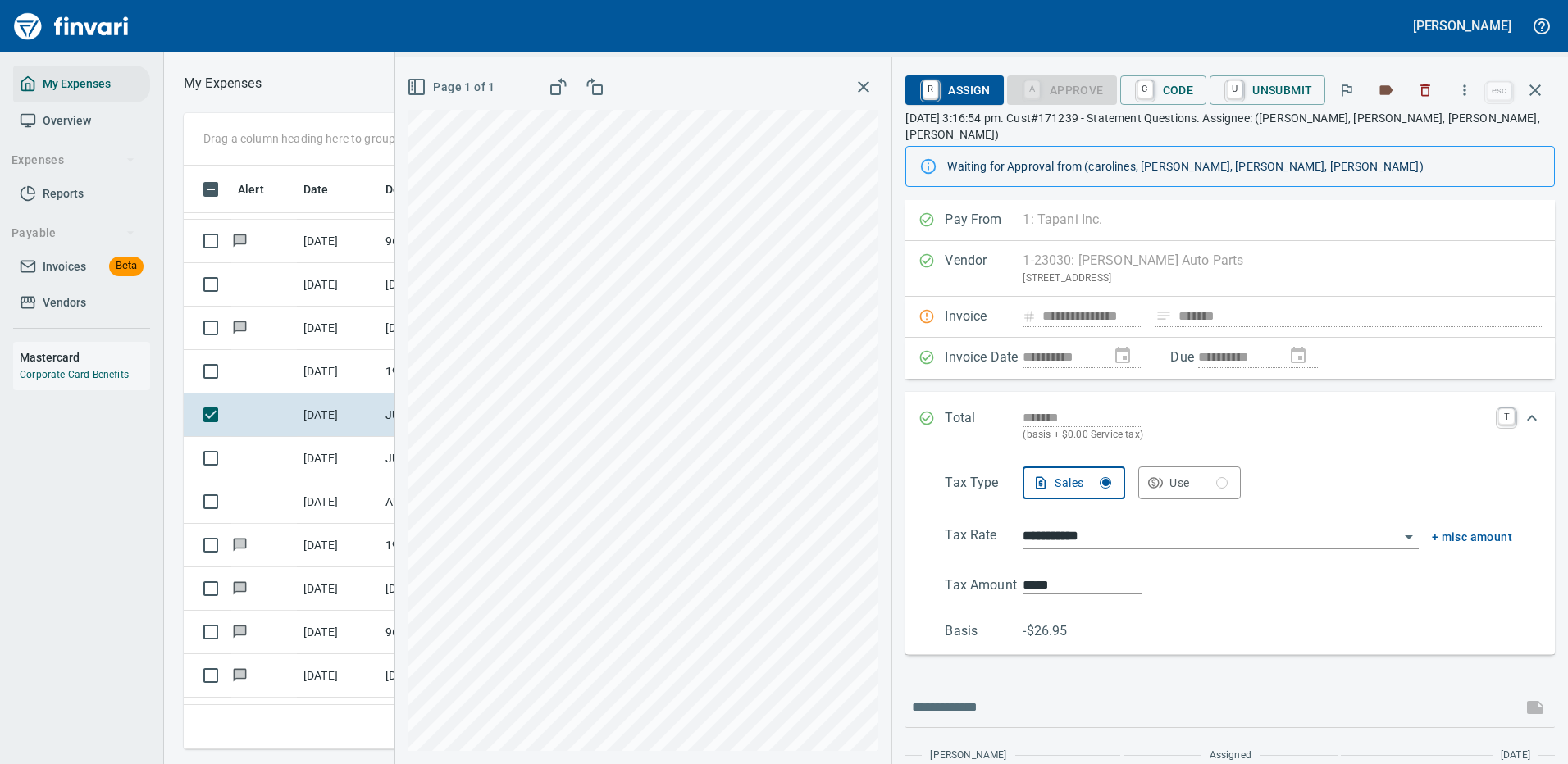
click at [1522, 409] on icon "Expand" at bounding box center [1532, 419] width 20 height 20
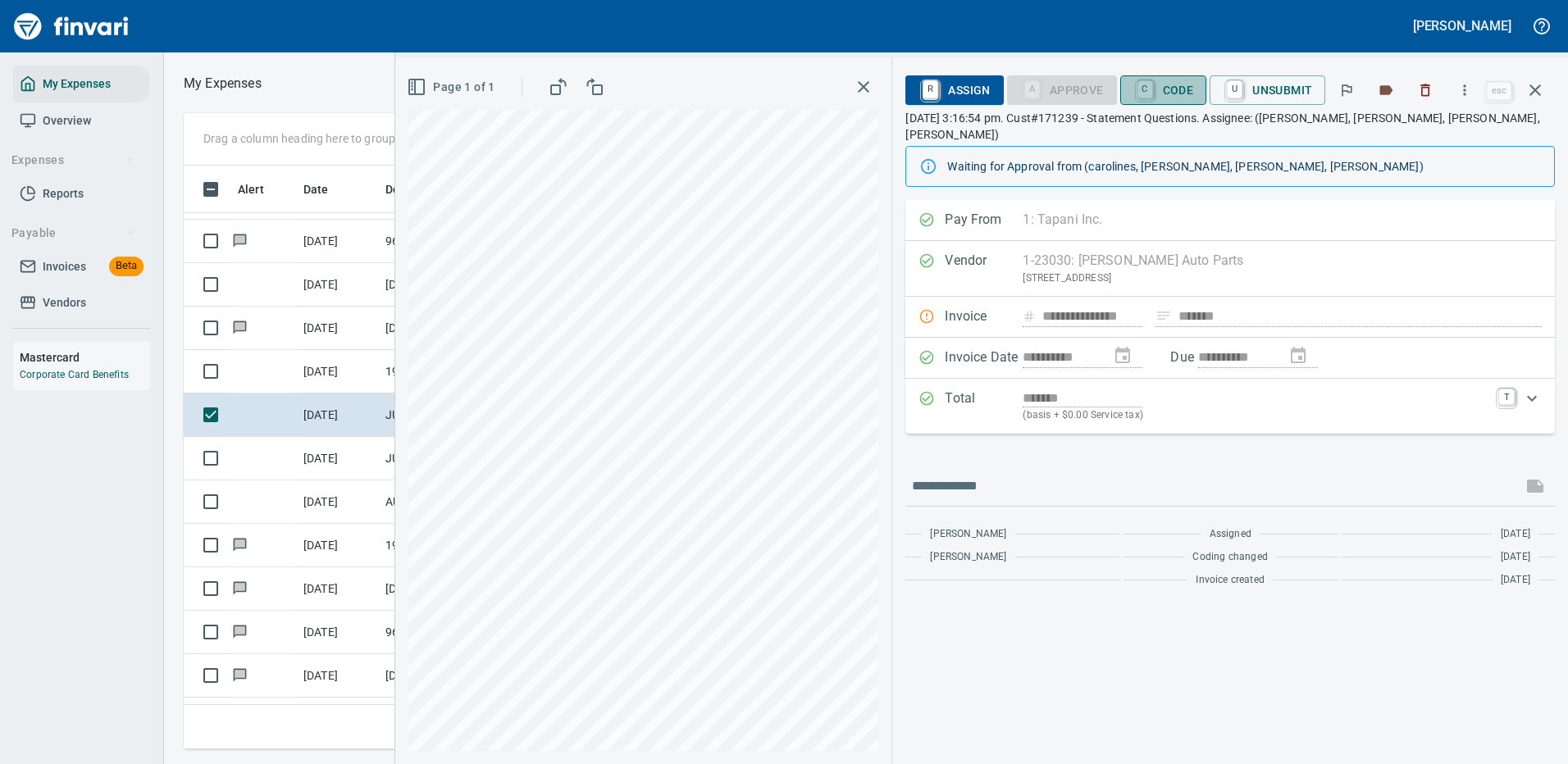
click at [1170, 92] on span "C Code" at bounding box center [1163, 90] width 61 height 28
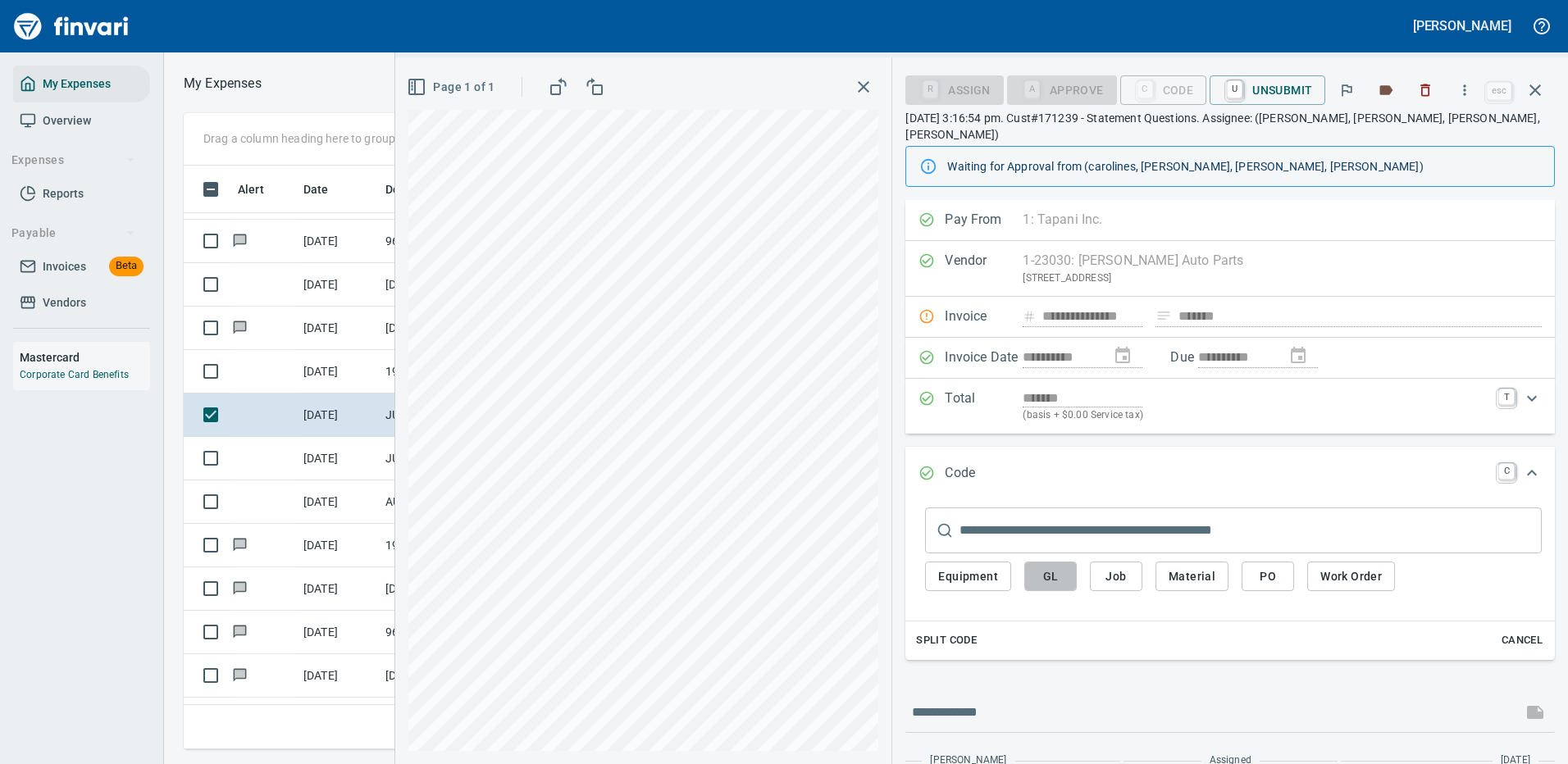
click at [1051, 567] on span "GL" at bounding box center [1050, 576] width 26 height 21
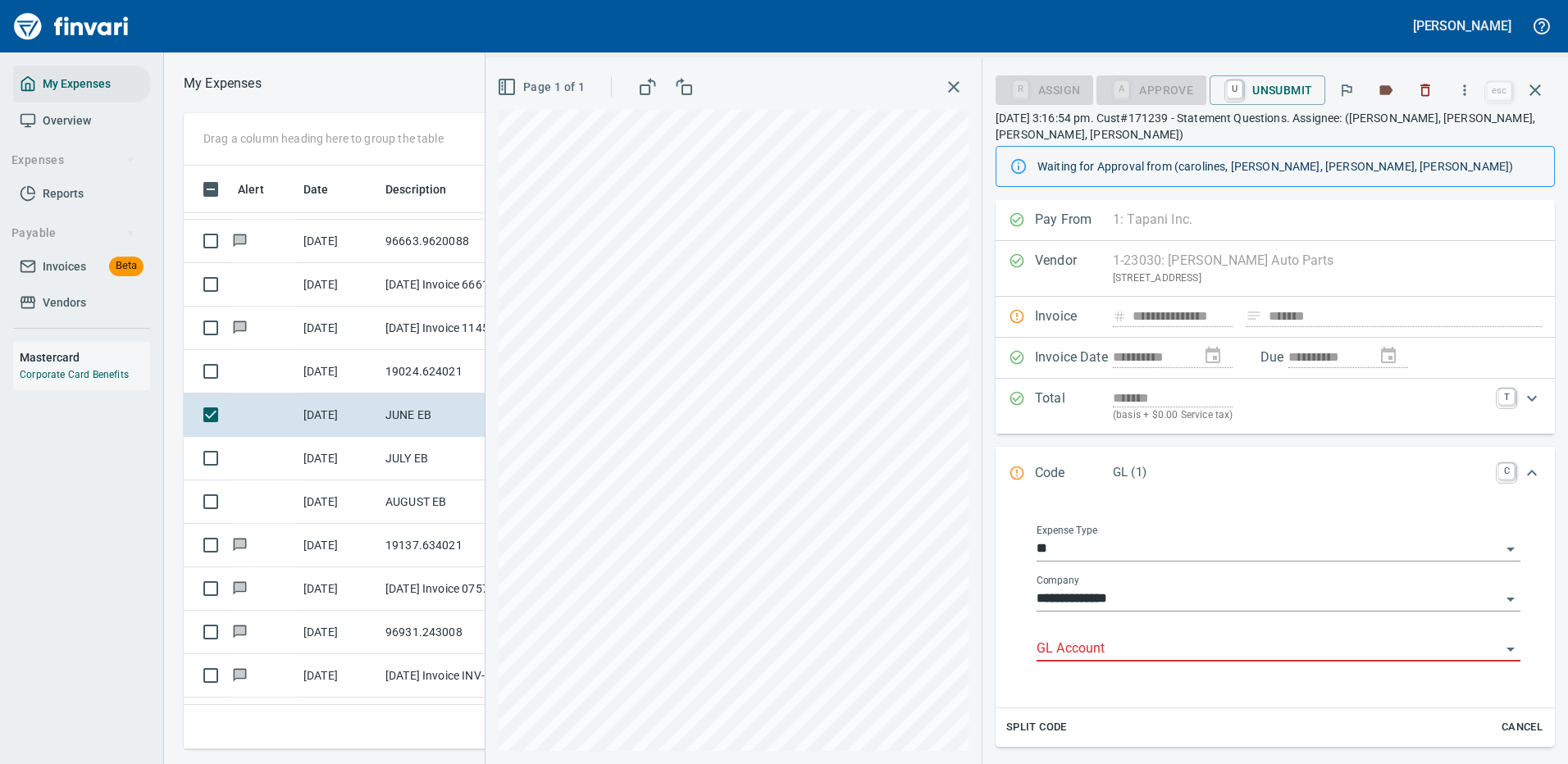
click at [1097, 640] on input "GL Account" at bounding box center [1269, 649] width 464 height 23
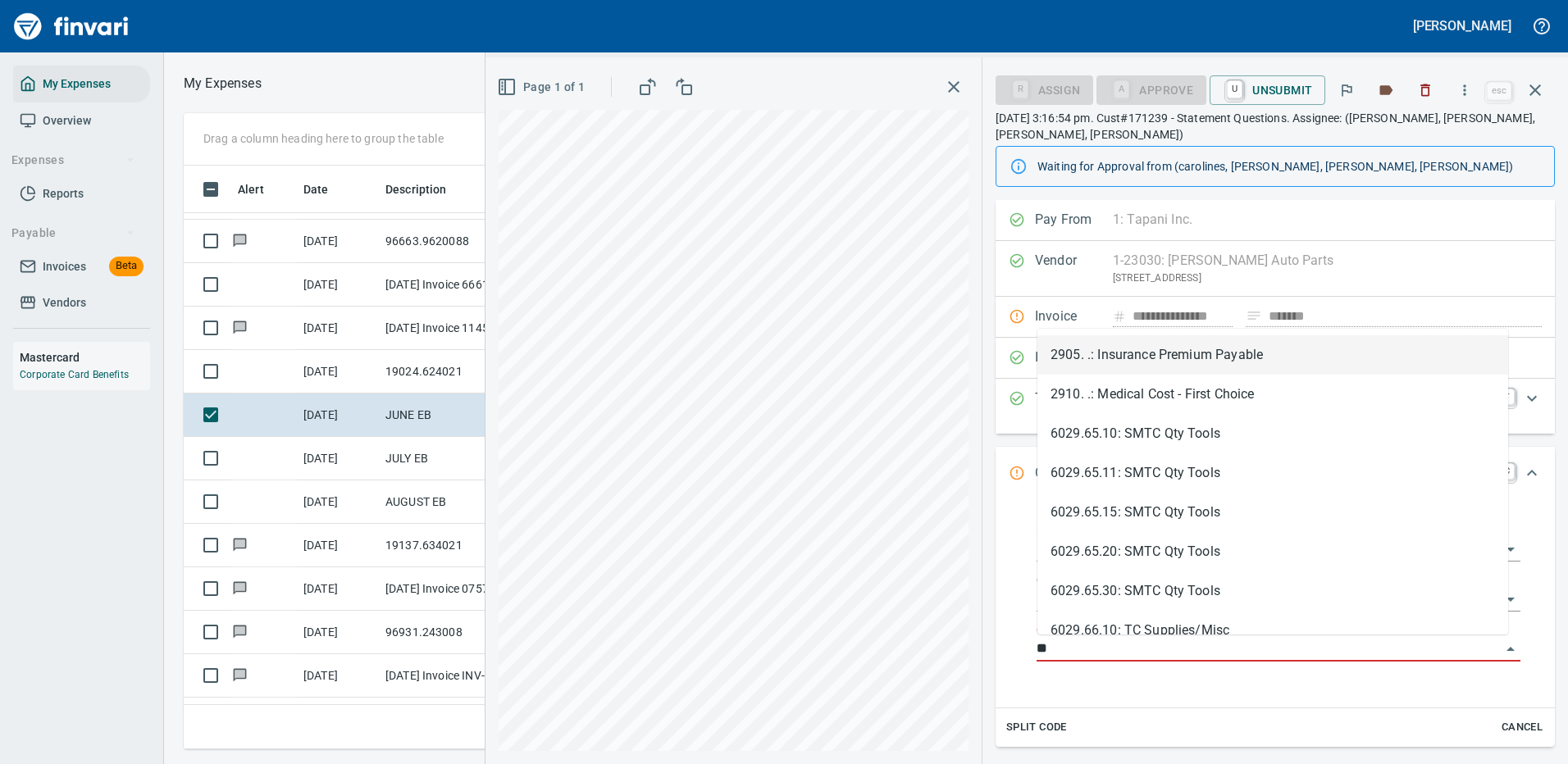
type input "*"
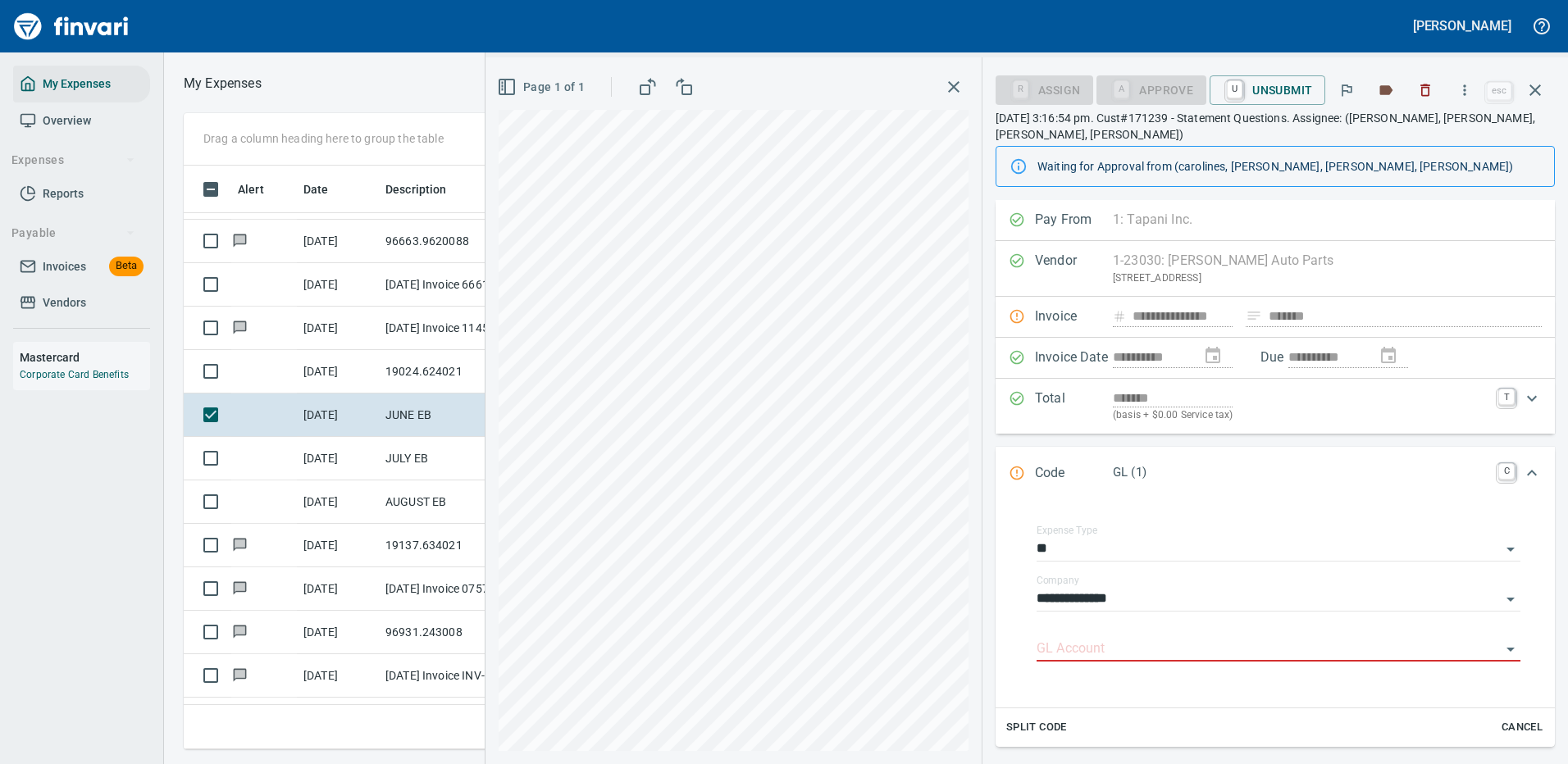
click at [1531, 669] on div "**********" at bounding box center [1275, 604] width 560 height 206
click at [1522, 473] on icon "Expand" at bounding box center [1532, 473] width 20 height 20
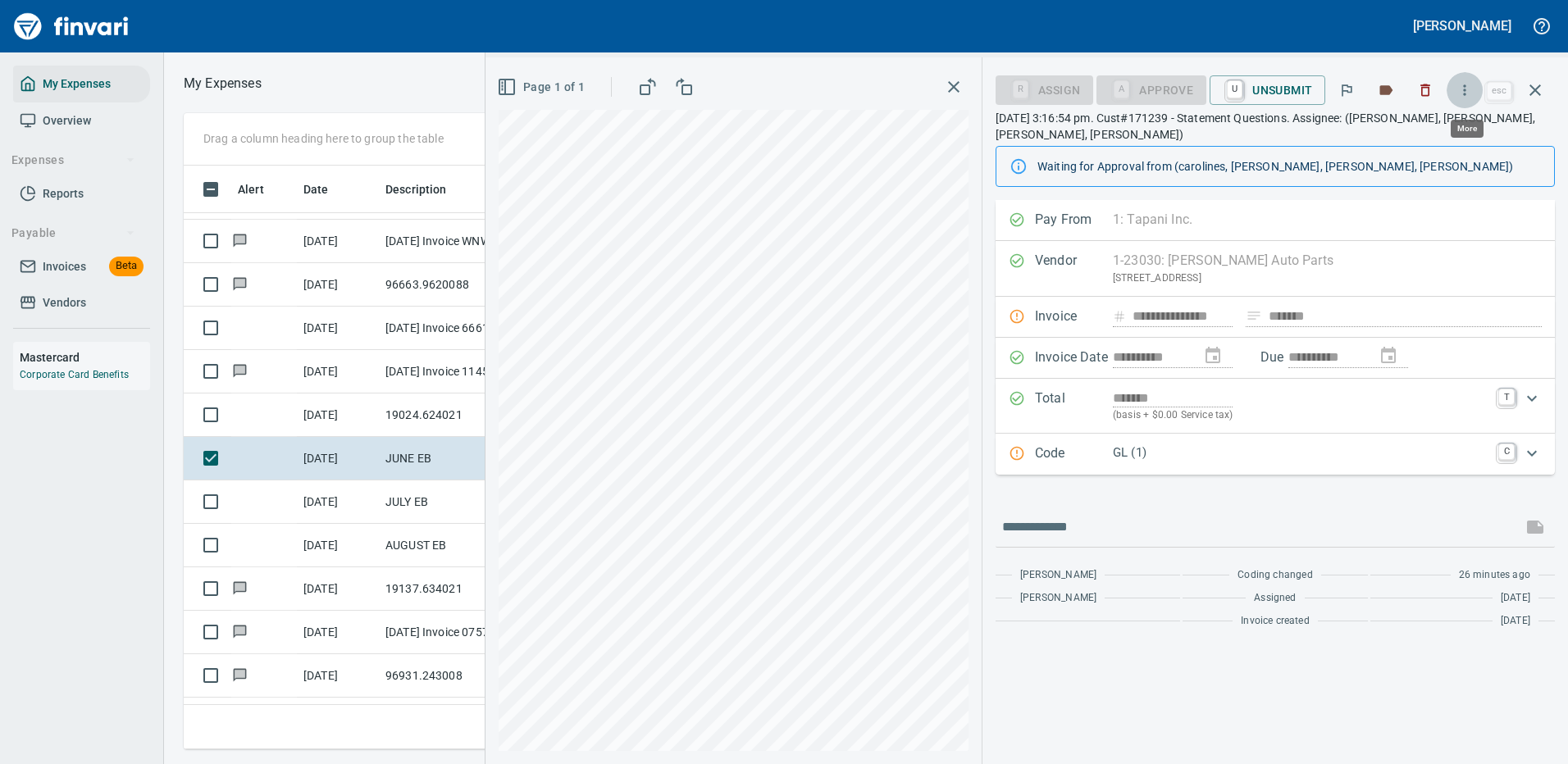
click at [1466, 88] on icon "button" at bounding box center [1465, 90] width 17 height 17
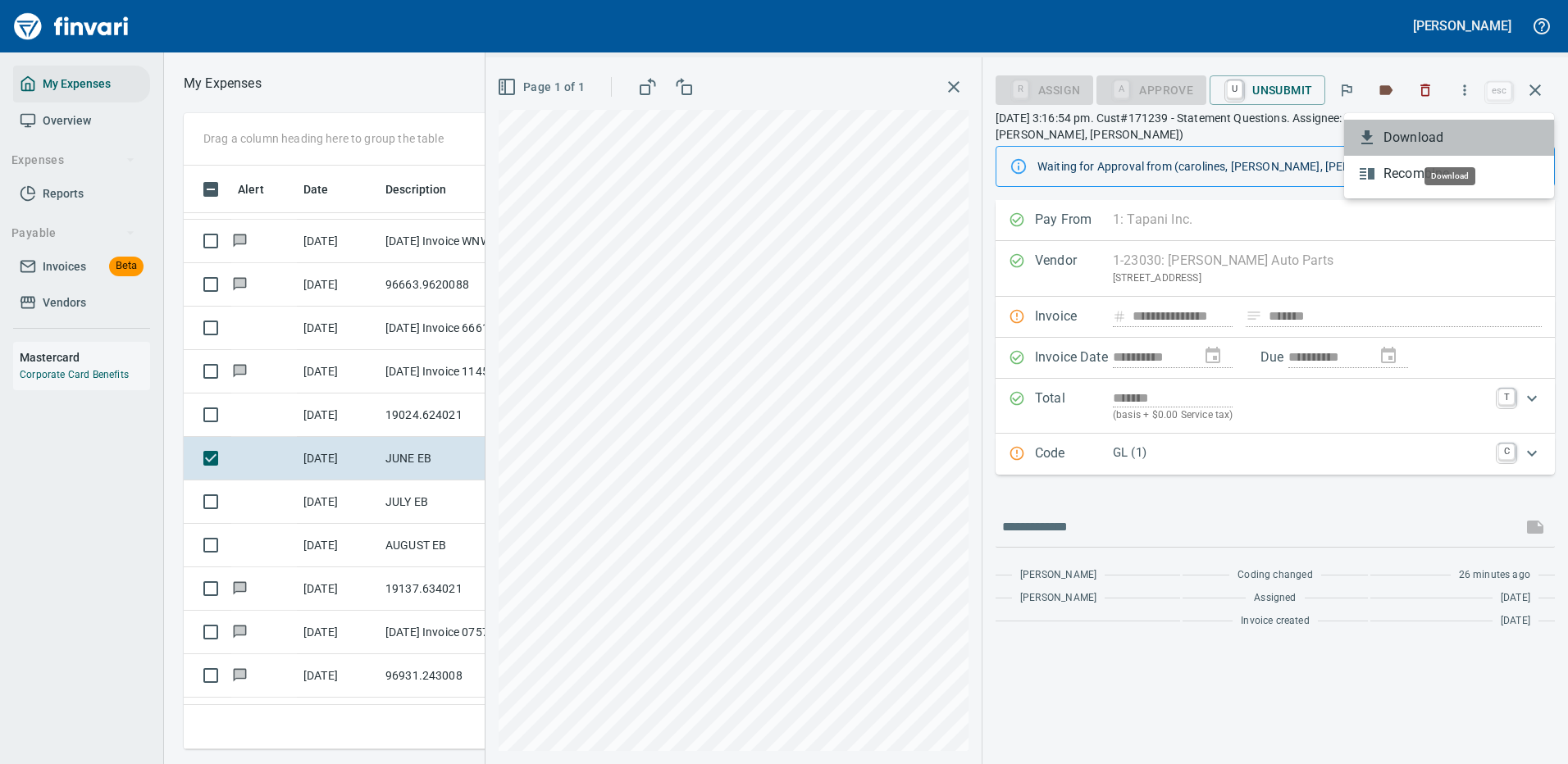
click at [1420, 142] on span "Download" at bounding box center [1462, 138] width 158 height 20
click at [1534, 84] on icon "button" at bounding box center [1535, 90] width 20 height 20
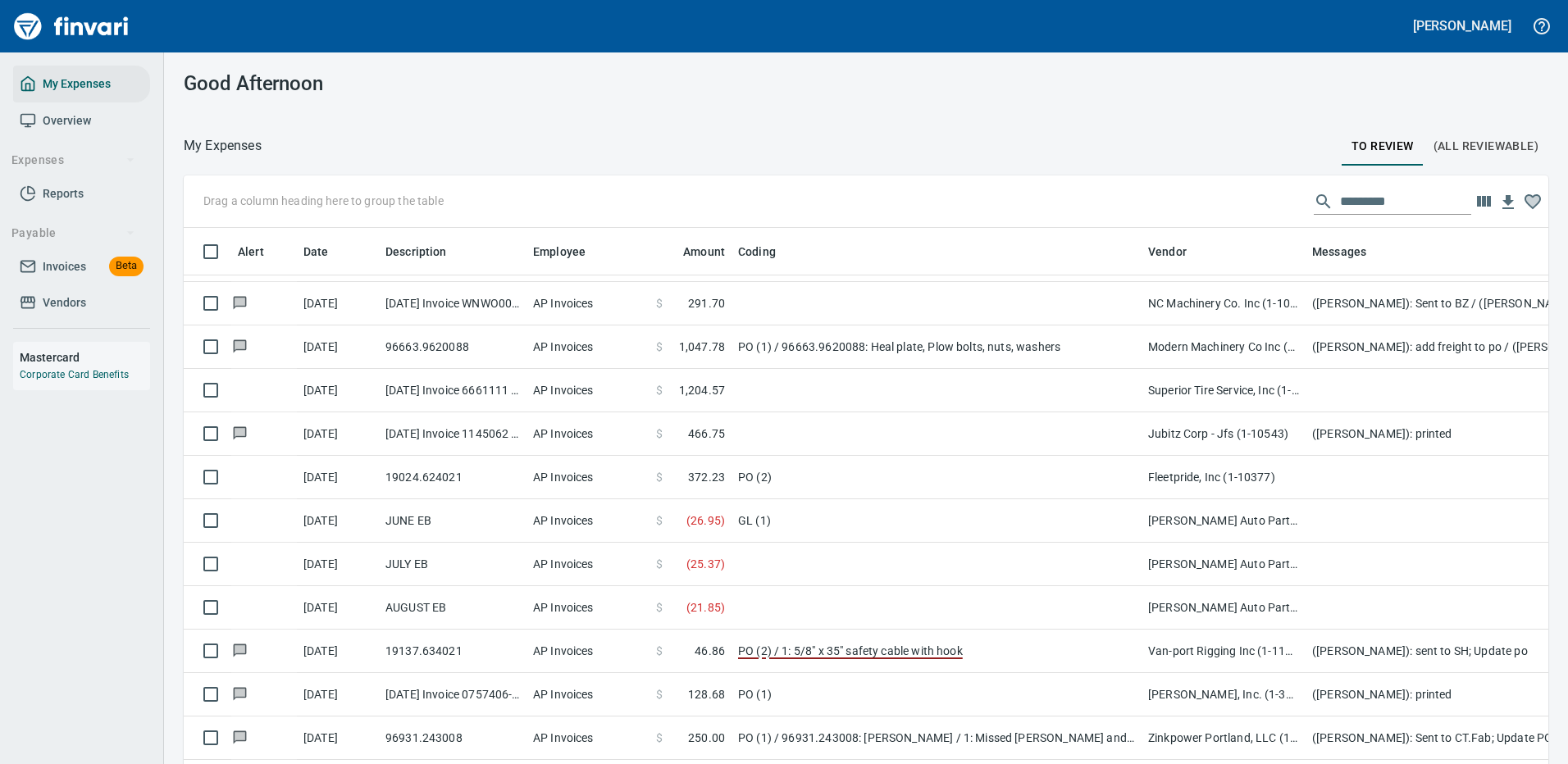
scroll to position [2, 2]
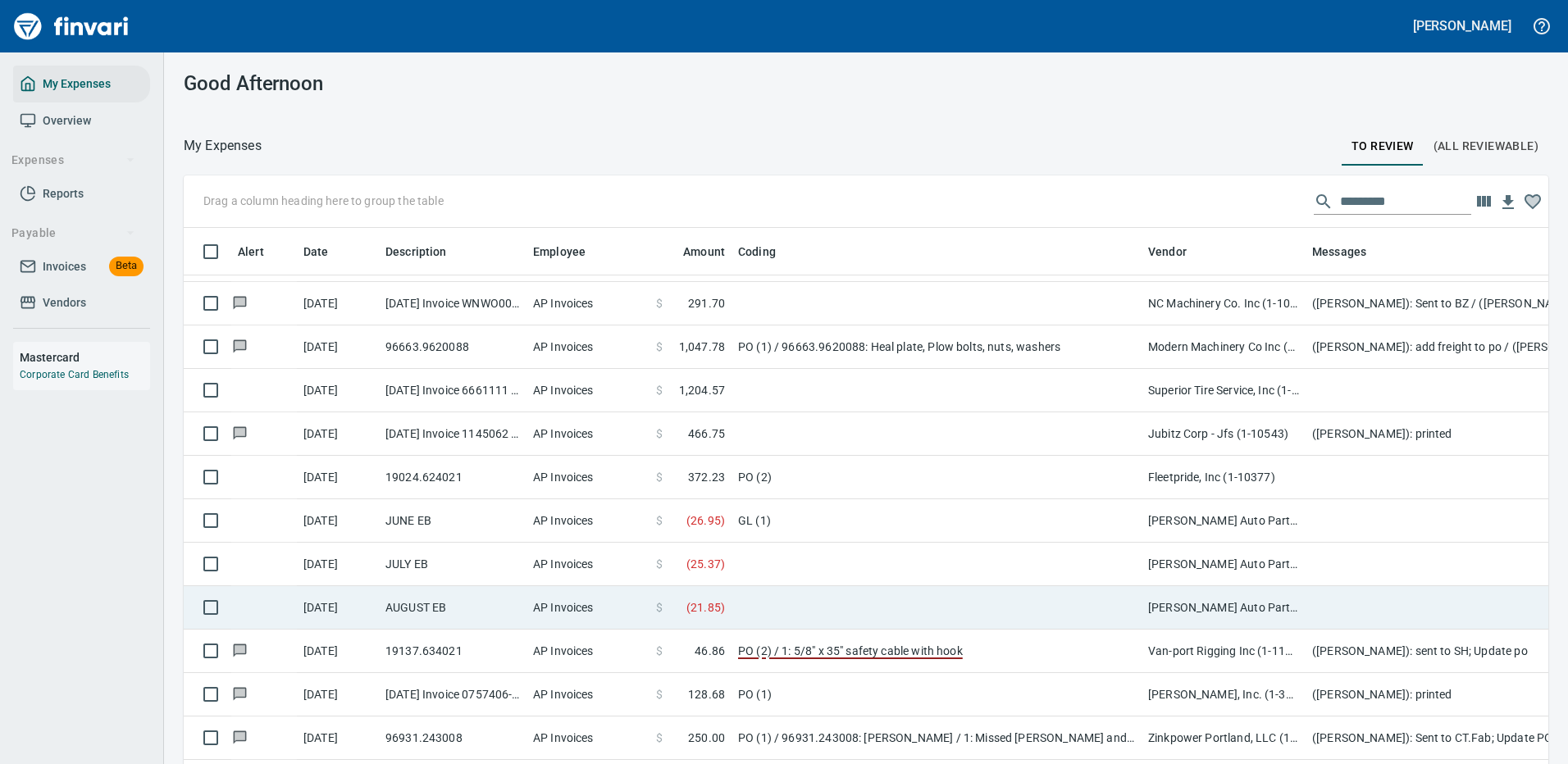
click at [783, 562] on td at bounding box center [936, 565] width 410 height 44
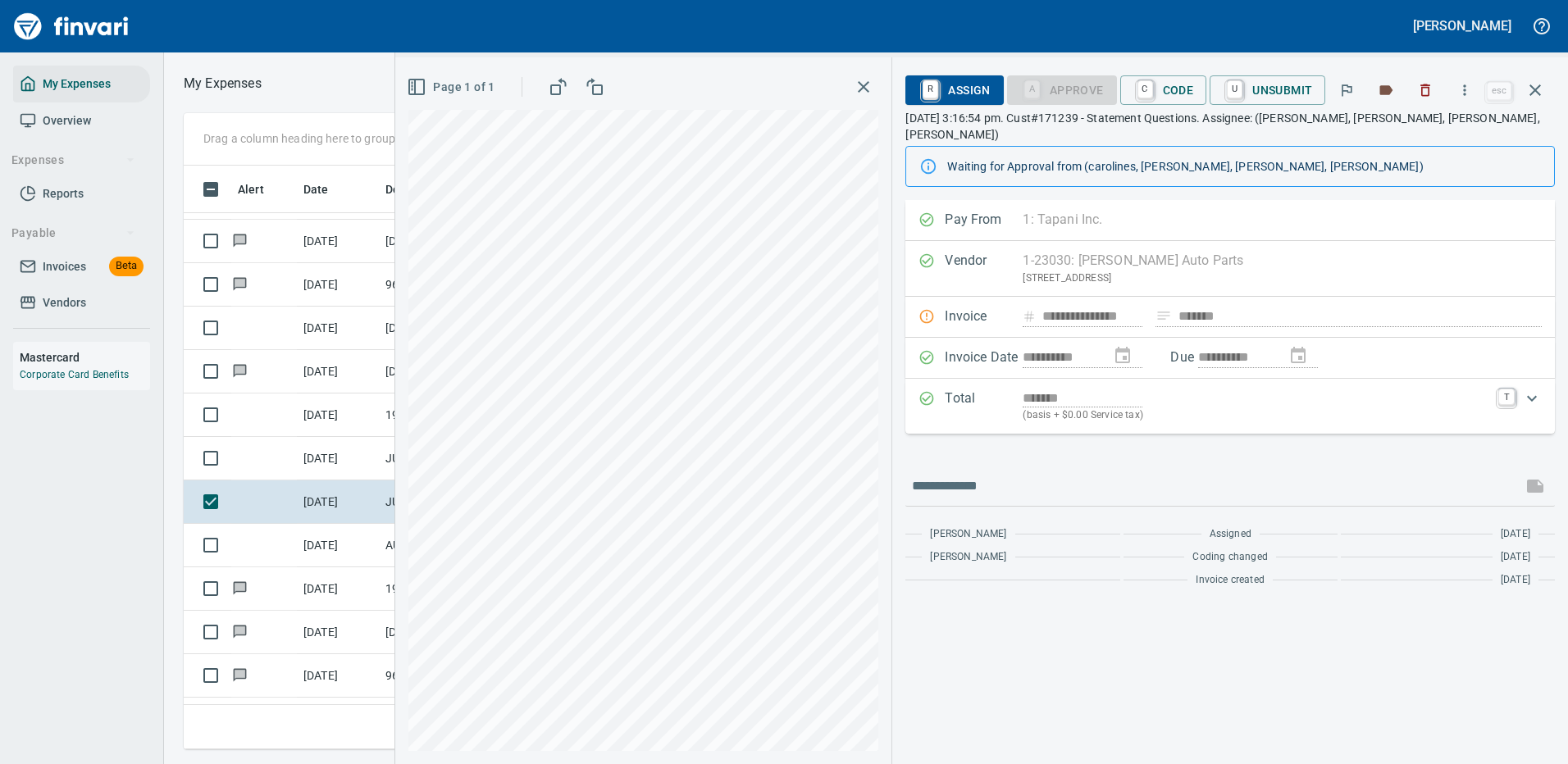
scroll to position [560, 930]
click at [1468, 85] on icon "button" at bounding box center [1465, 90] width 17 height 17
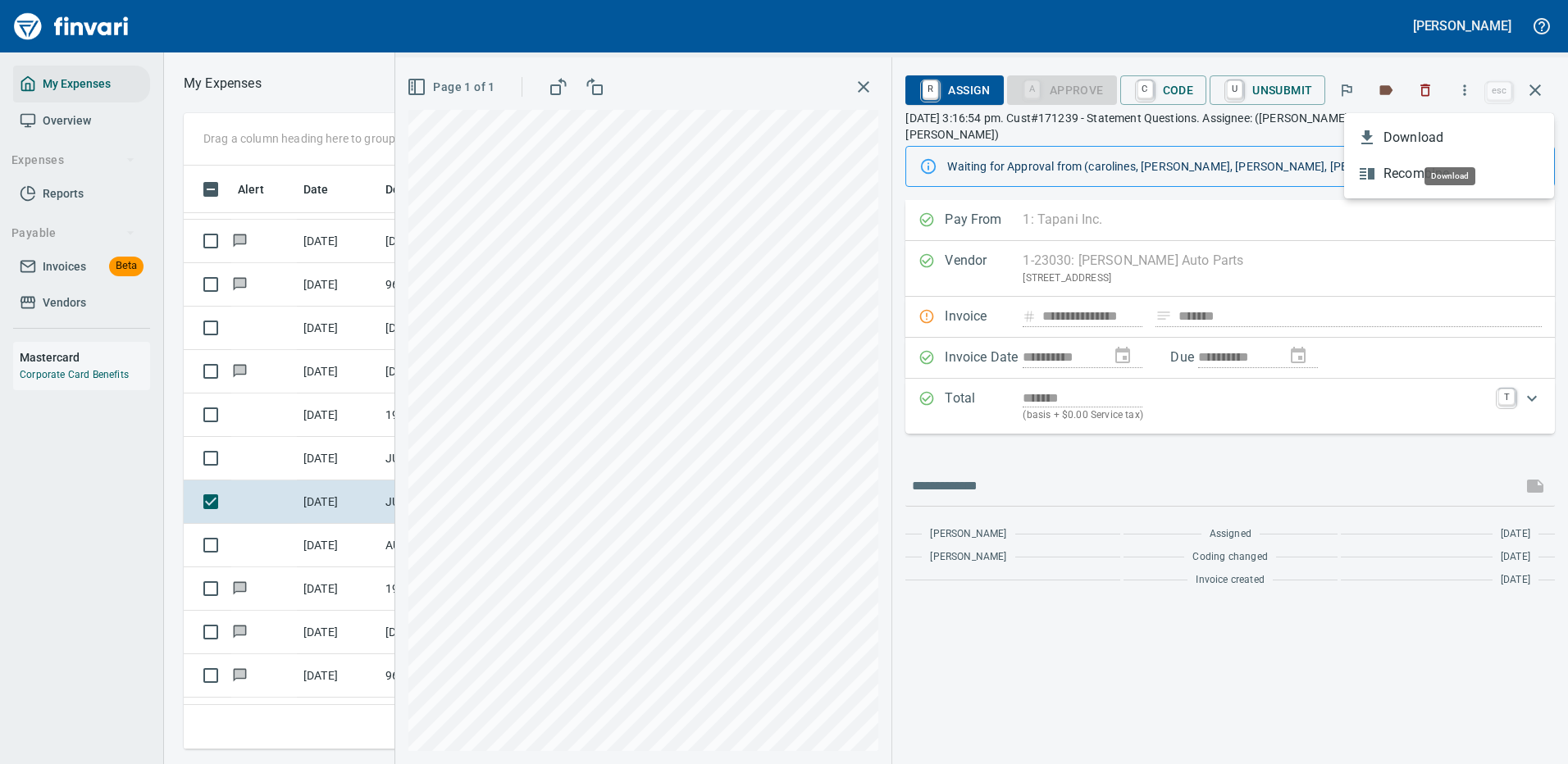
click at [1402, 144] on span "Download" at bounding box center [1462, 138] width 158 height 20
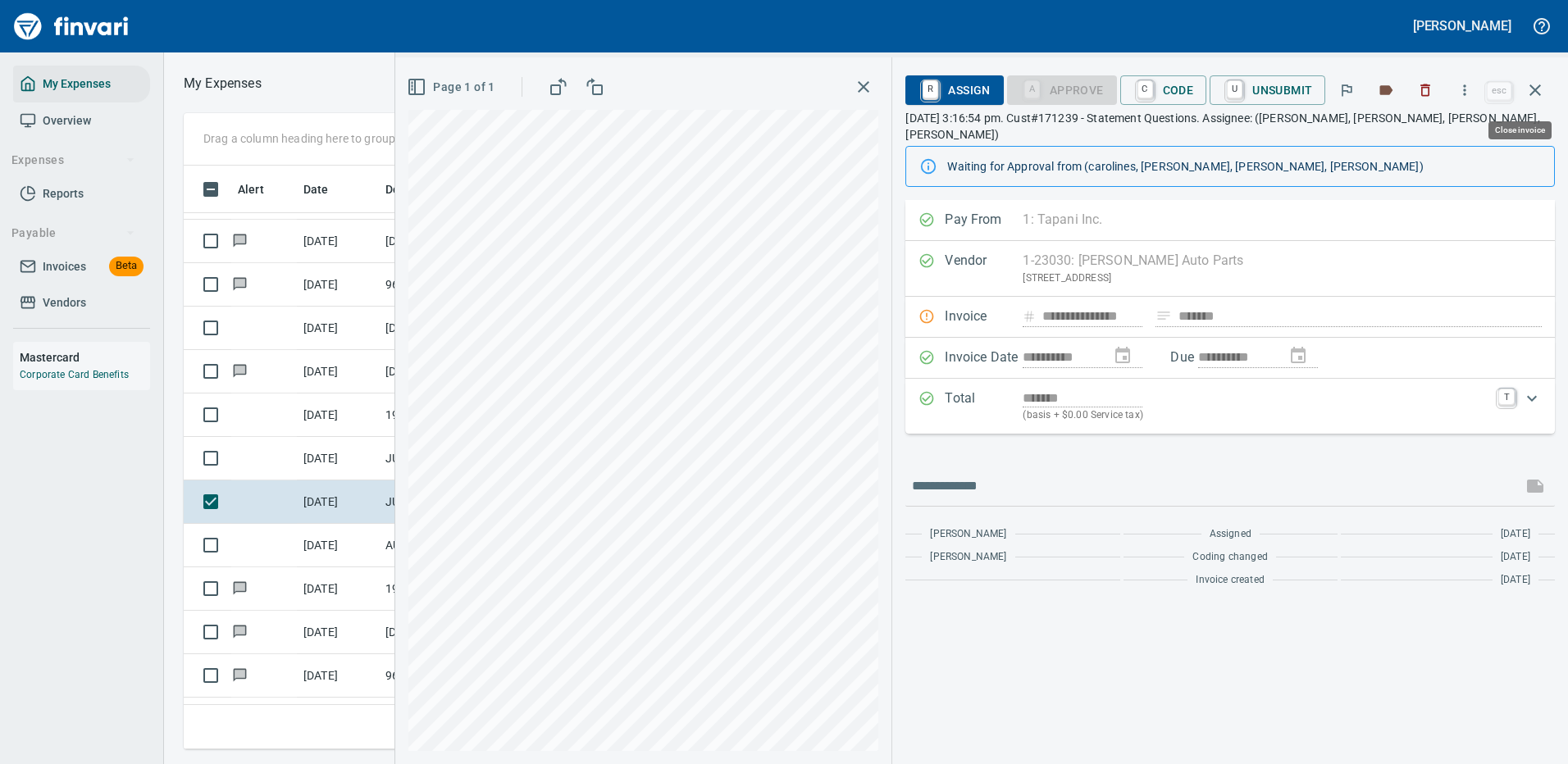
drag, startPoint x: 1538, startPoint y: 95, endPoint x: 1528, endPoint y: 92, distance: 10.4
click at [1536, 95] on icon "button" at bounding box center [1535, 90] width 20 height 20
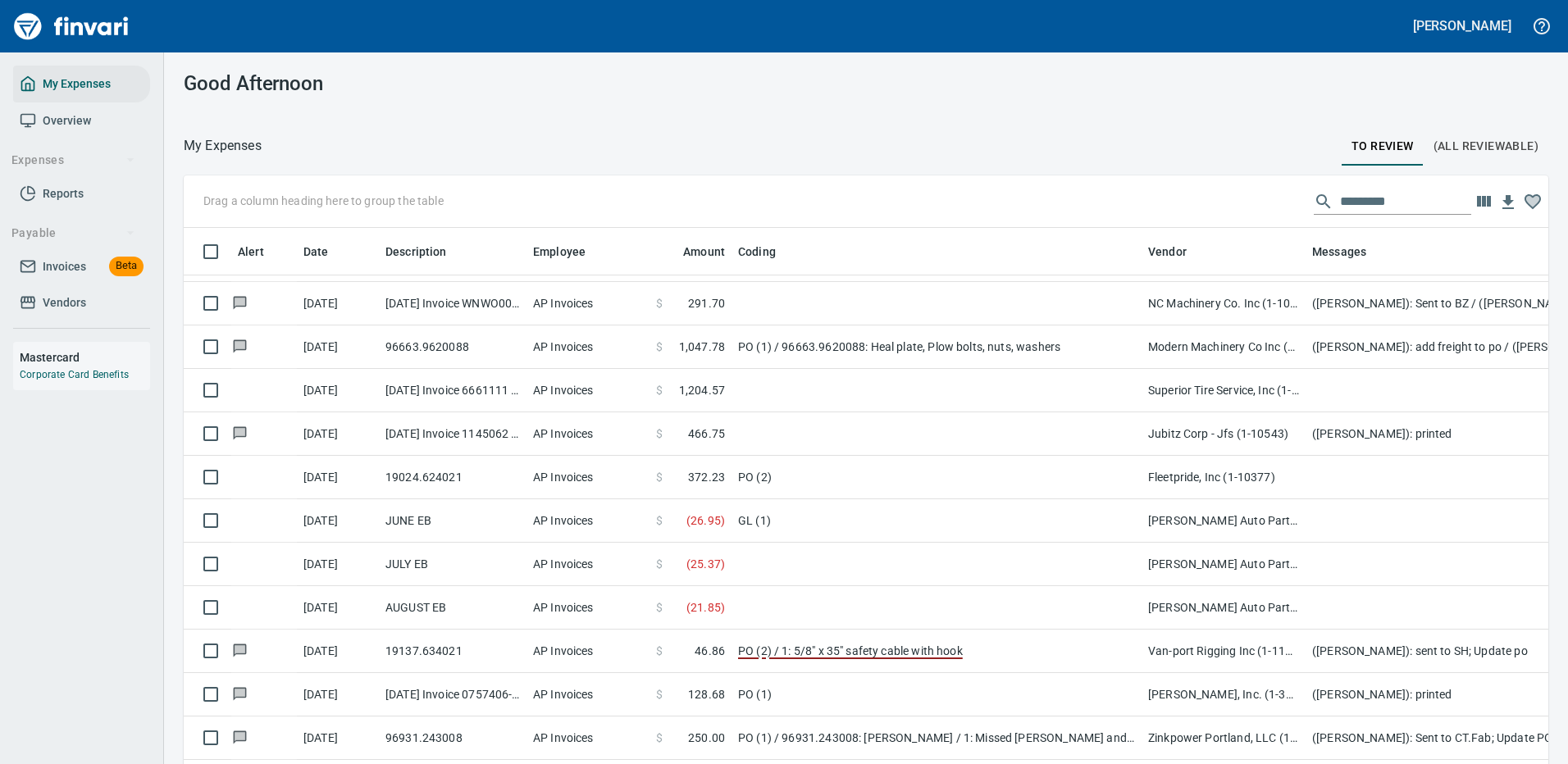
scroll to position [560, 1317]
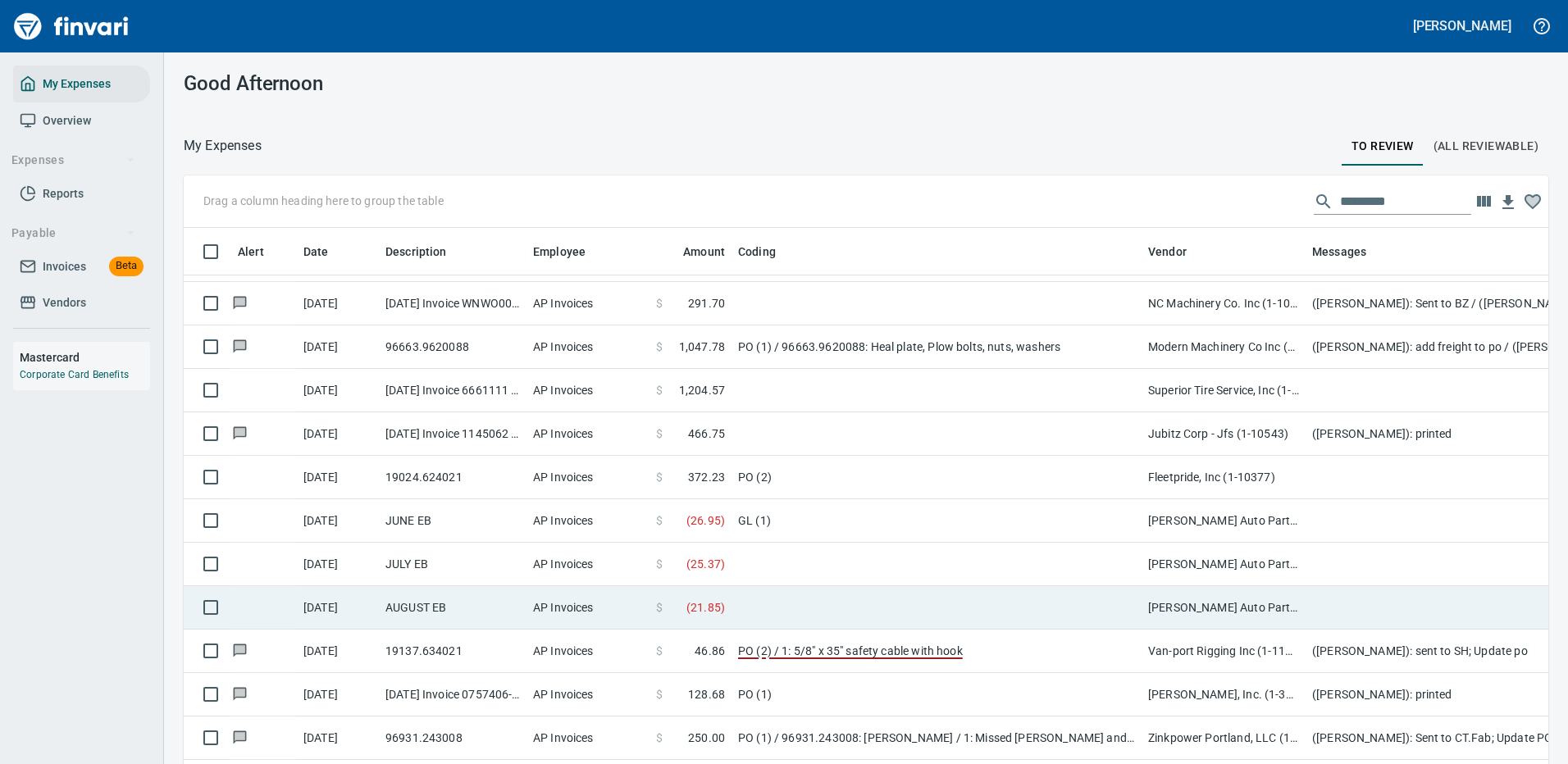
click at [1198, 606] on td "[PERSON_NAME] Auto Parts (1-23030)" at bounding box center [1223, 608] width 164 height 44
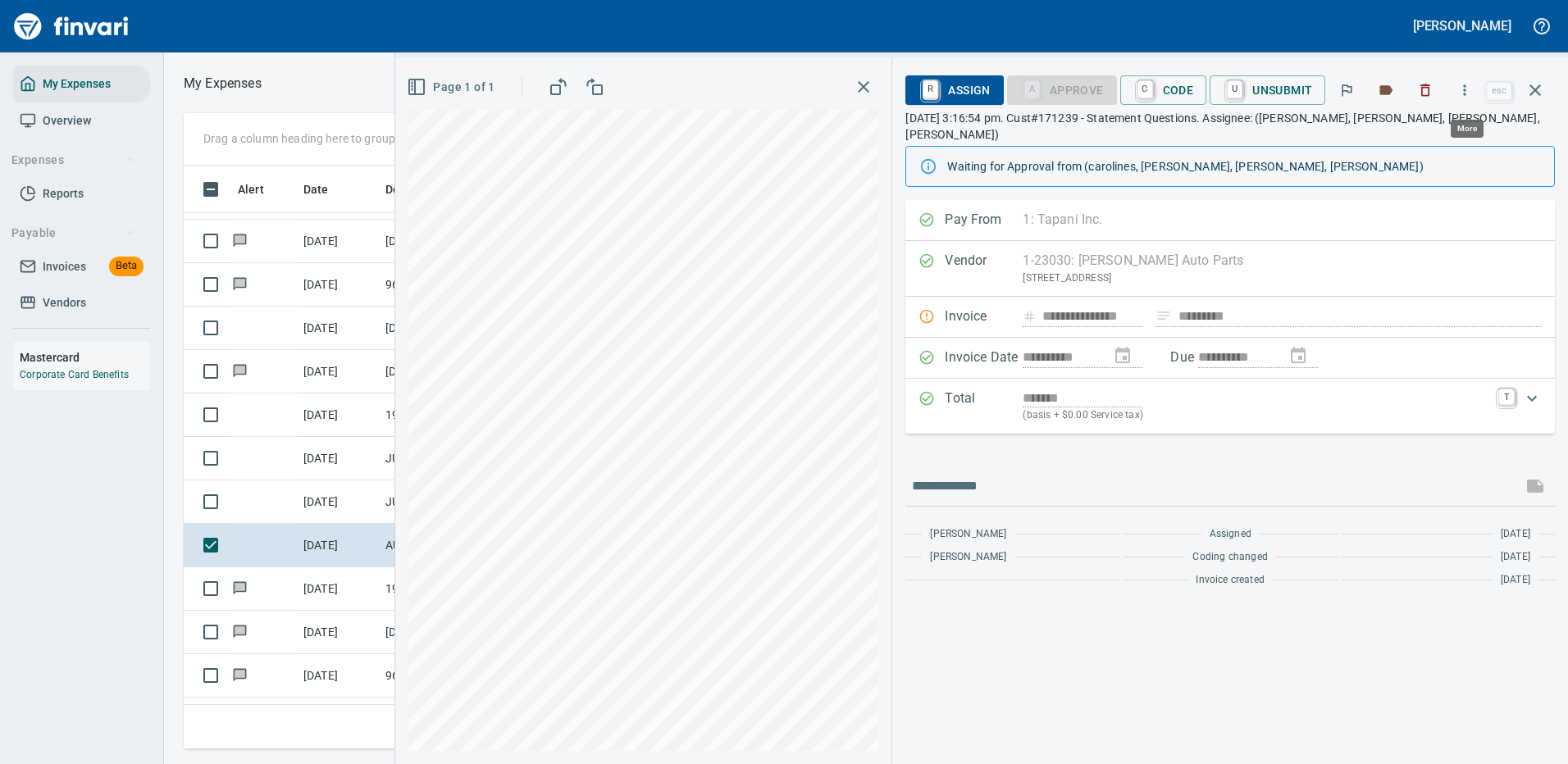
scroll to position [560, 930]
click at [1471, 87] on icon "button" at bounding box center [1465, 90] width 17 height 17
click at [1405, 135] on span "Download" at bounding box center [1462, 138] width 158 height 20
click at [1534, 90] on icon "button" at bounding box center [1535, 90] width 12 height 12
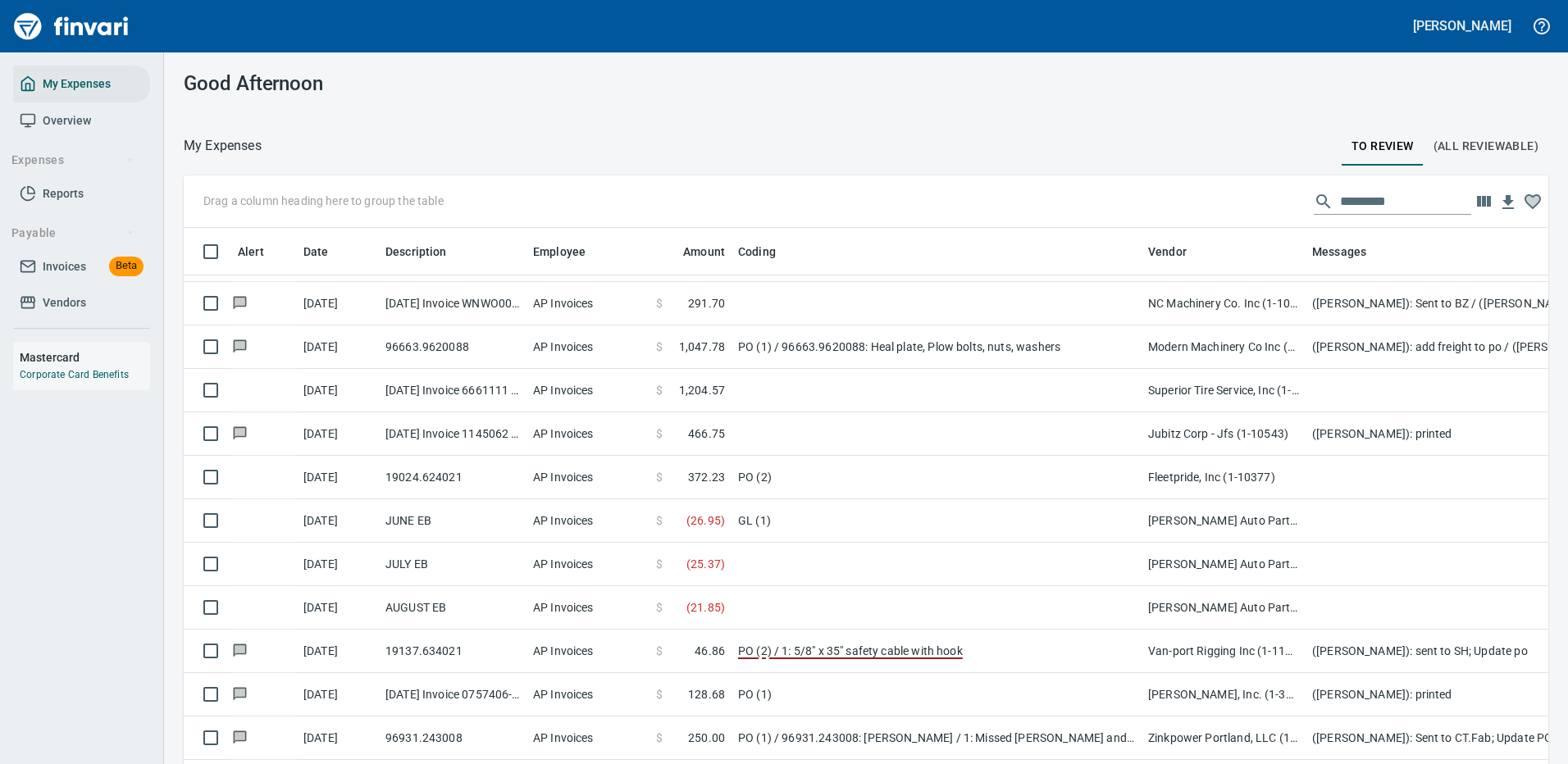
scroll to position [2, 2]
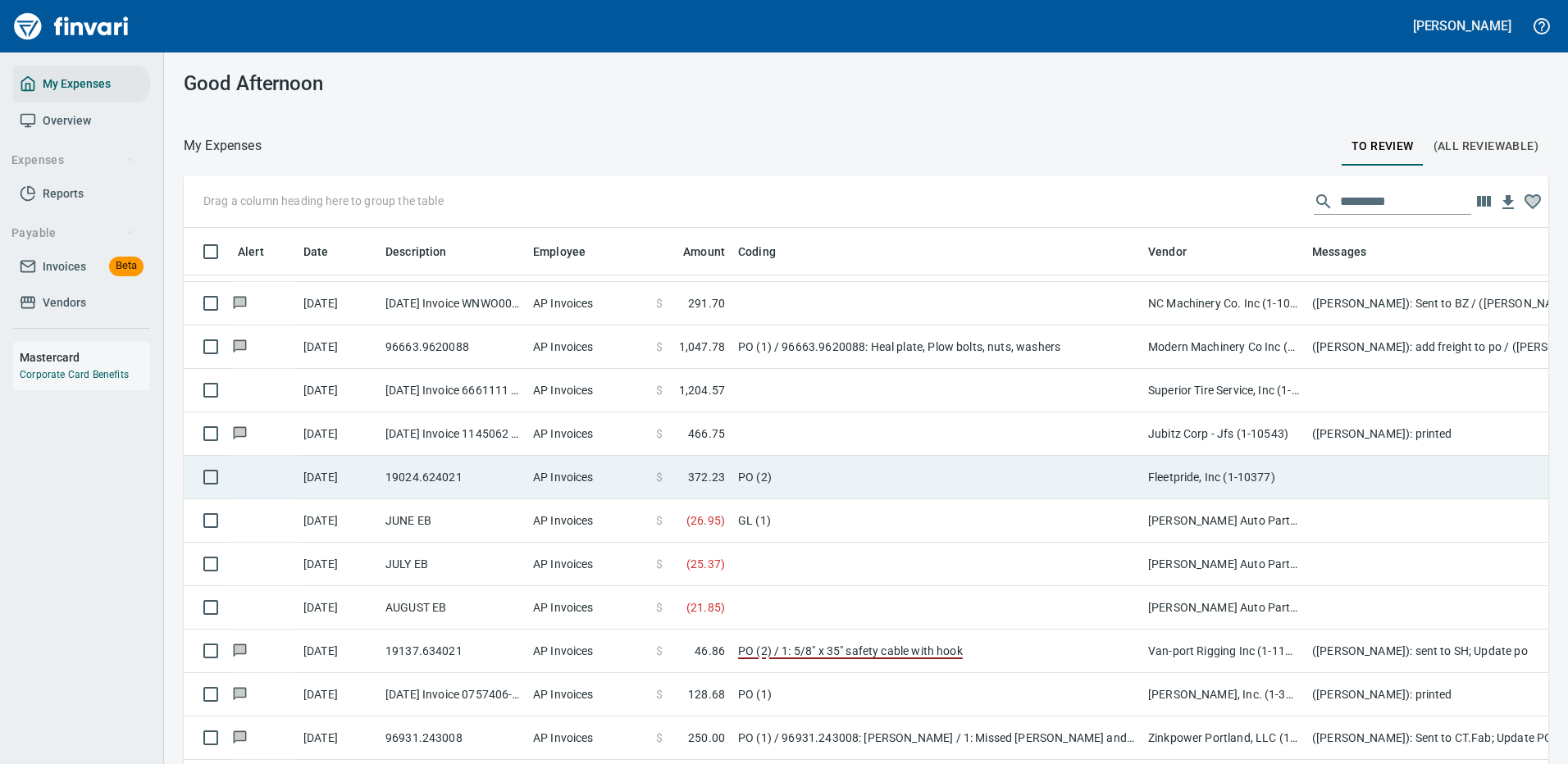
click at [1037, 470] on td "PO (2)" at bounding box center [936, 477] width 410 height 44
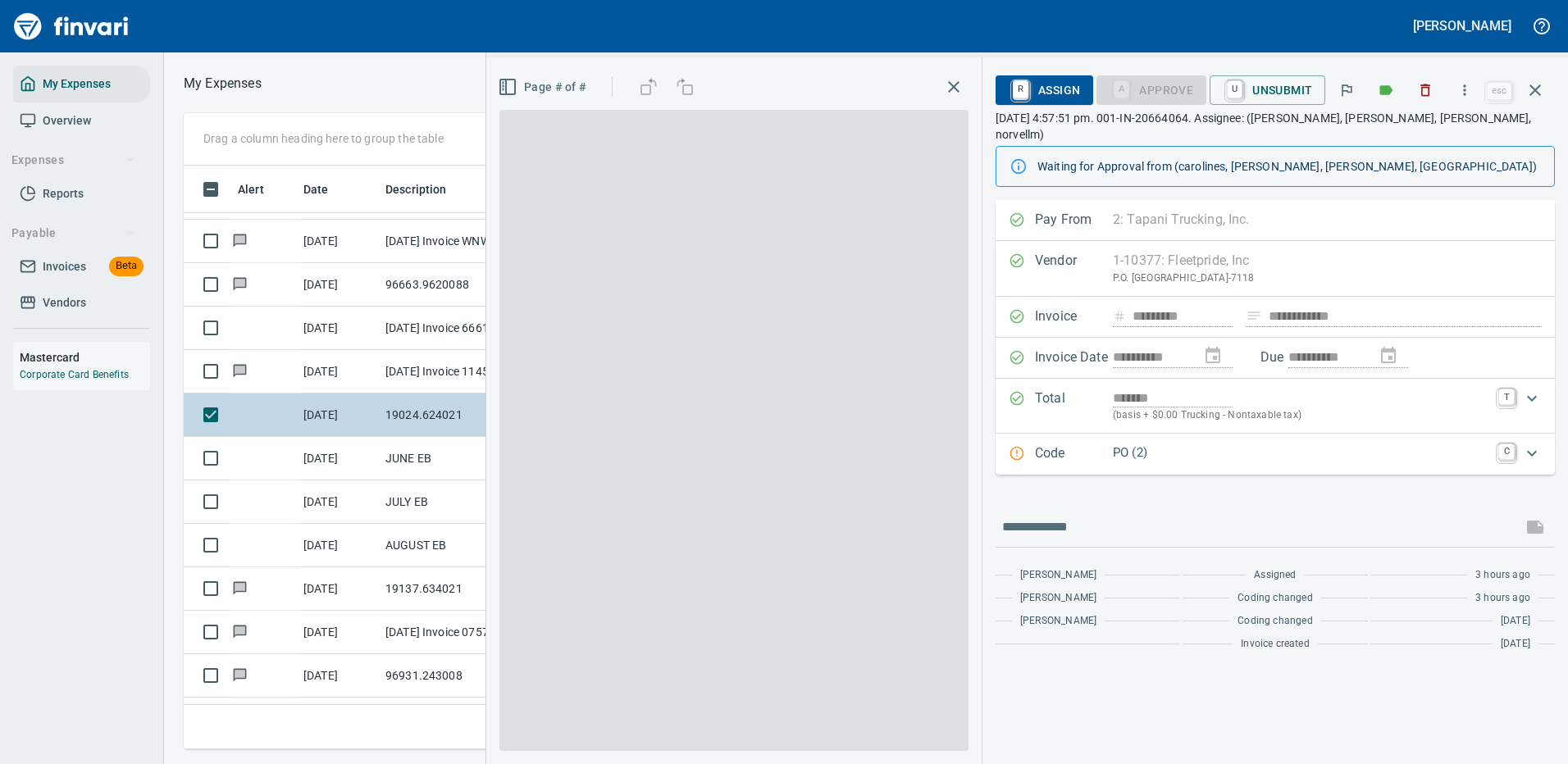
scroll to position [560, 930]
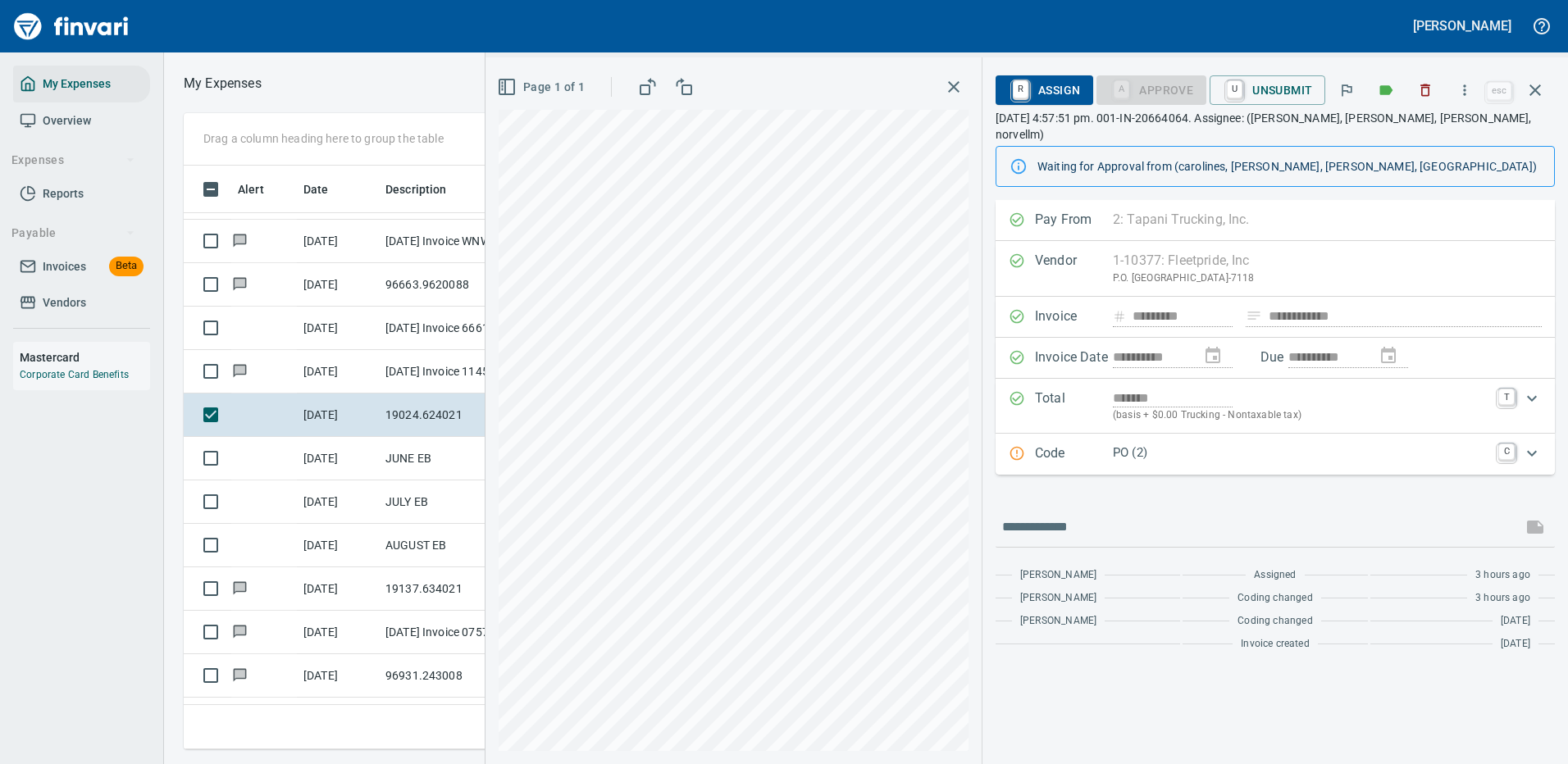
click at [1207, 444] on p "PO (2)" at bounding box center [1300, 452] width 375 height 19
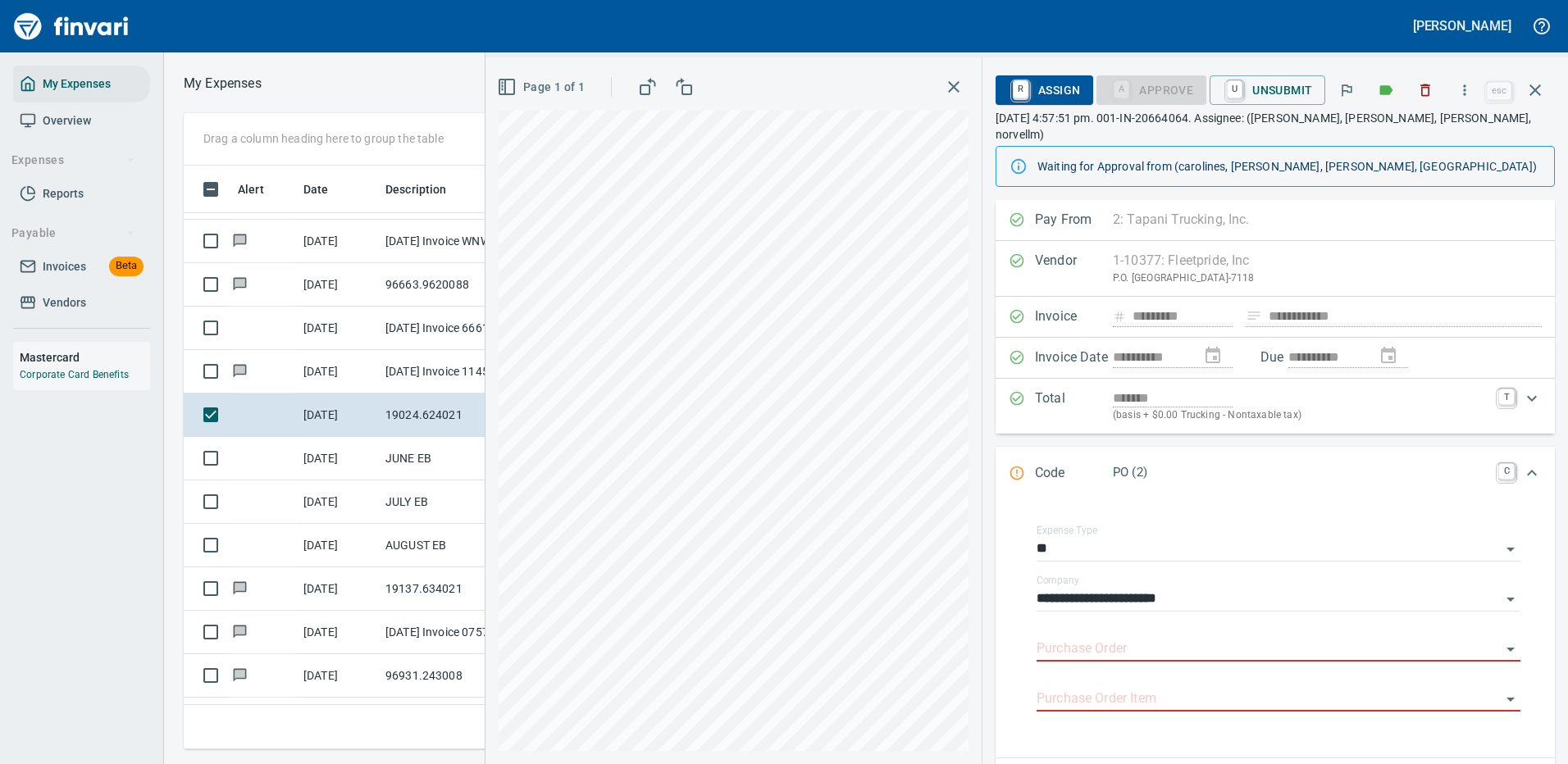
drag, startPoint x: 1115, startPoint y: 629, endPoint x: 971, endPoint y: 625, distance: 144.1
click at [1117, 638] on input "Purchase Order" at bounding box center [1269, 649] width 464 height 23
click at [1145, 678] on li "19024.624021: RH window regulator" at bounding box center [1272, 675] width 470 height 40
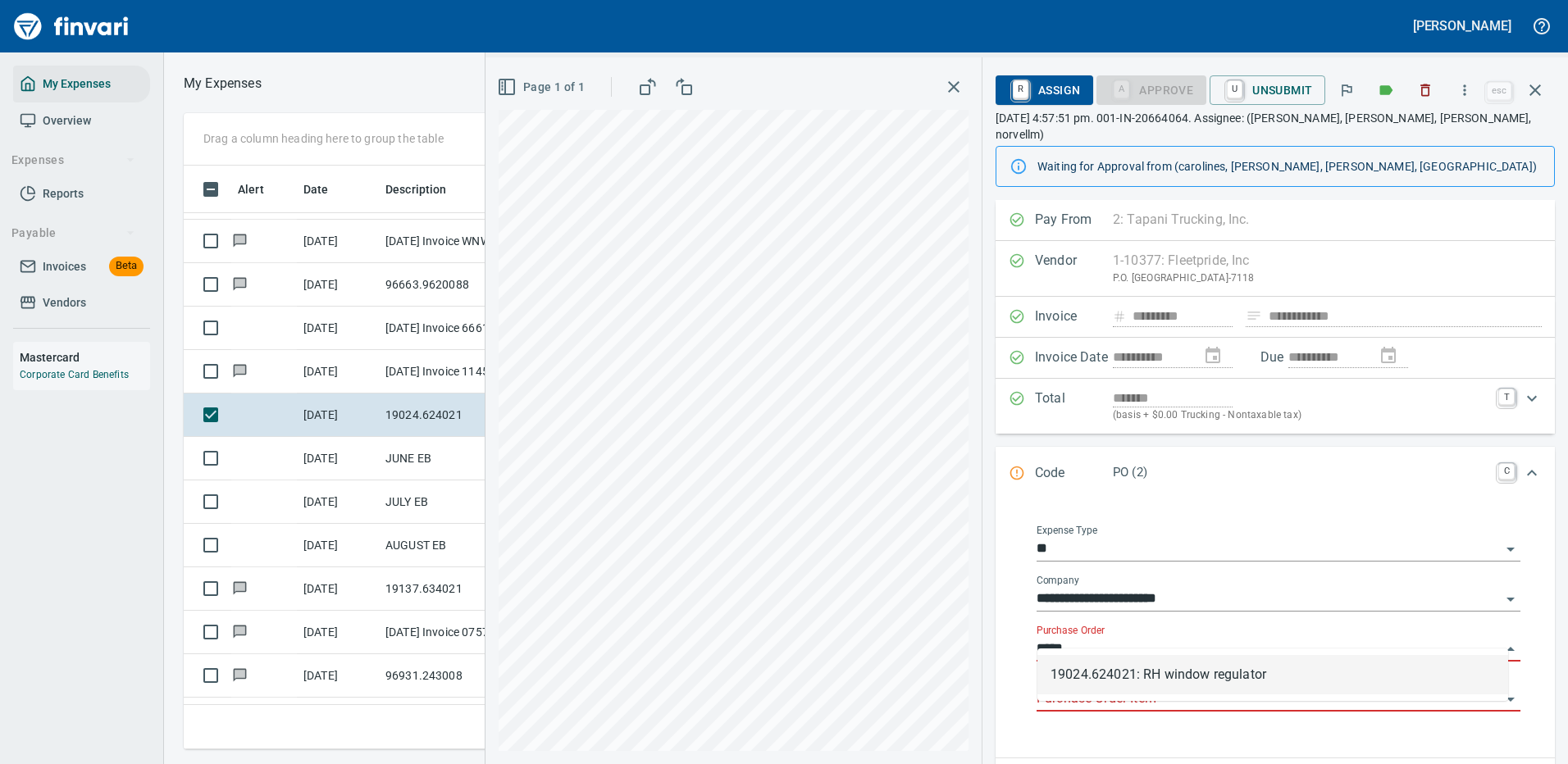
type input "**********"
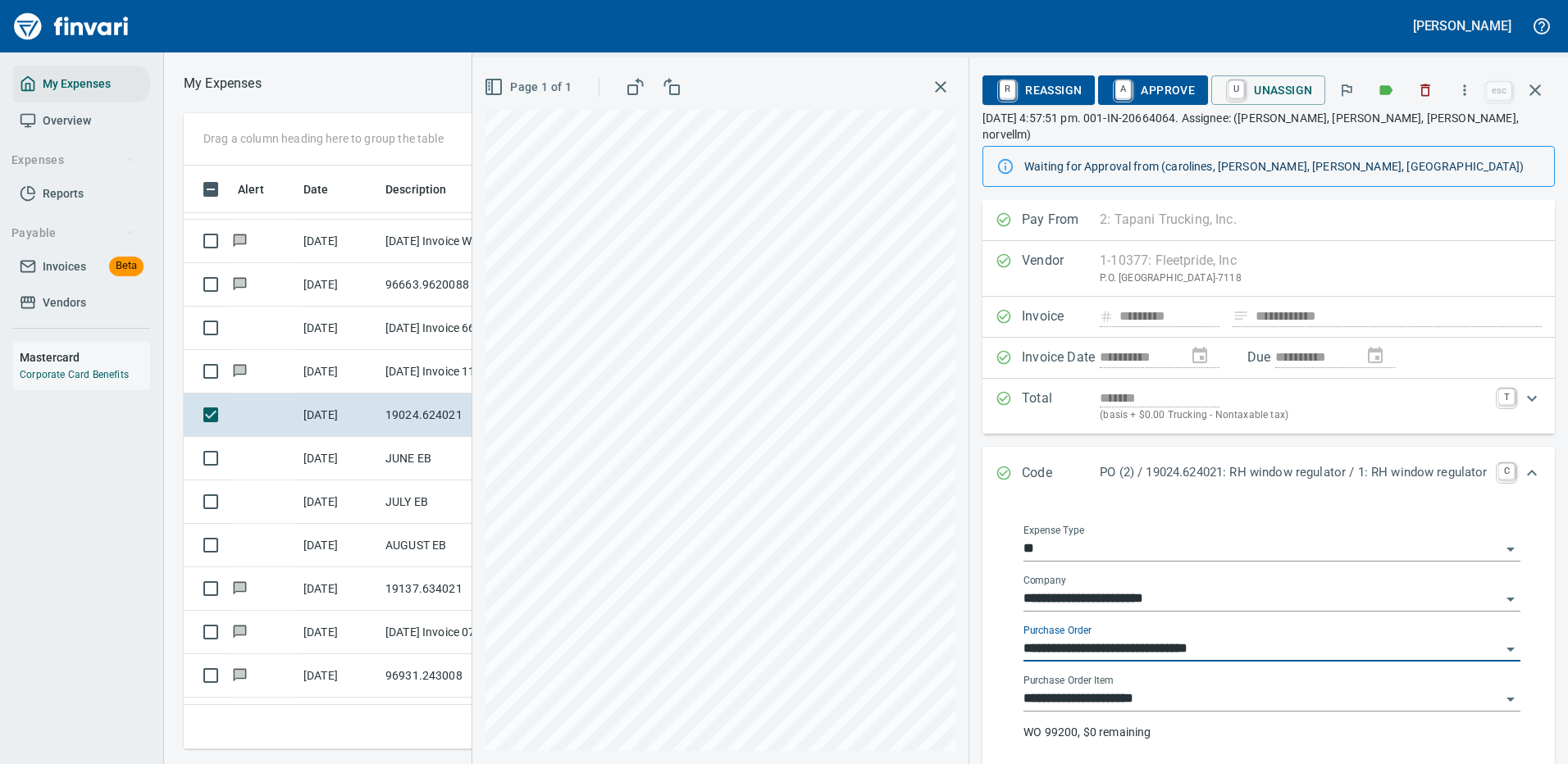
type input "**********"
click at [1128, 724] on p "WO 99200, $0 remaining" at bounding box center [1271, 732] width 497 height 17
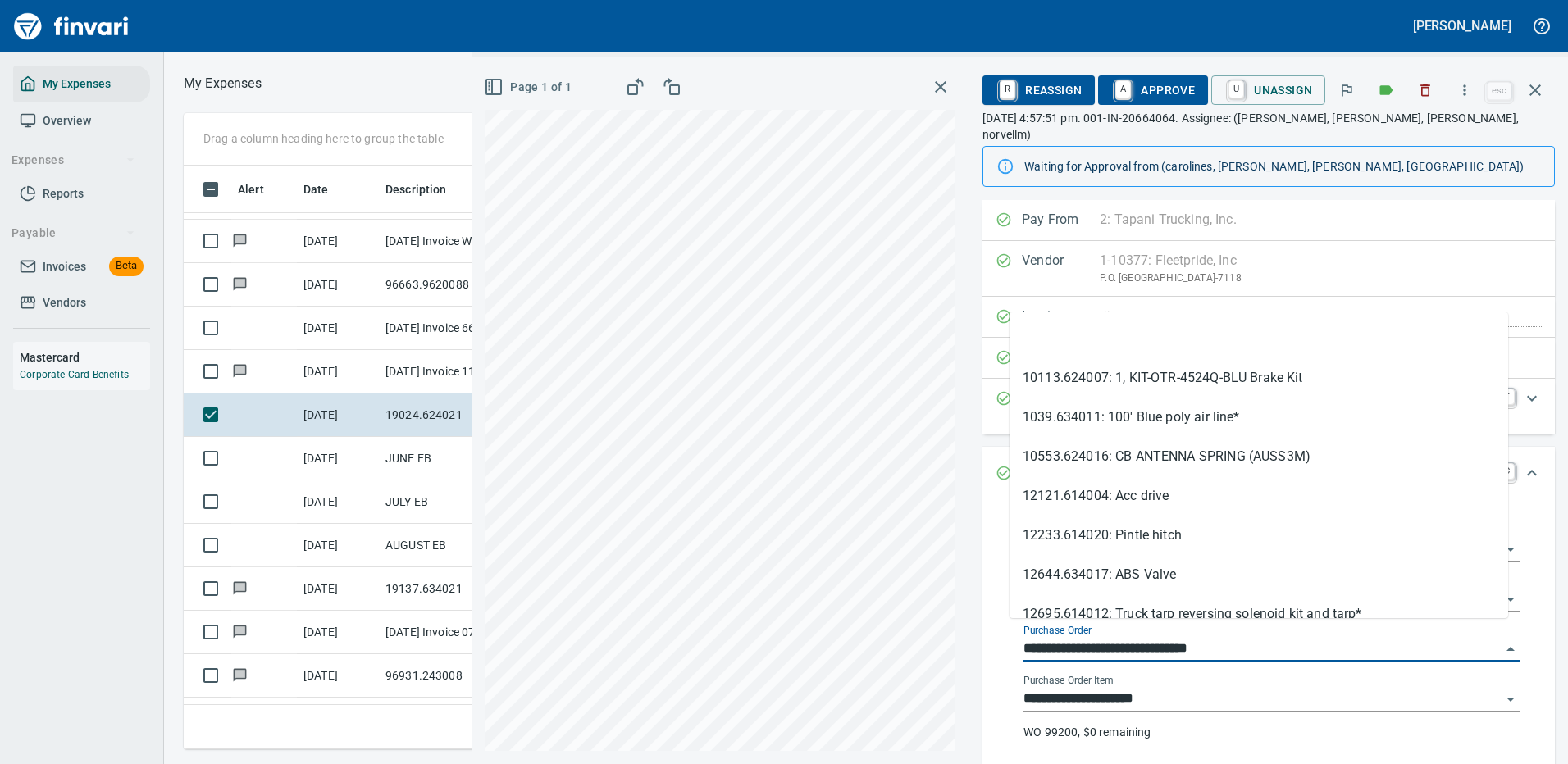
drag, startPoint x: 1099, startPoint y: 627, endPoint x: 1000, endPoint y: 633, distance: 99.2
click at [1010, 633] on div "**********" at bounding box center [1271, 643] width 523 height 262
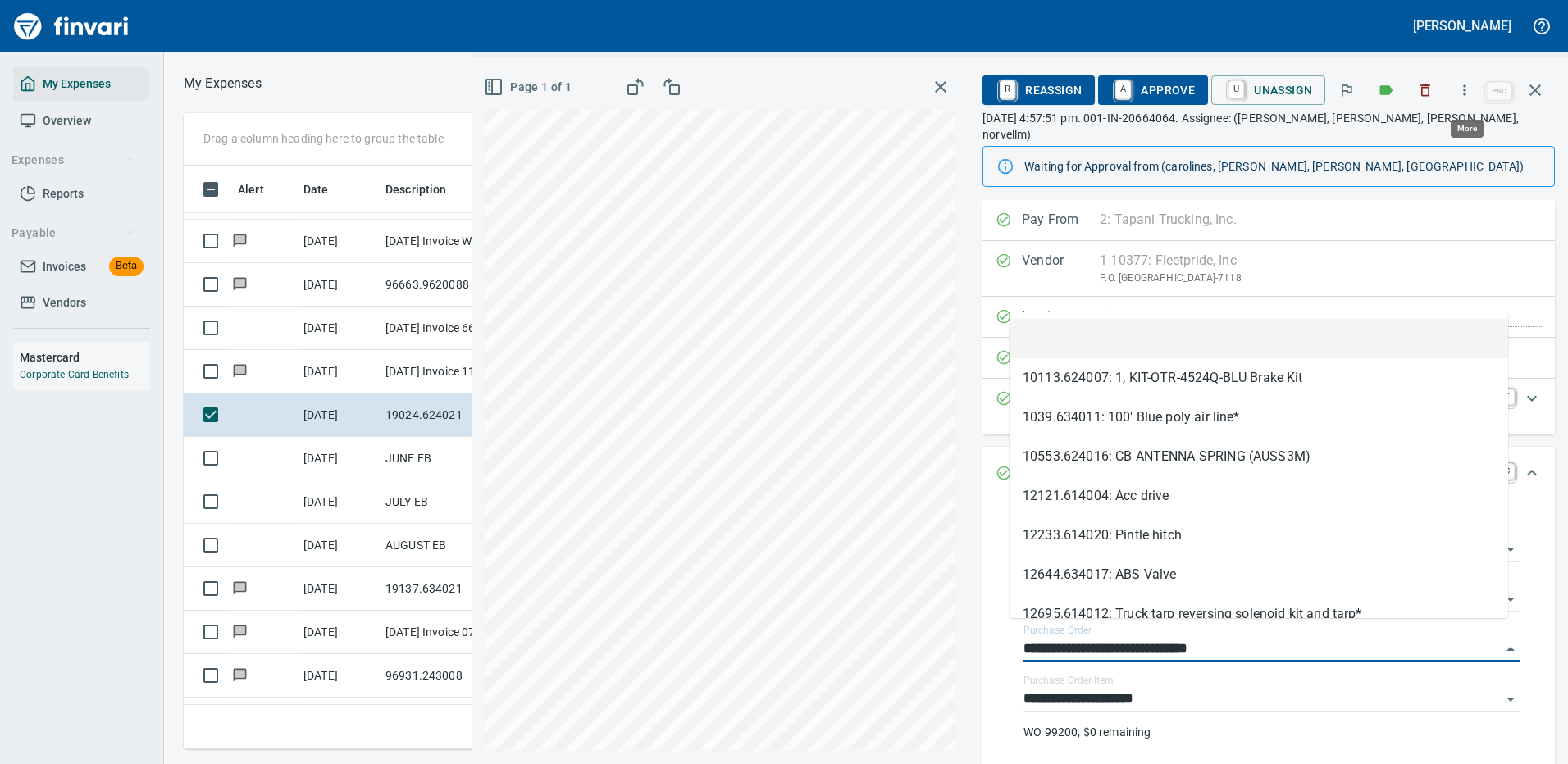
click at [1466, 87] on icon "button" at bounding box center [1465, 90] width 17 height 17
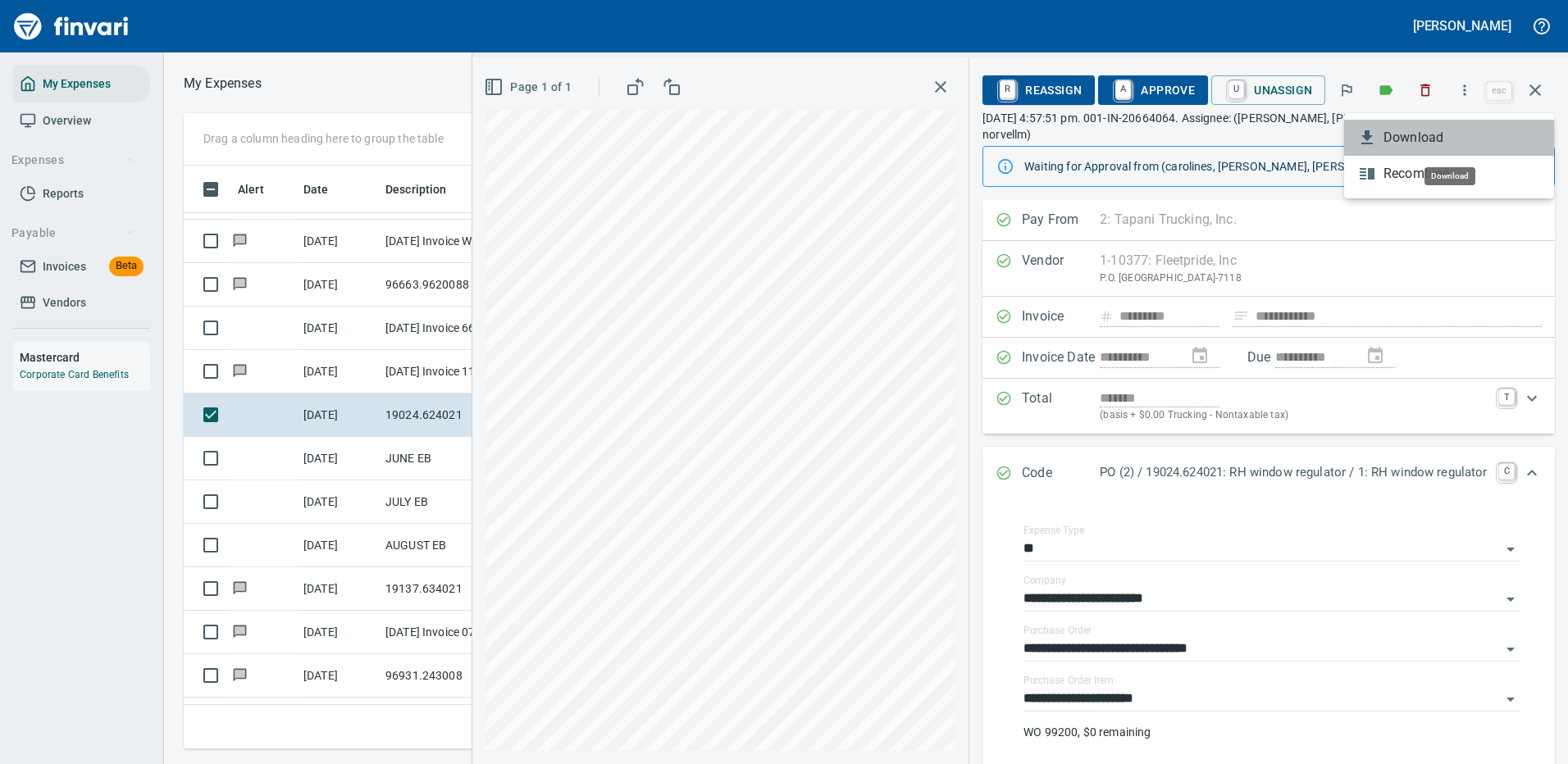
click at [1410, 143] on span "Download" at bounding box center [1462, 138] width 158 height 20
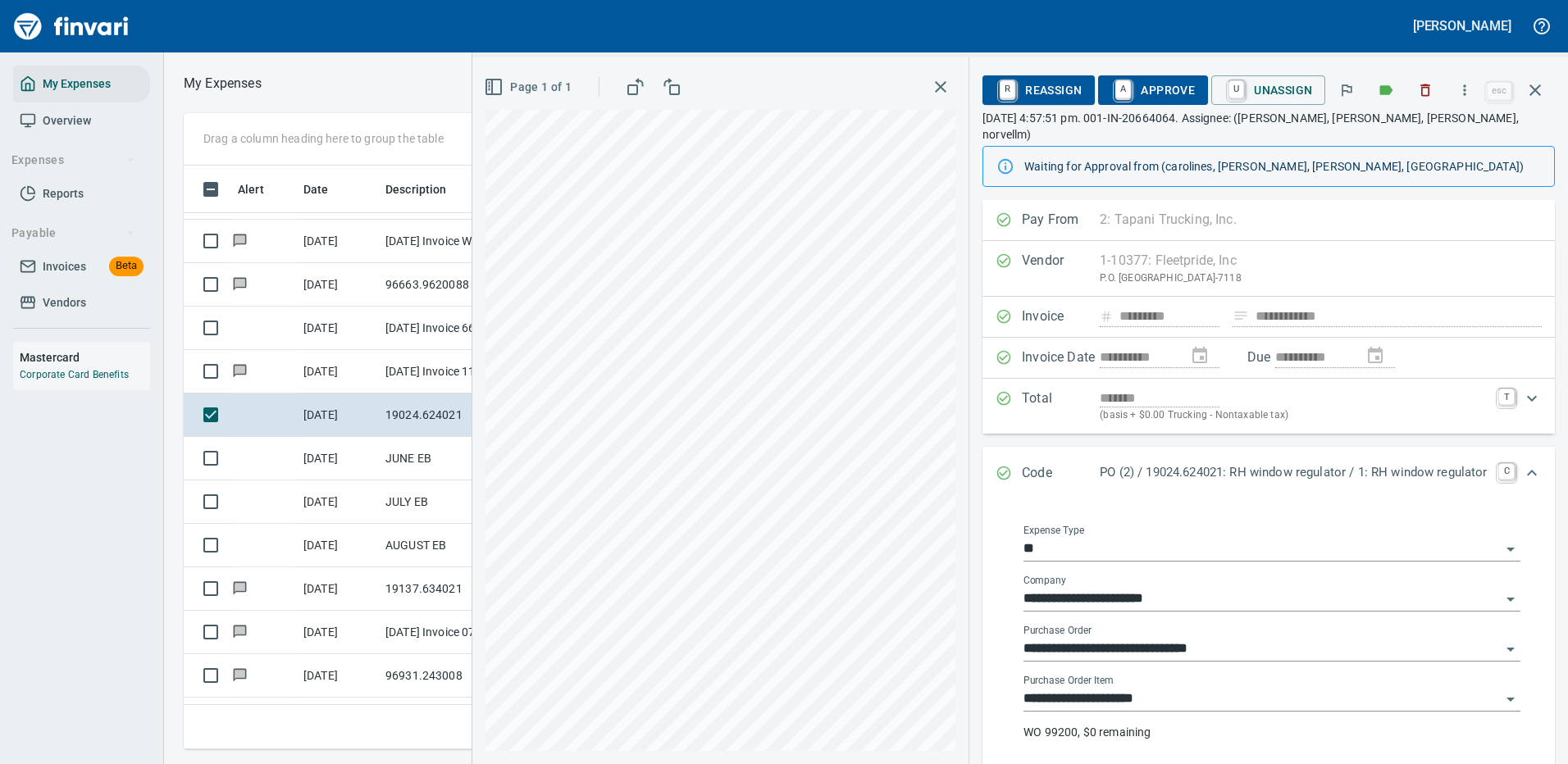
scroll to position [242, 0]
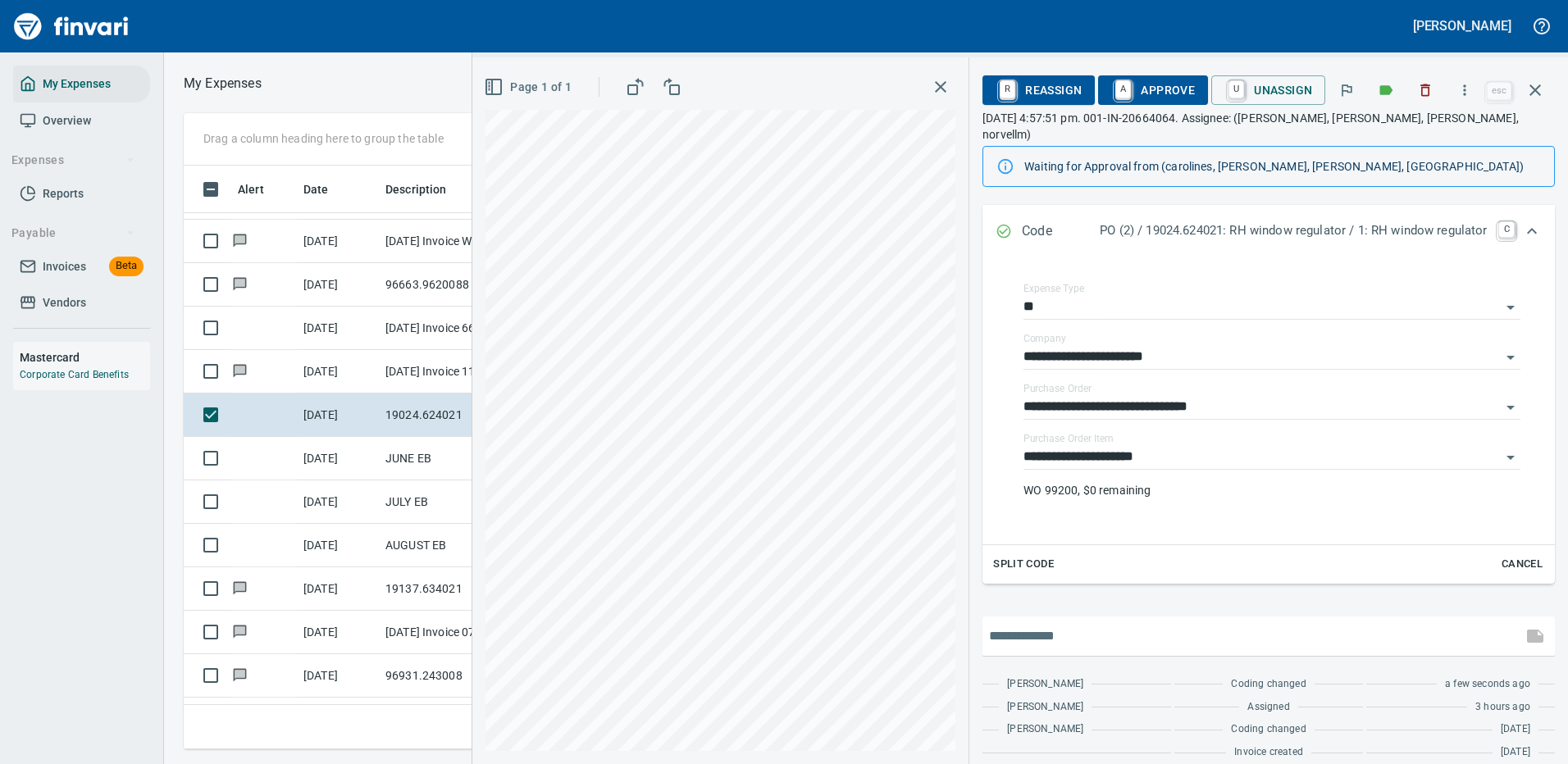
click at [1084, 623] on input "text" at bounding box center [1252, 636] width 527 height 26
type input "**********"
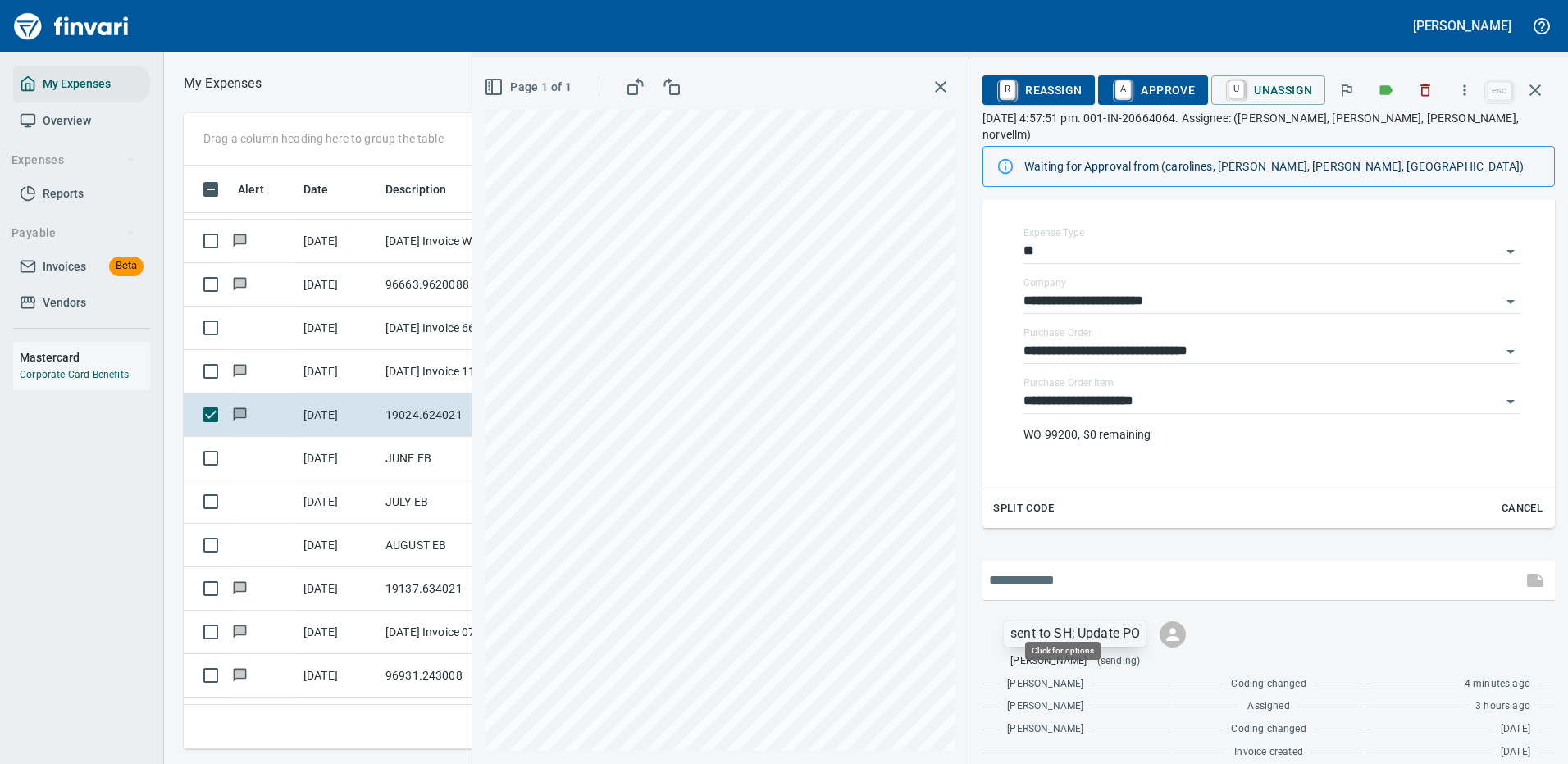
scroll to position [560, 930]
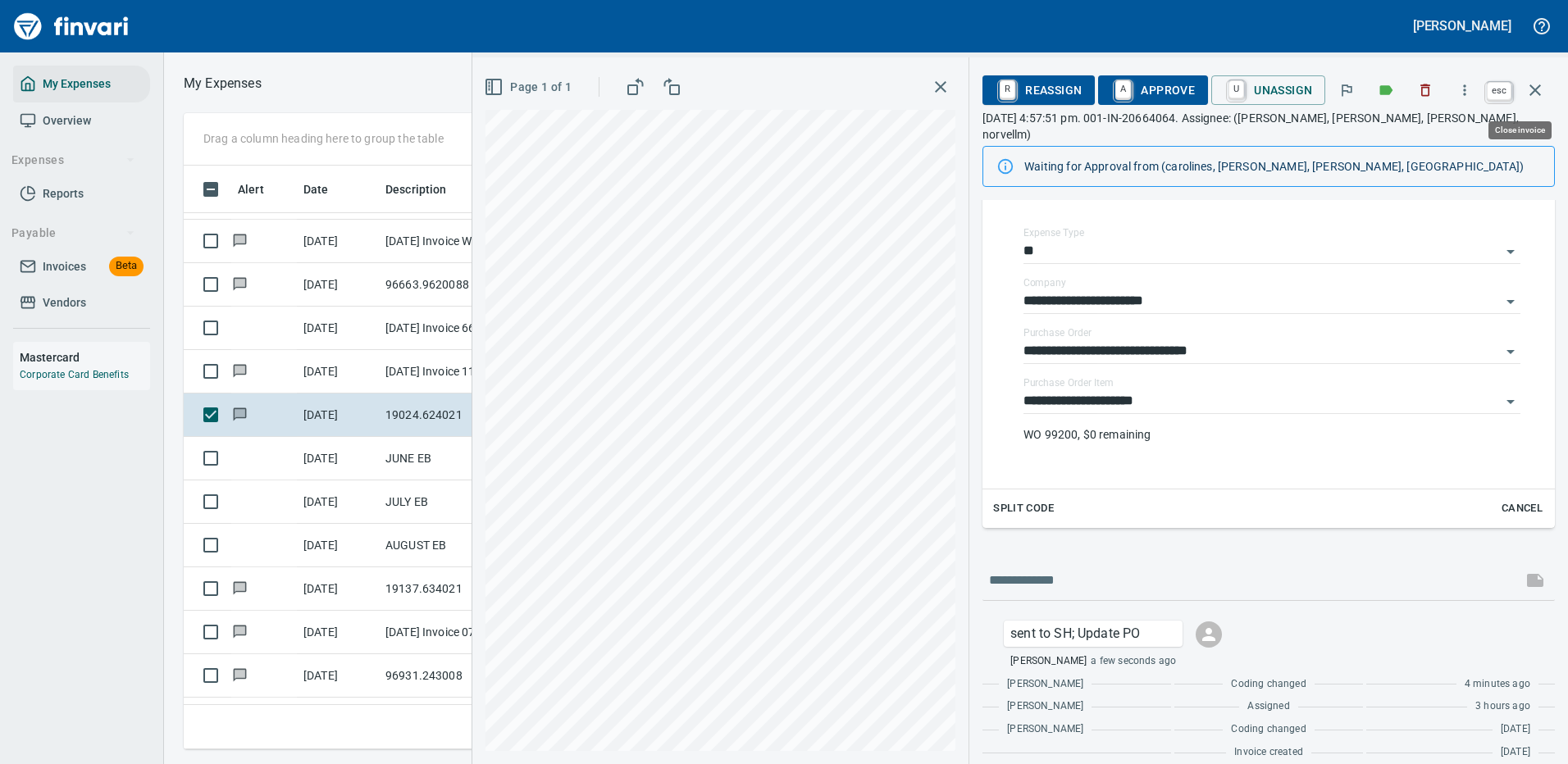
click at [1535, 91] on icon "button" at bounding box center [1535, 90] width 12 height 12
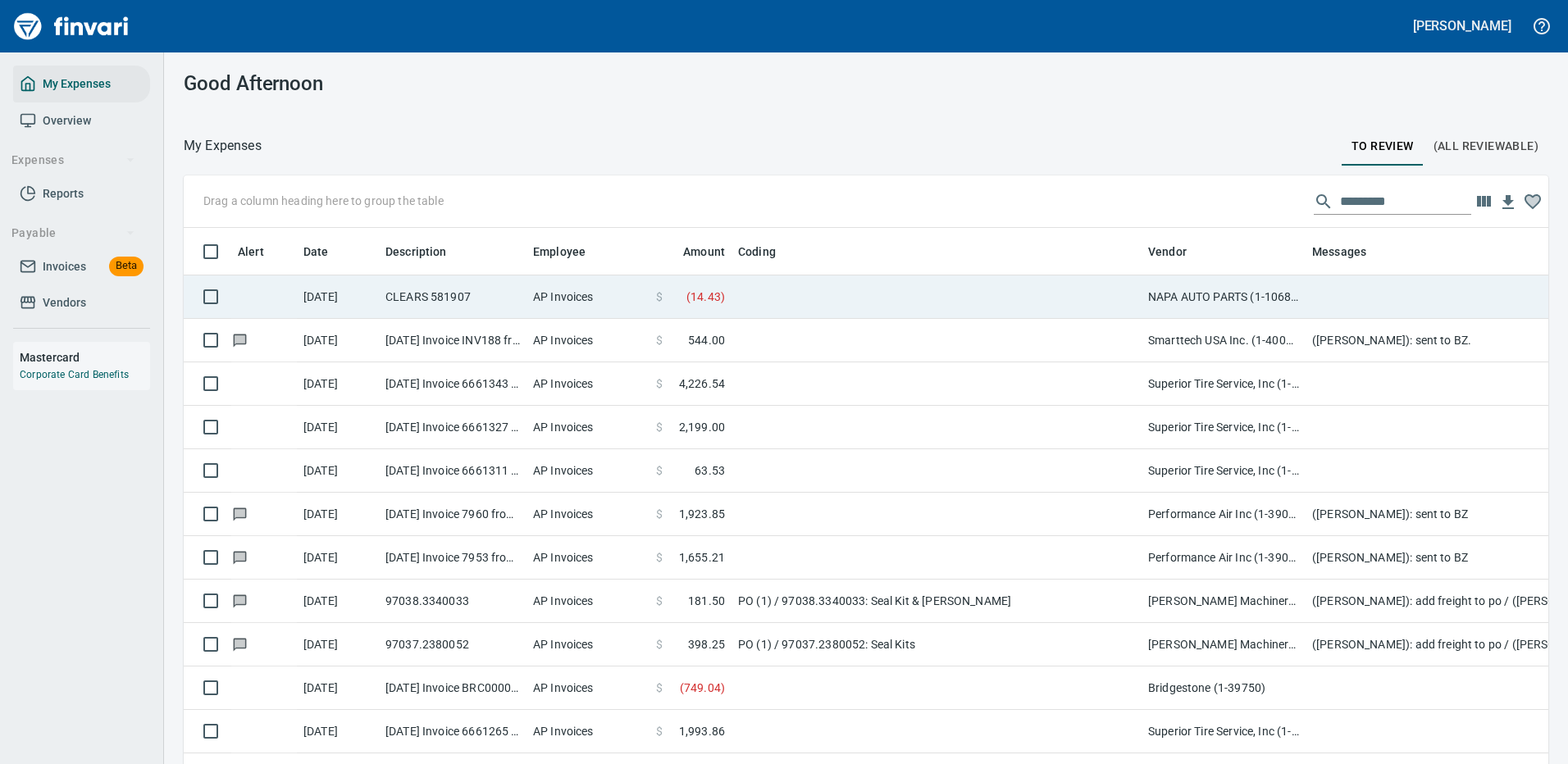
click at [980, 300] on td at bounding box center [936, 298] width 410 height 44
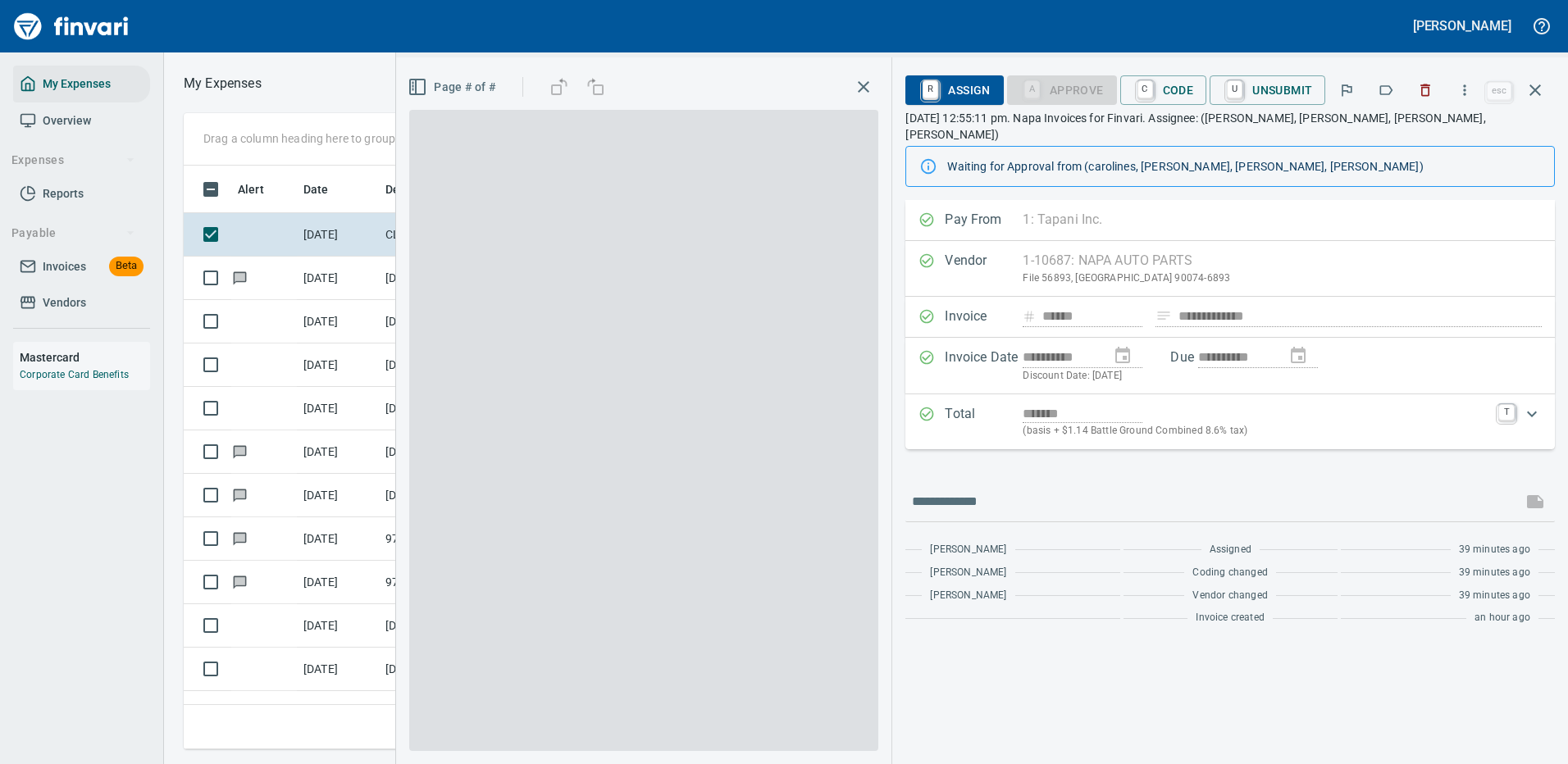
scroll to position [560, 930]
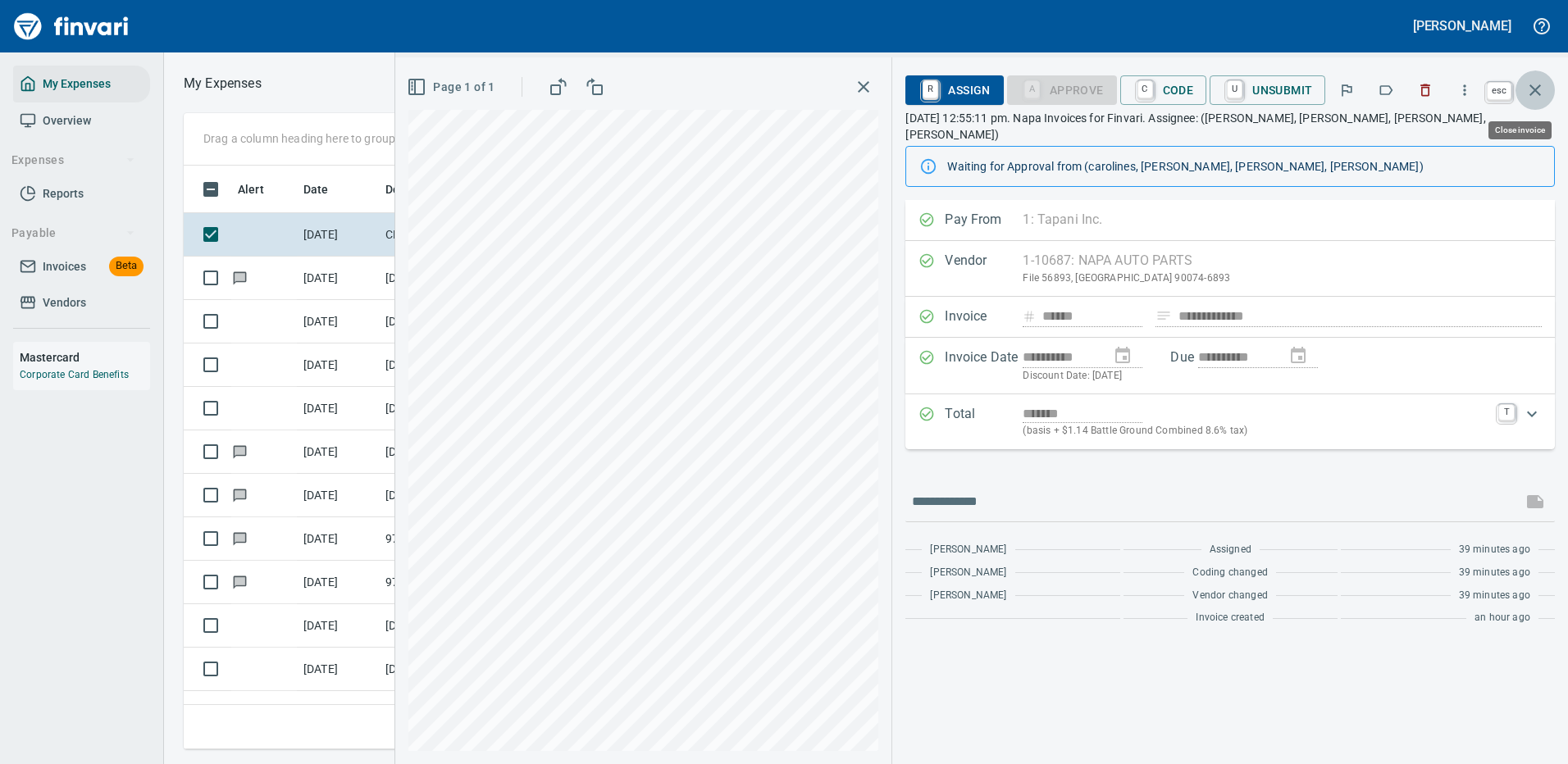
click at [1537, 82] on icon "button" at bounding box center [1535, 90] width 20 height 20
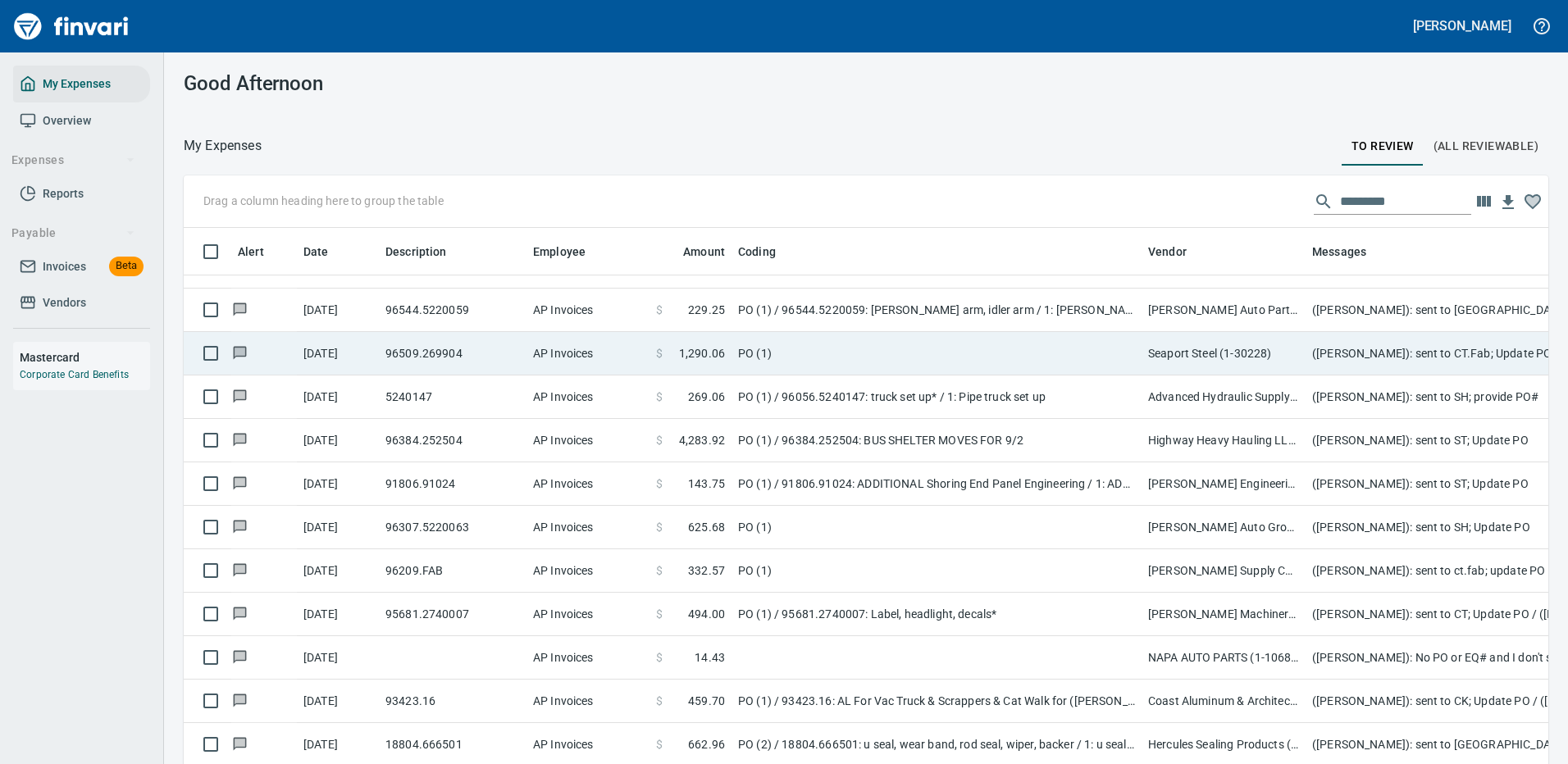
scroll to position [48, 0]
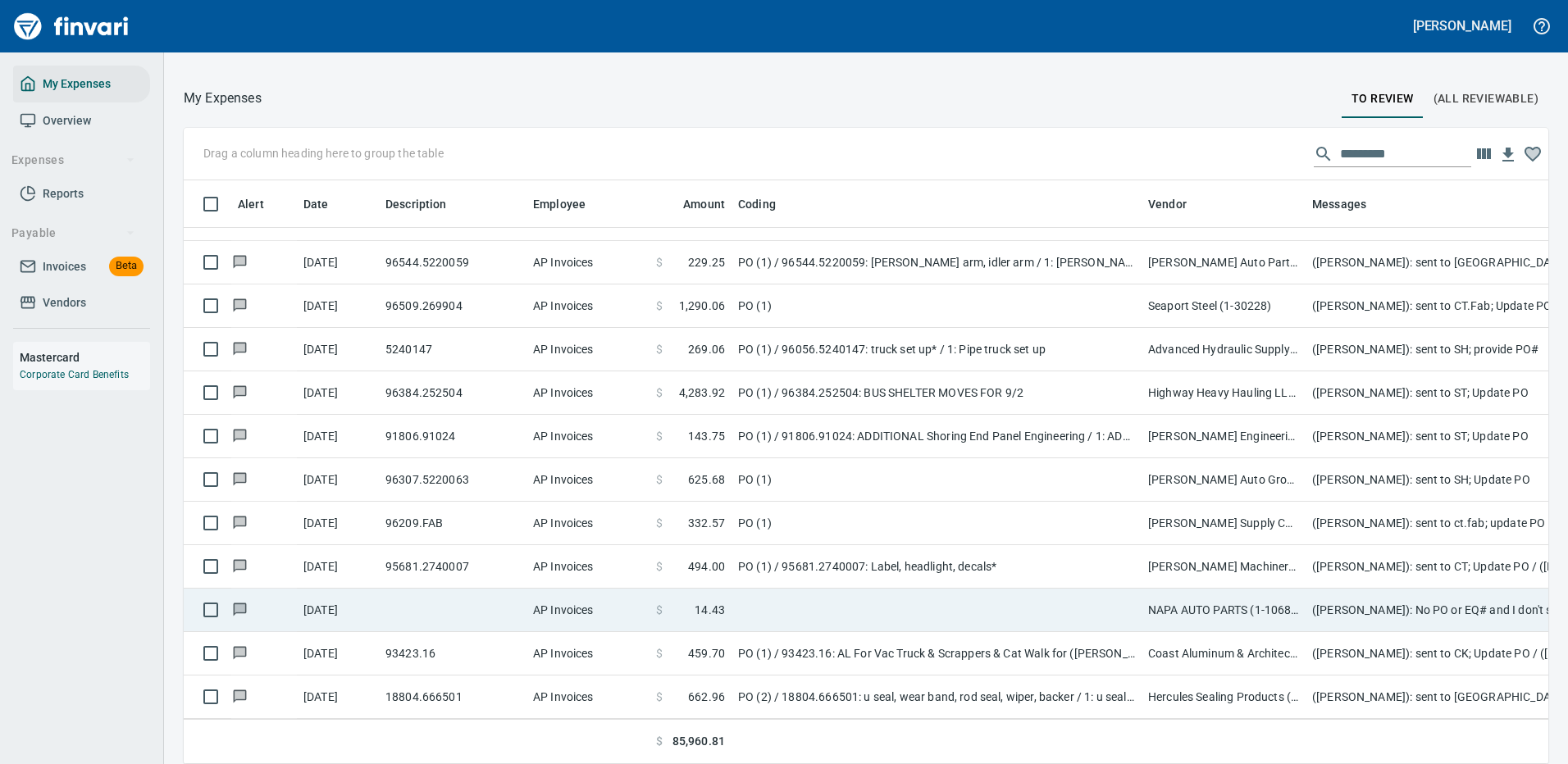
click at [902, 597] on td at bounding box center [936, 610] width 410 height 44
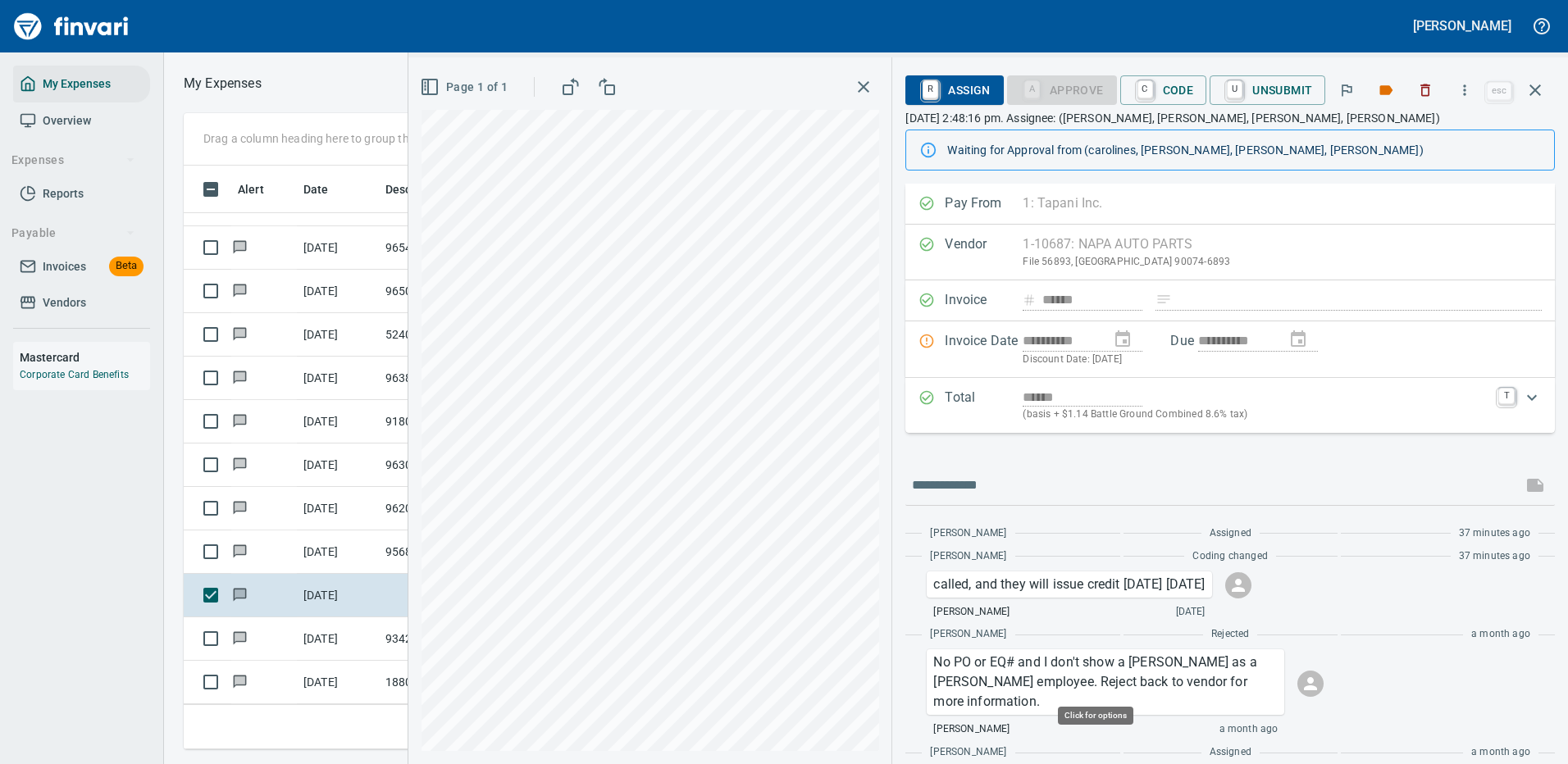
scroll to position [560, 930]
click at [1179, 87] on span "C Code" at bounding box center [1163, 90] width 61 height 28
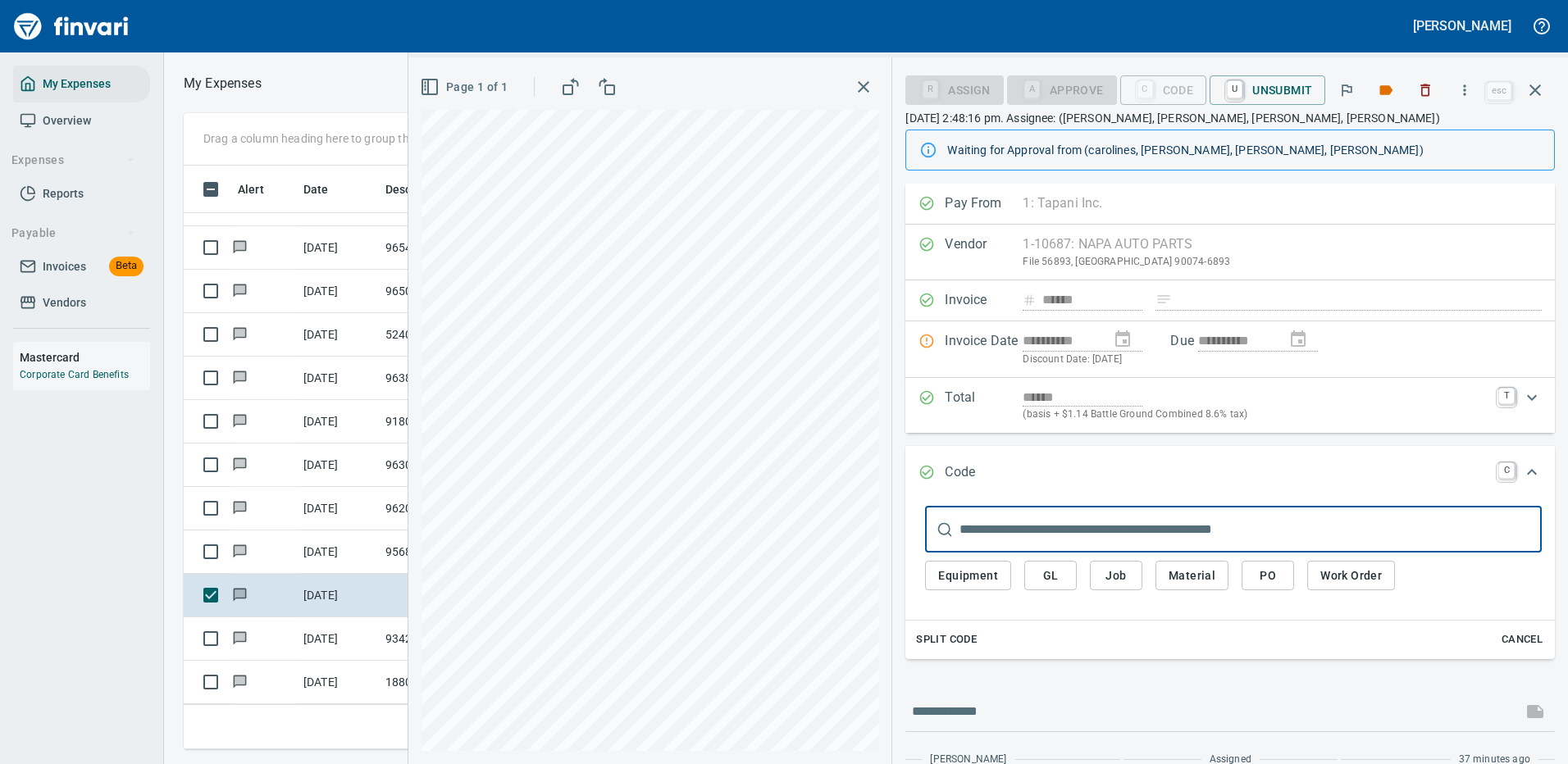
click at [1058, 571] on span "GL" at bounding box center [1050, 575] width 26 height 21
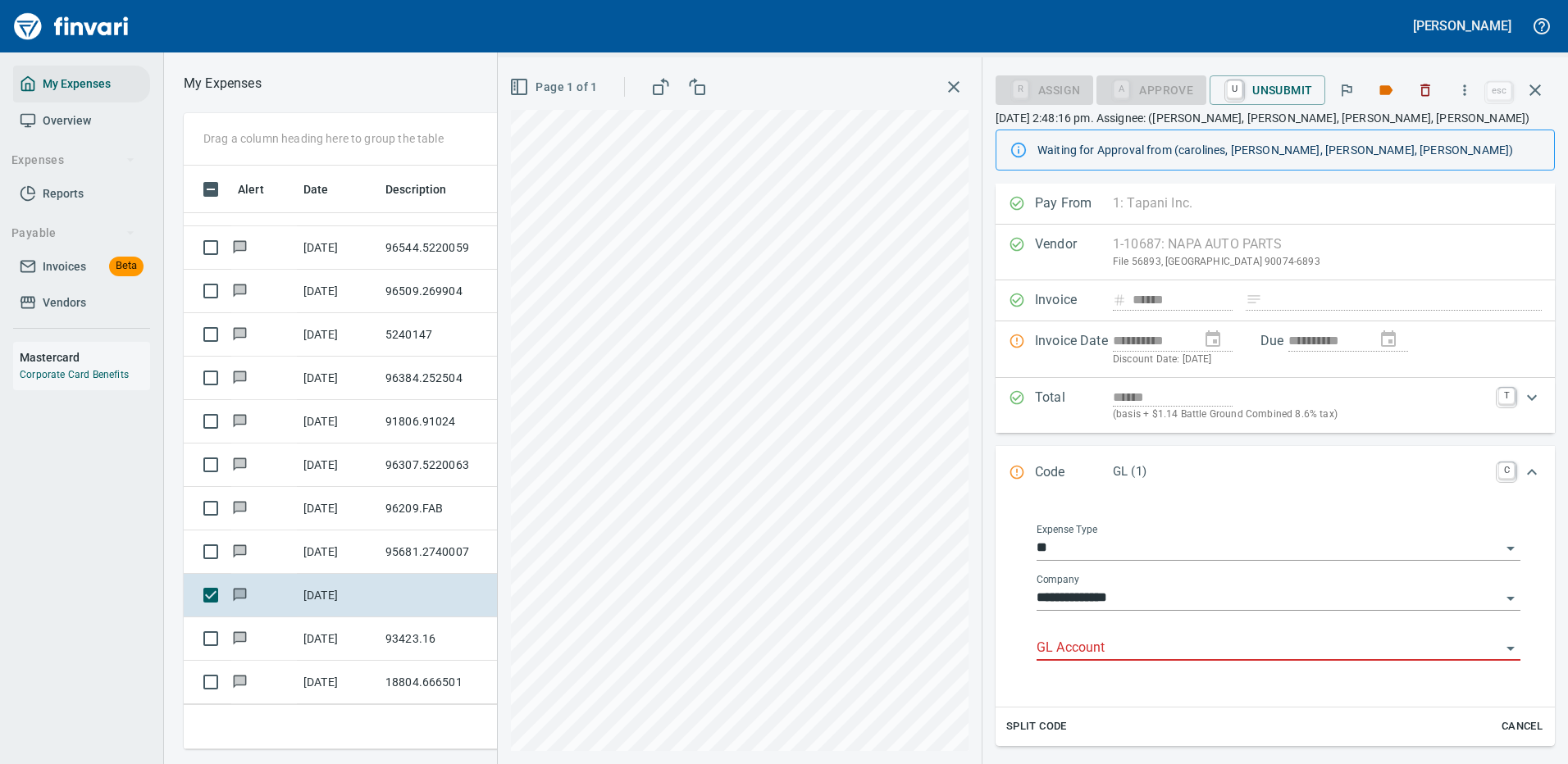
click at [1084, 648] on input "GL Account" at bounding box center [1269, 648] width 464 height 23
drag, startPoint x: 1132, startPoint y: 688, endPoint x: 1176, endPoint y: 670, distance: 47.5
click at [1133, 688] on li "7100.60.10: EQ Shop Supplies" at bounding box center [1272, 691] width 470 height 40
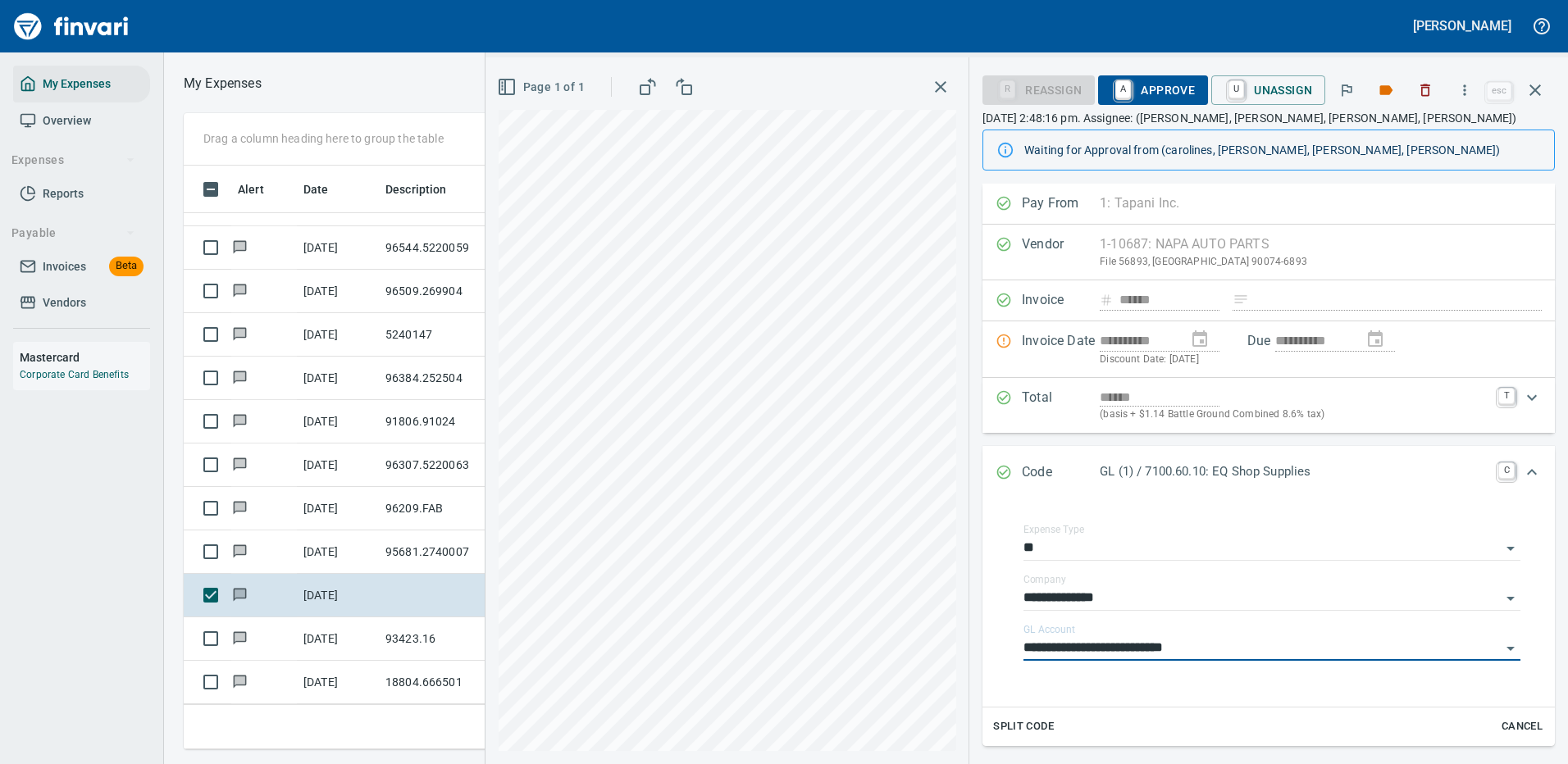
type input "**********"
click at [1160, 92] on span "A Approve" at bounding box center [1153, 90] width 83 height 28
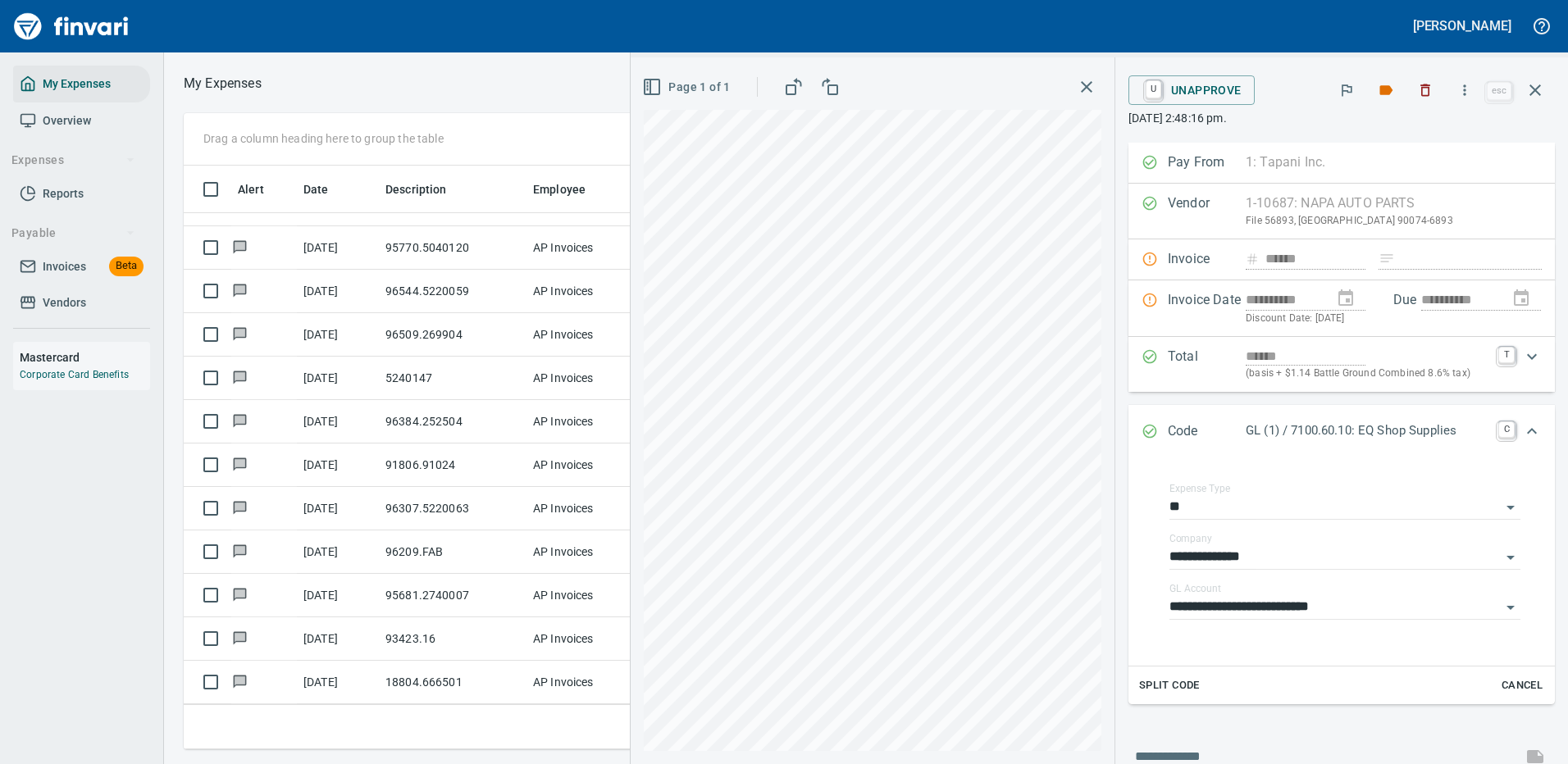
scroll to position [3477, 0]
click at [1533, 87] on icon "button" at bounding box center [1535, 90] width 20 height 20
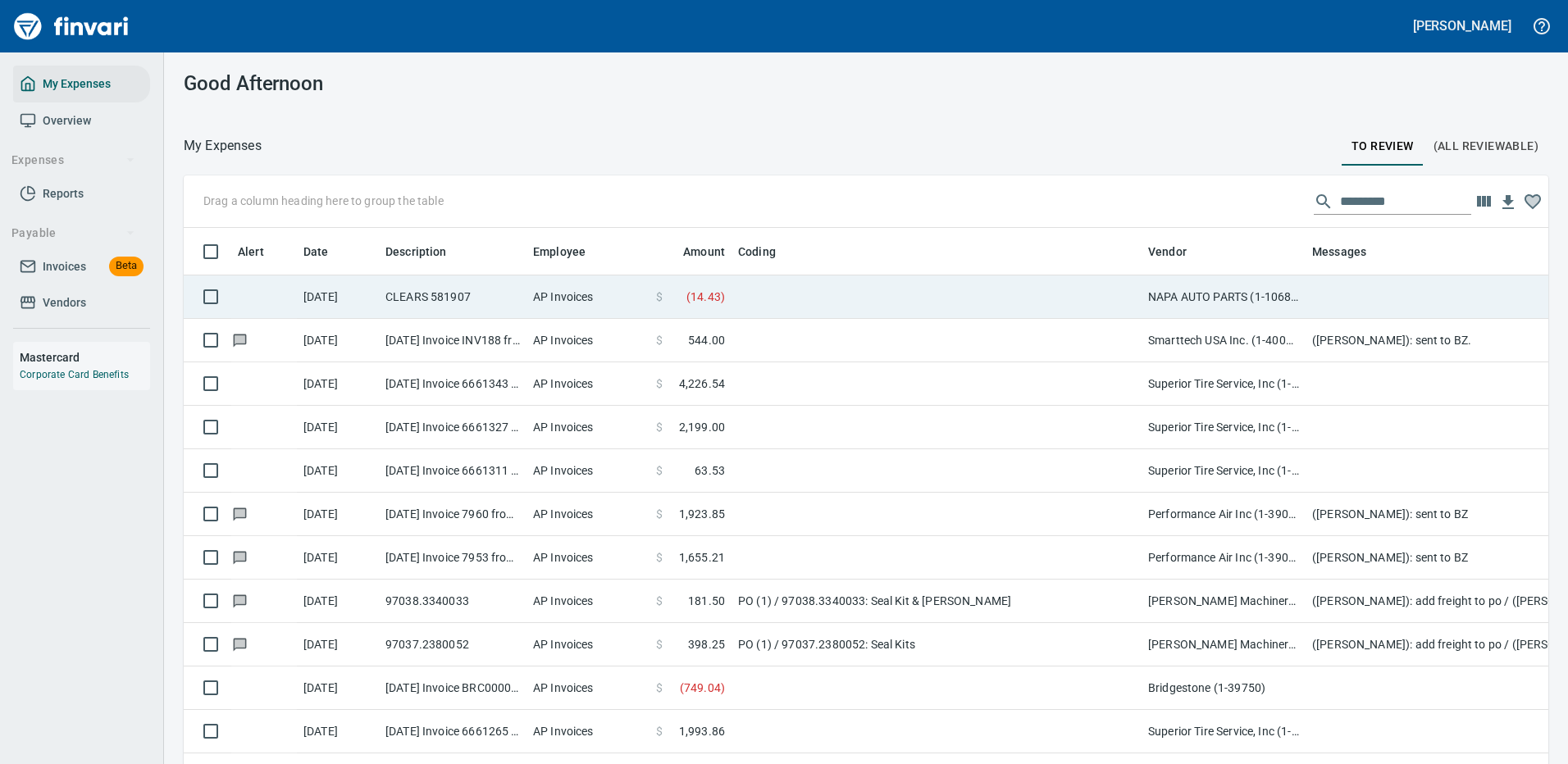
click at [806, 305] on td at bounding box center [936, 298] width 410 height 44
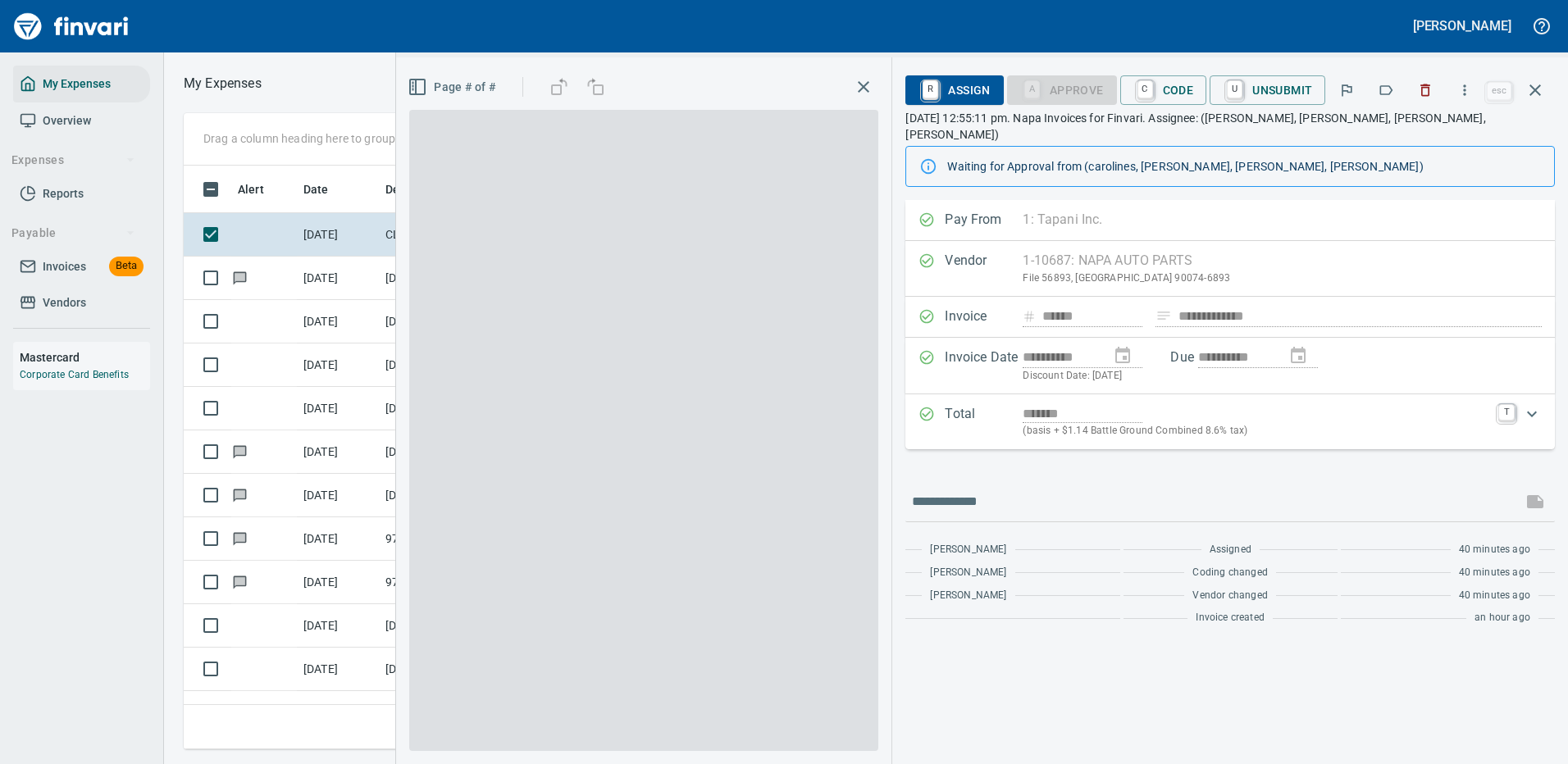
scroll to position [560, 930]
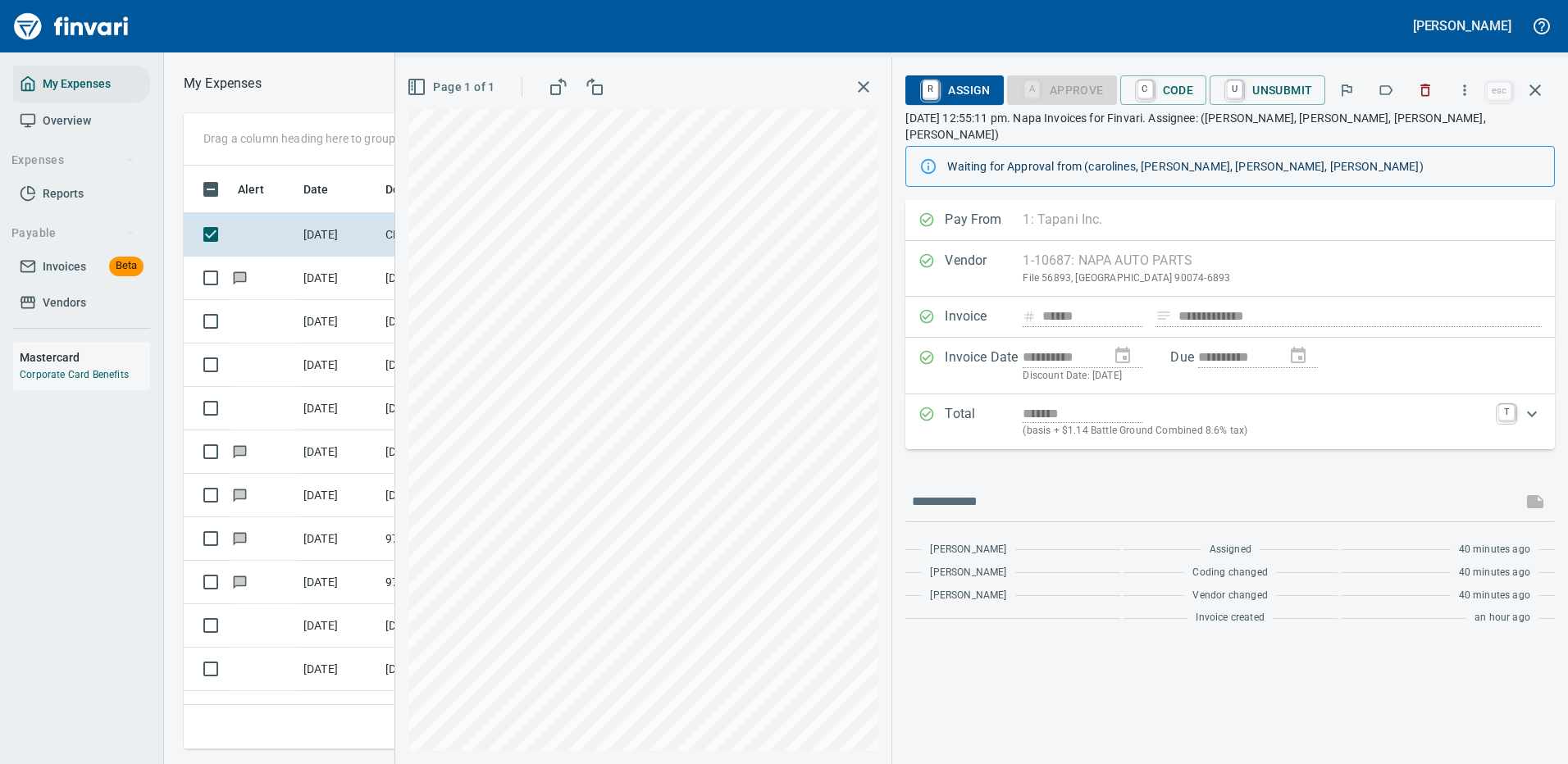
click at [1173, 79] on span "C Code" at bounding box center [1163, 90] width 61 height 28
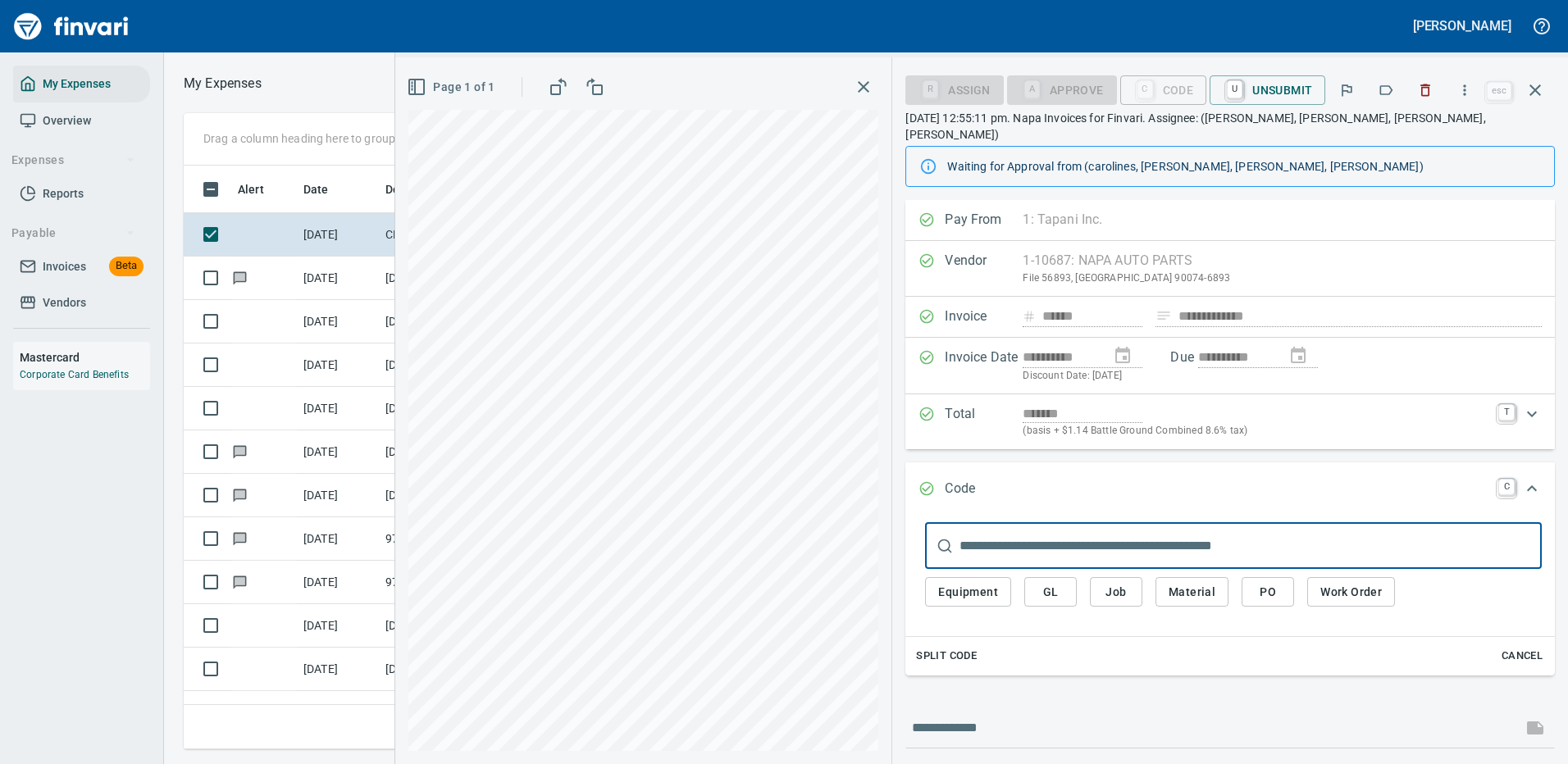
click at [1046, 582] on span "GL" at bounding box center [1050, 592] width 26 height 21
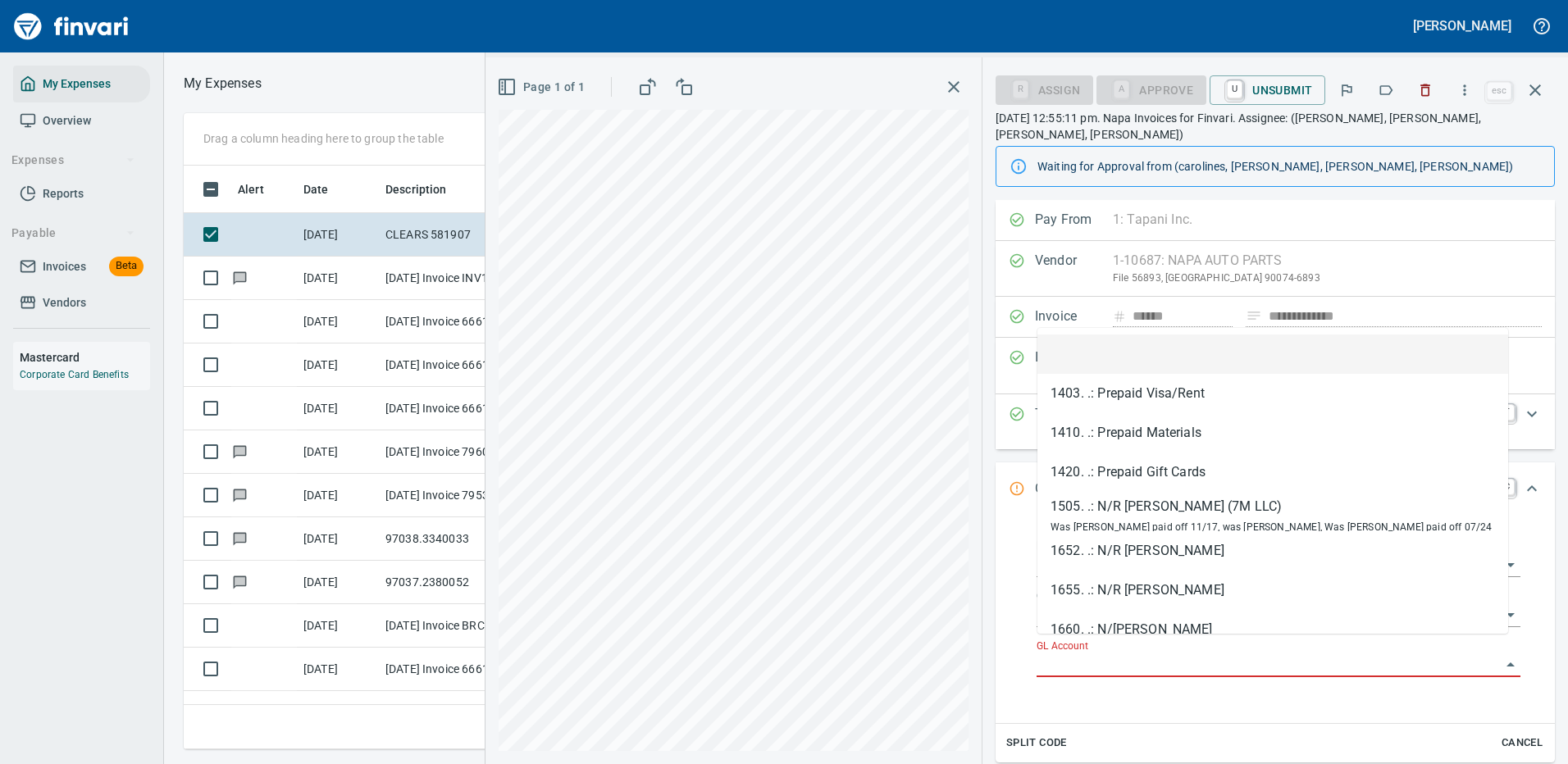
click at [1081, 654] on input "GL Account" at bounding box center [1269, 665] width 464 height 23
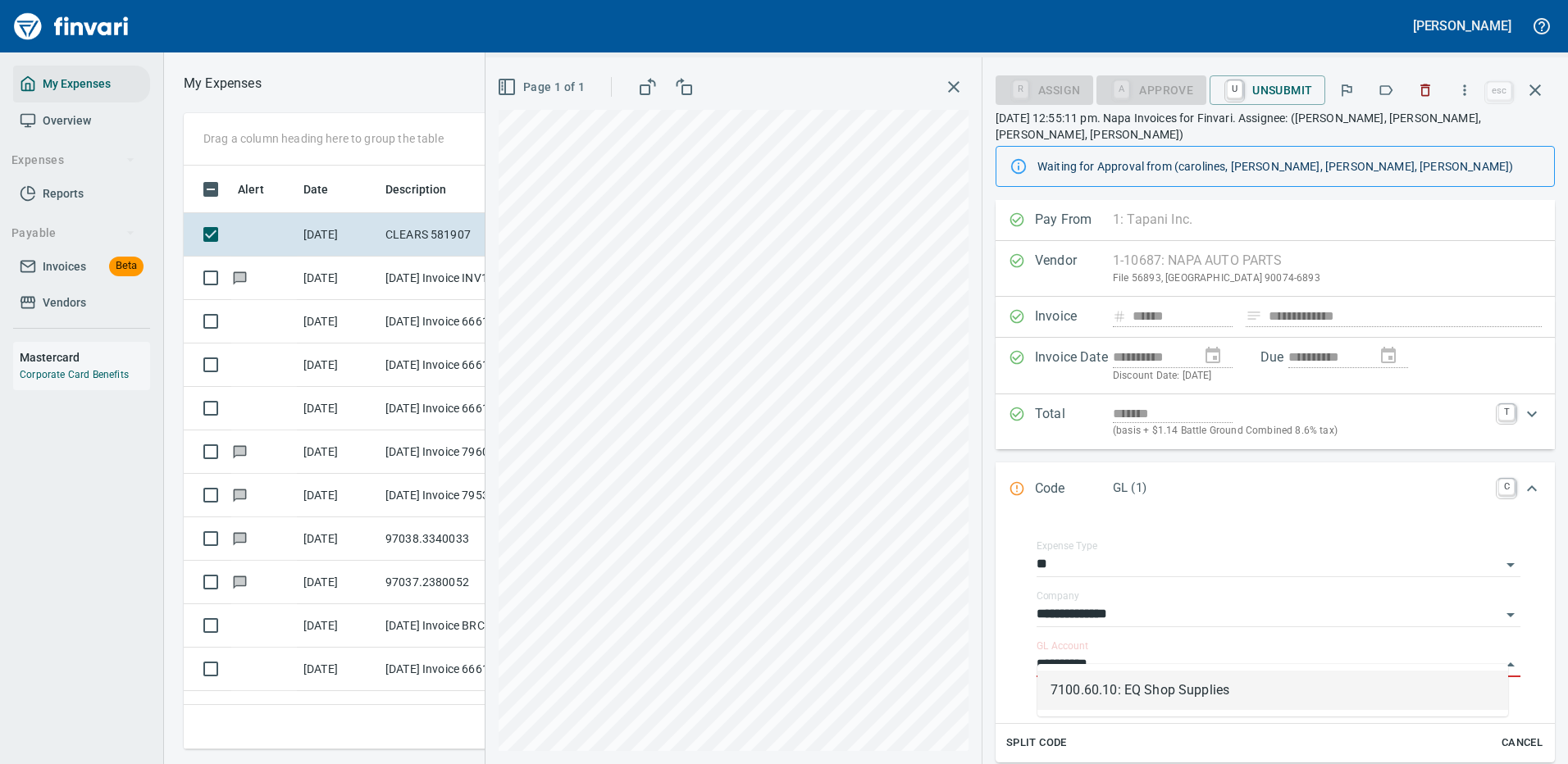
click at [1112, 692] on li "7100.60.10: EQ Shop Supplies" at bounding box center [1272, 691] width 470 height 40
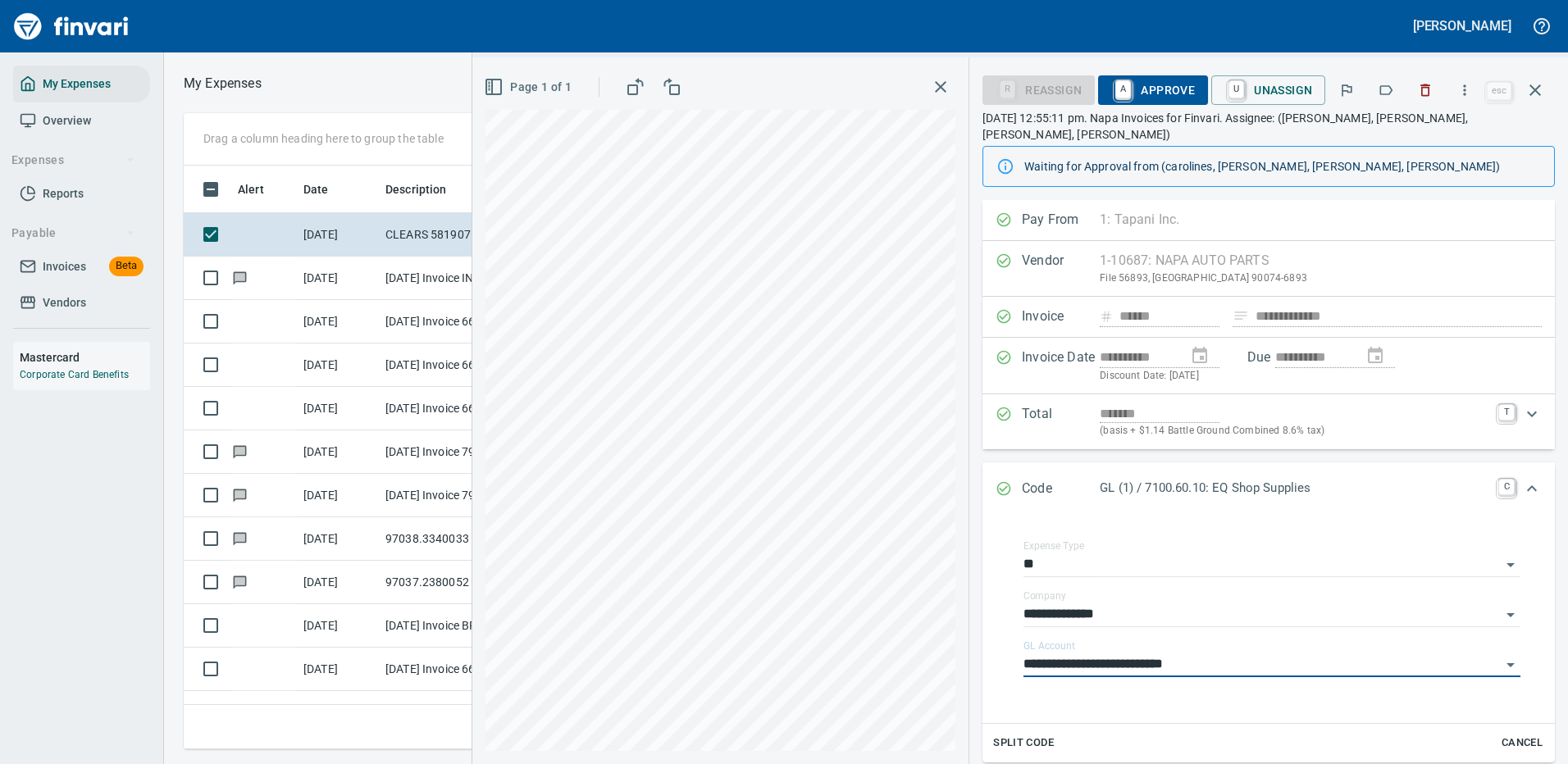
type input "**********"
click at [1149, 82] on span "A Approve" at bounding box center [1153, 90] width 83 height 28
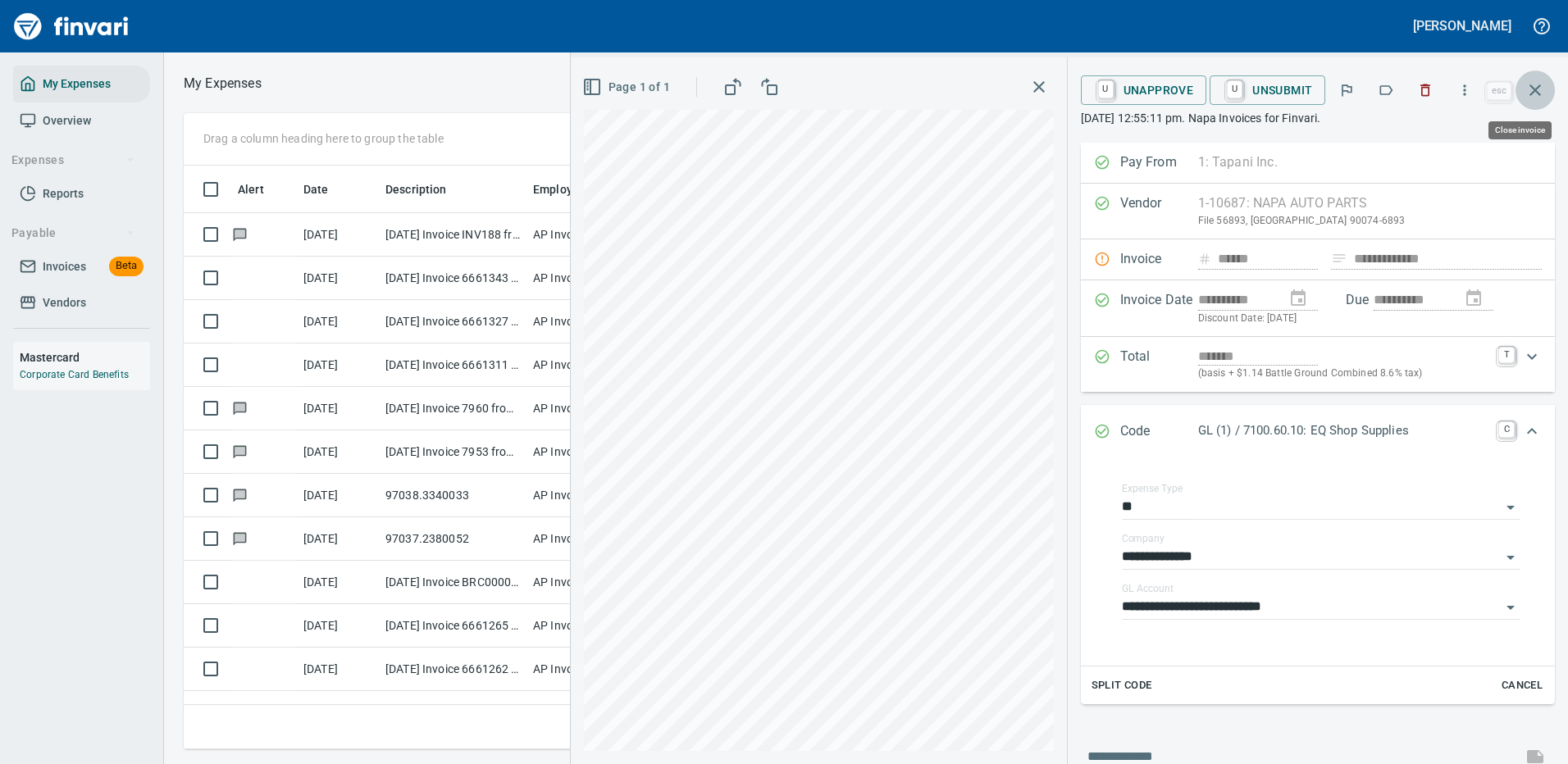
click at [1535, 86] on icon "button" at bounding box center [1535, 90] width 20 height 20
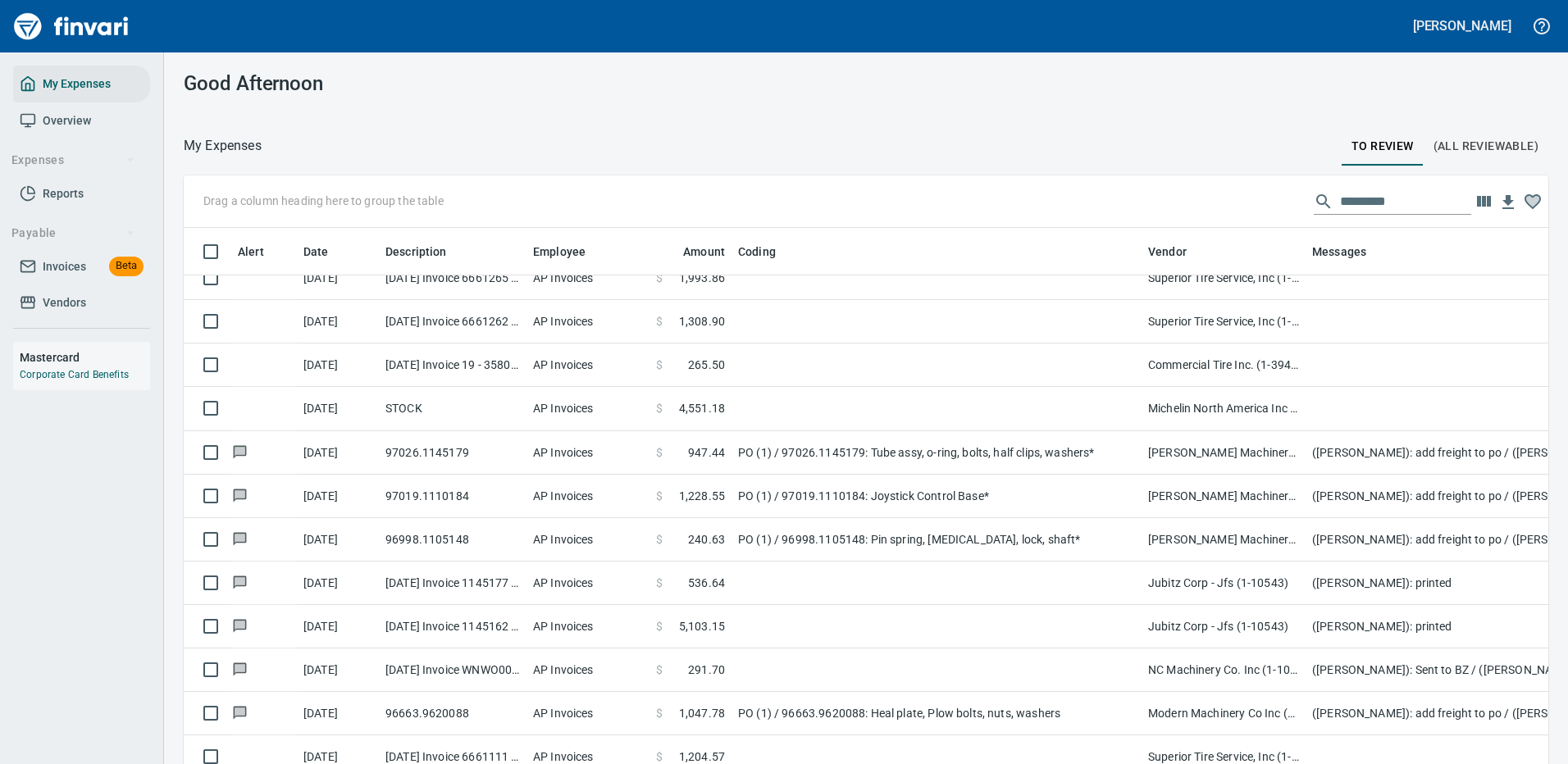
scroll to position [328, 0]
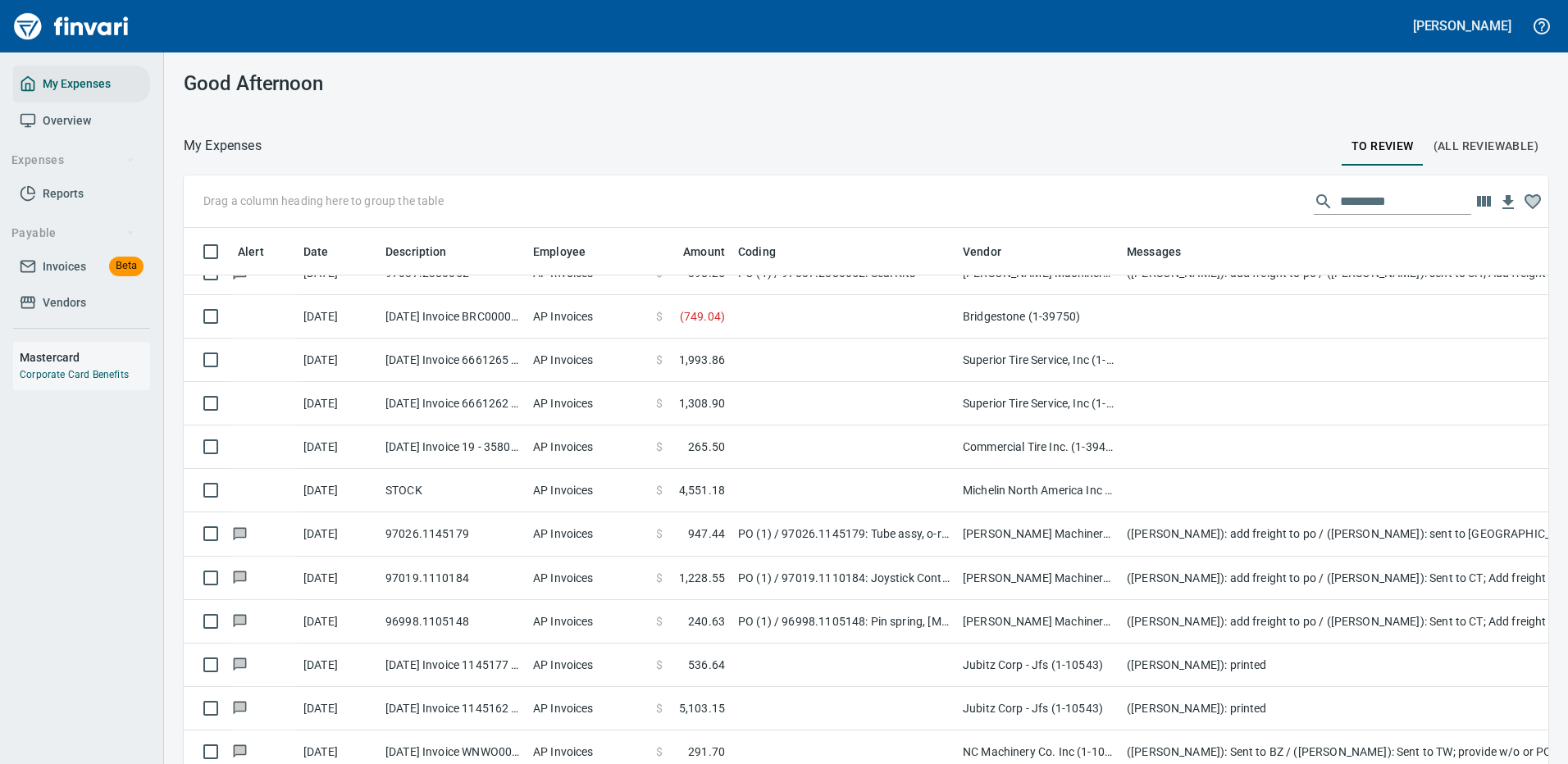
drag, startPoint x: 1146, startPoint y: 255, endPoint x: 962, endPoint y: 264, distance: 184.2
click at [962, 264] on body "[PERSON_NAME] My Expenses Overview Expenses Reports Payable Invoices Beta Vendo…" at bounding box center [784, 382] width 1568 height 764
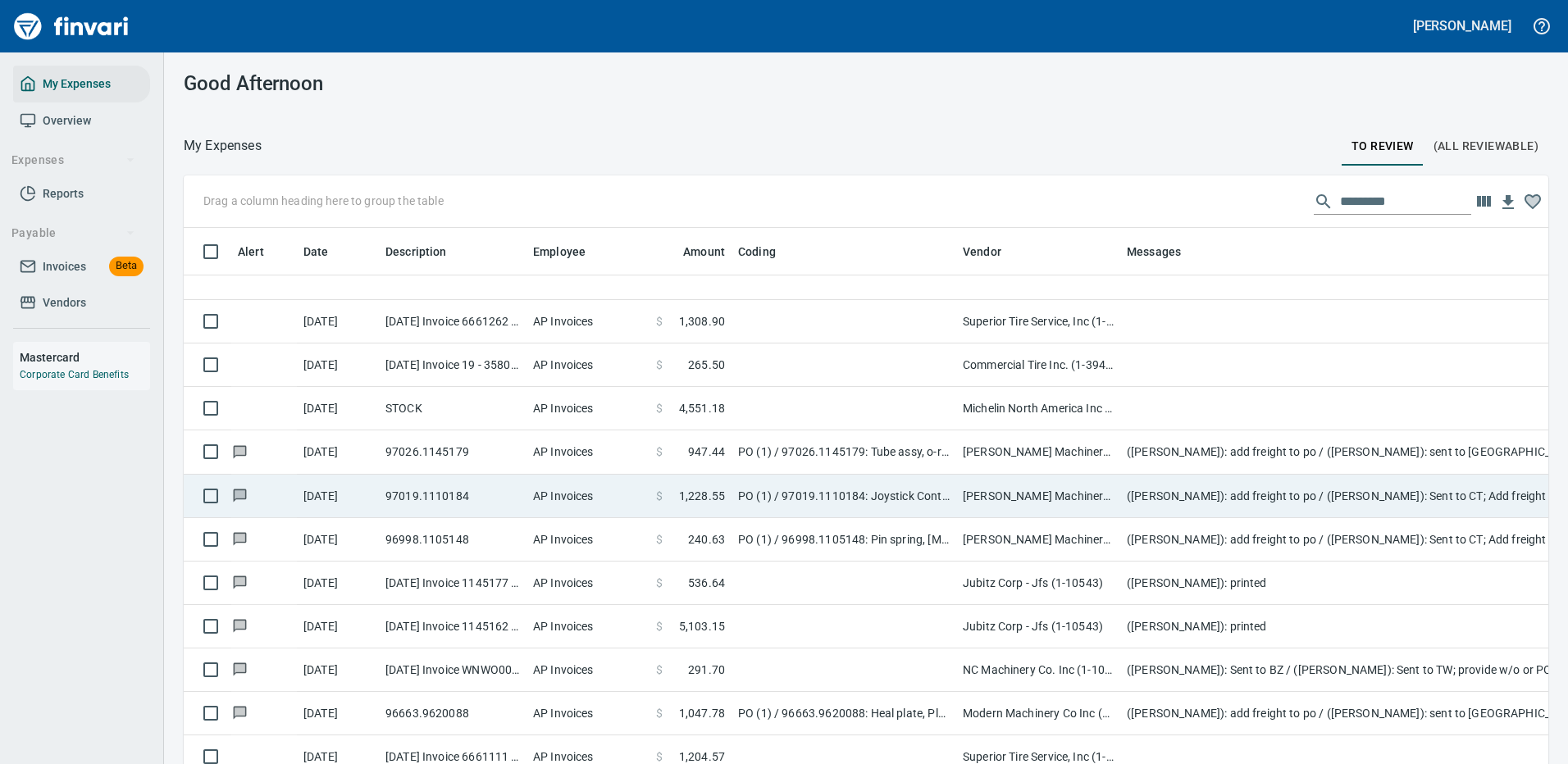
scroll to position [573, 0]
